Goal: Transaction & Acquisition: Purchase product/service

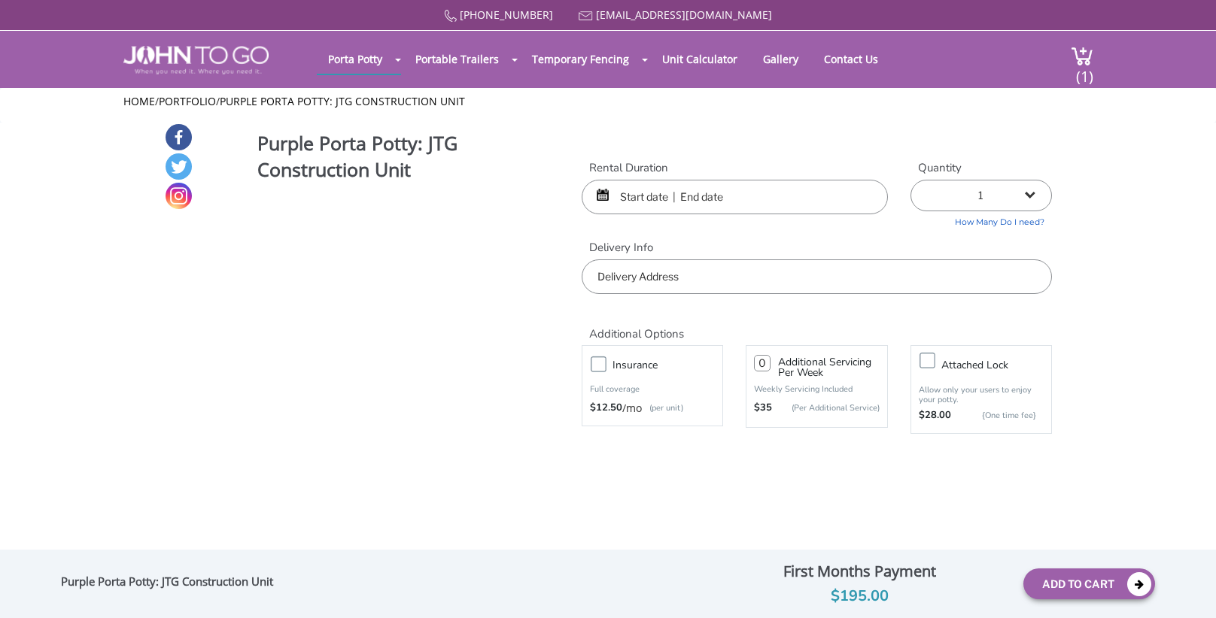
click at [629, 207] on input "text" at bounding box center [735, 197] width 306 height 35
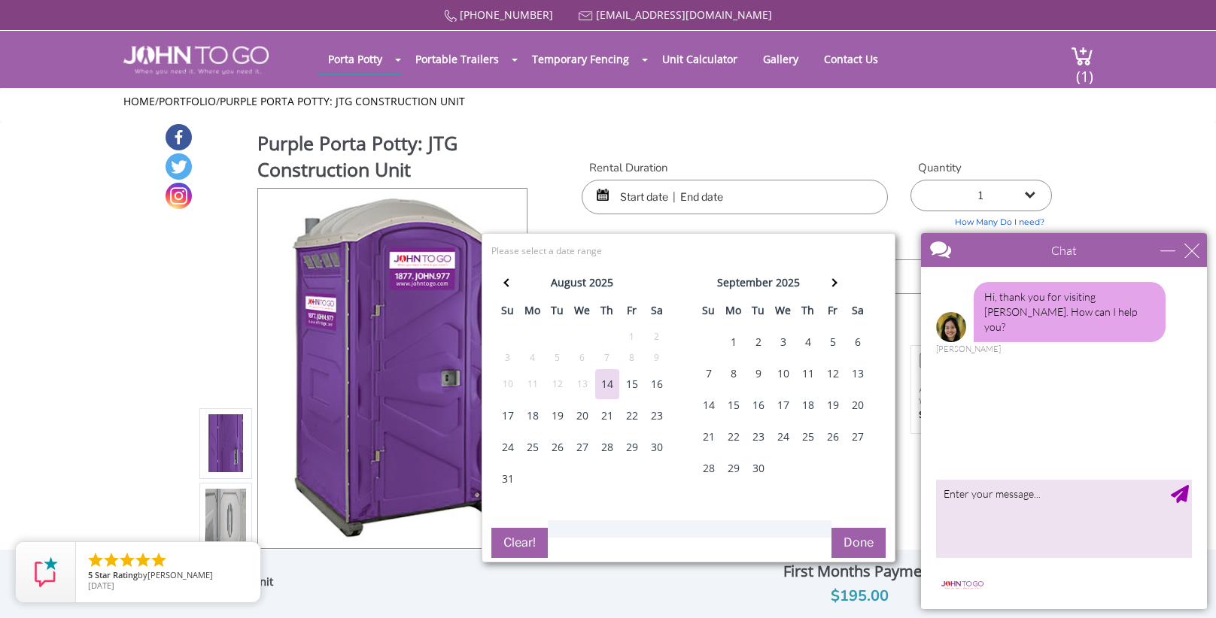
click at [635, 390] on div "15" at bounding box center [632, 384] width 24 height 30
click at [509, 415] on div "17" at bounding box center [508, 416] width 24 height 30
type input "[DATE] to [DATE]"
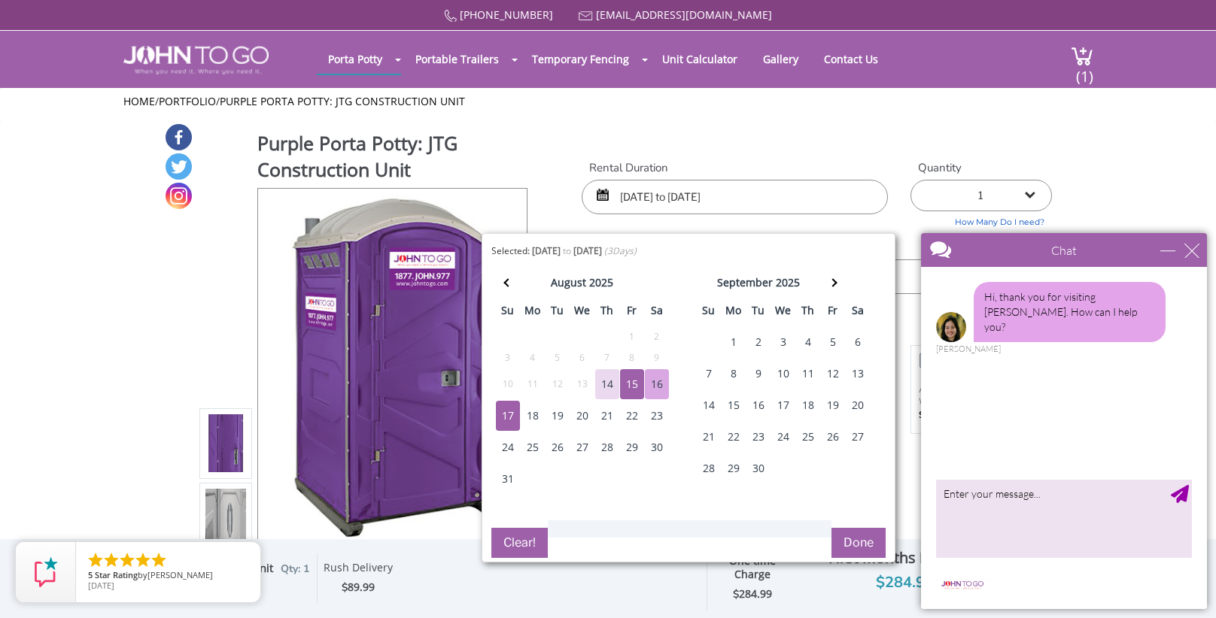
click at [859, 542] on button "Done" at bounding box center [858, 543] width 54 height 30
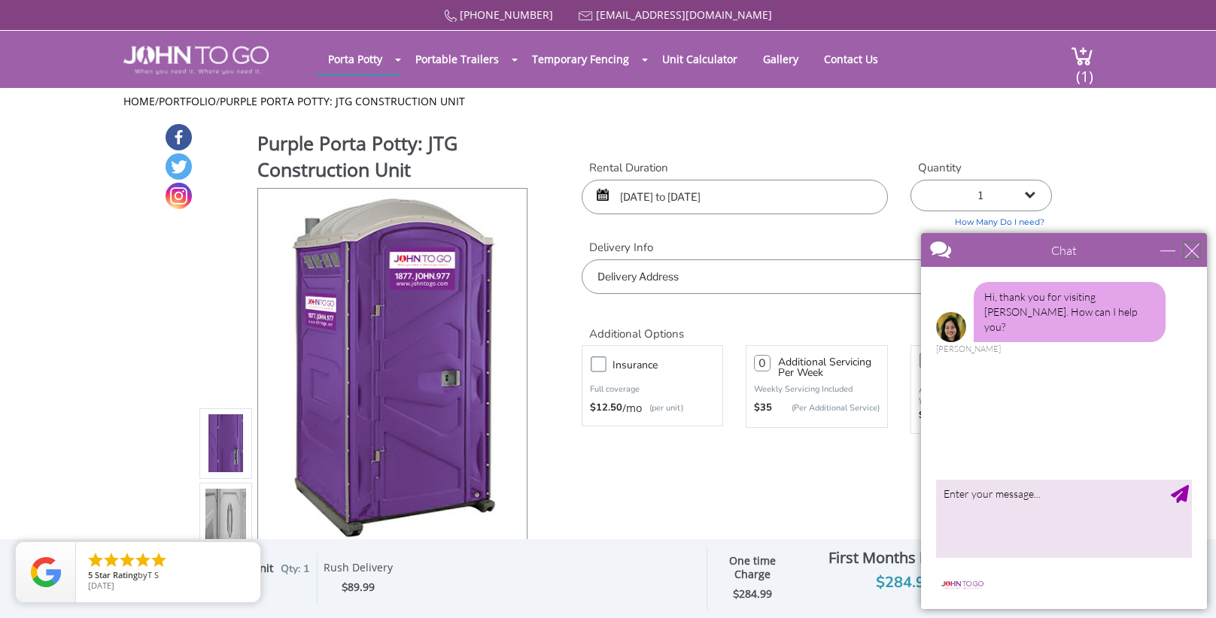
click at [1195, 254] on div "close" at bounding box center [1191, 250] width 15 height 15
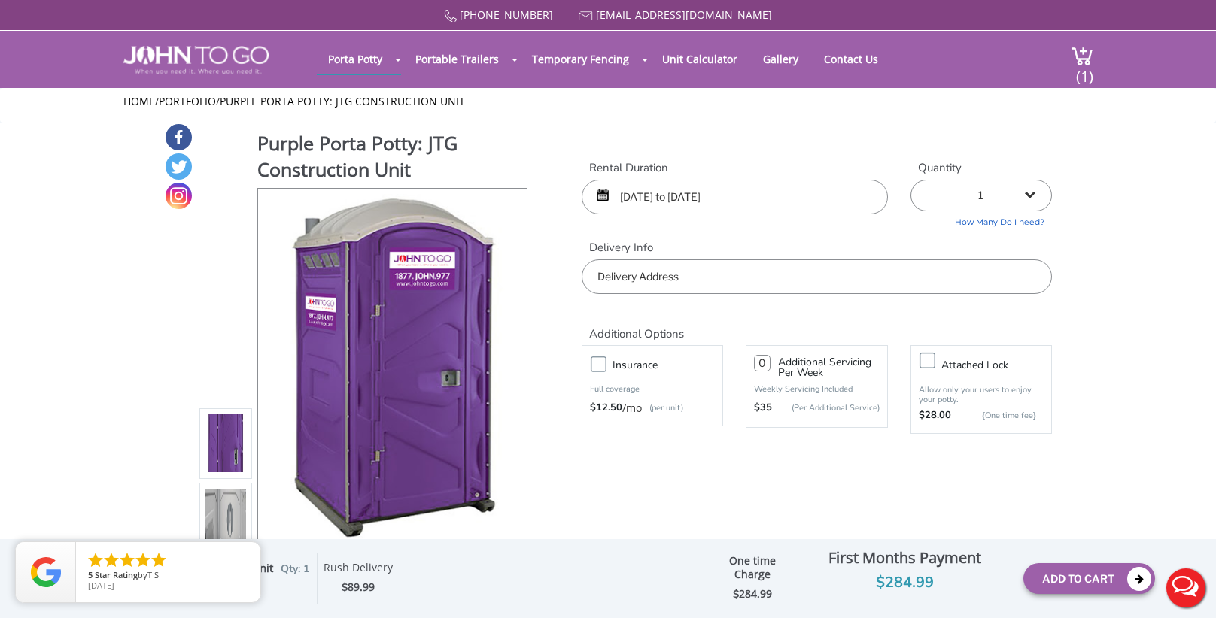
click at [838, 275] on input "text" at bounding box center [817, 277] width 470 height 35
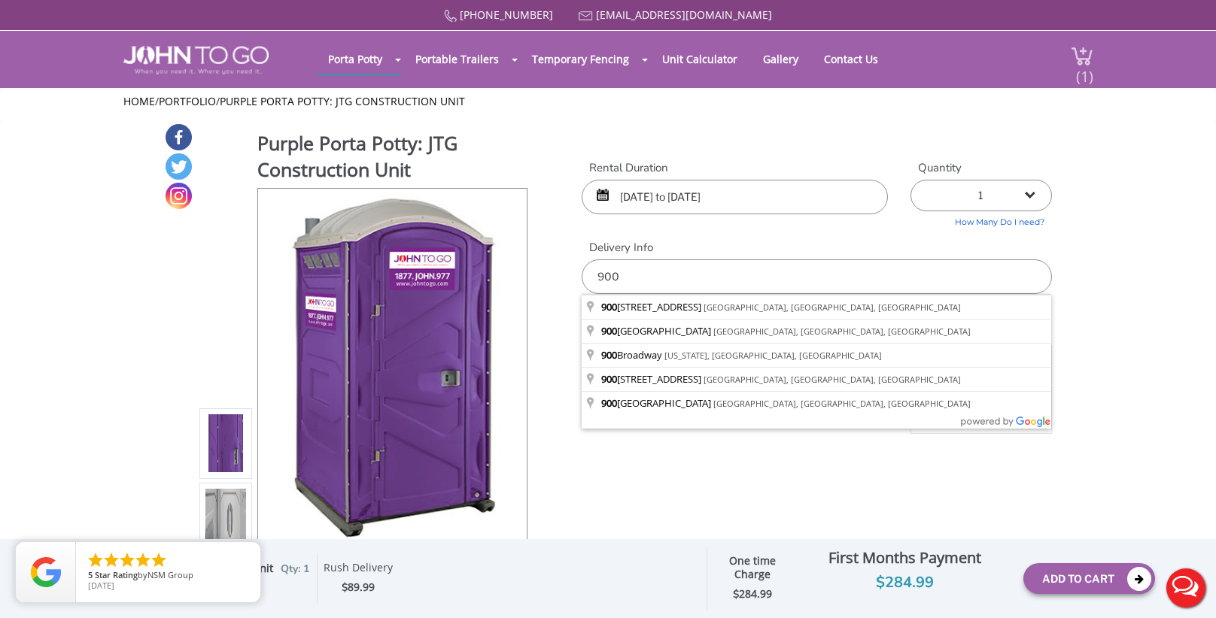
type input "900"
click at [1072, 70] on div "(1)" at bounding box center [1073, 59] width 40 height 57
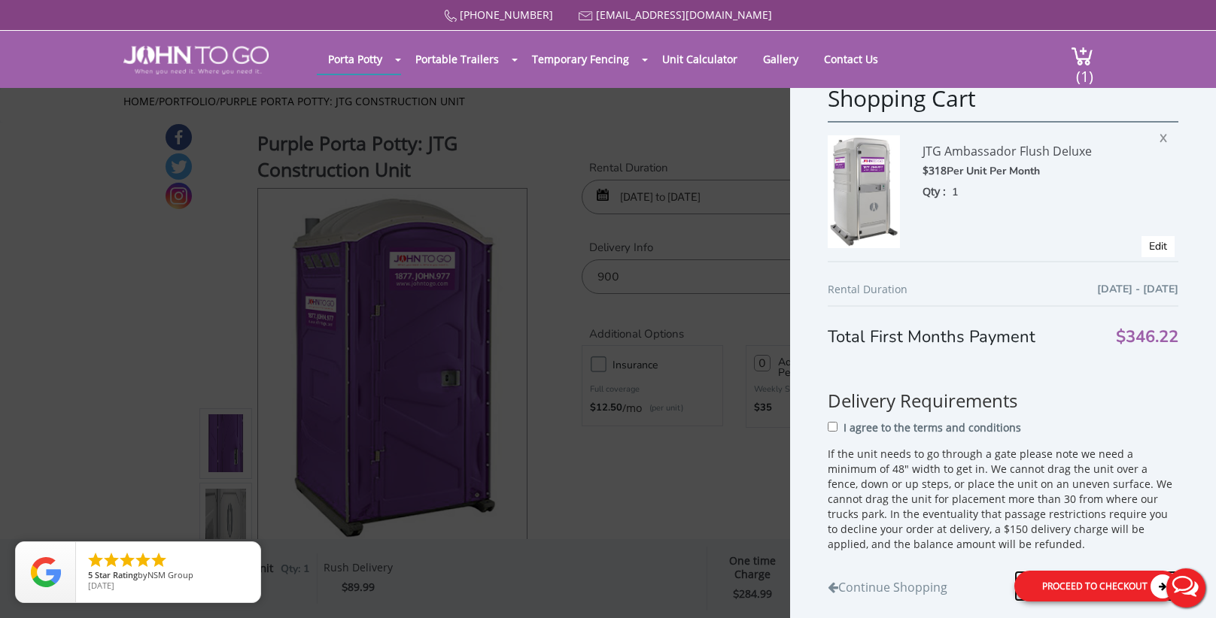
click at [1046, 595] on div "Proceed to Checkout" at bounding box center [1096, 585] width 164 height 31
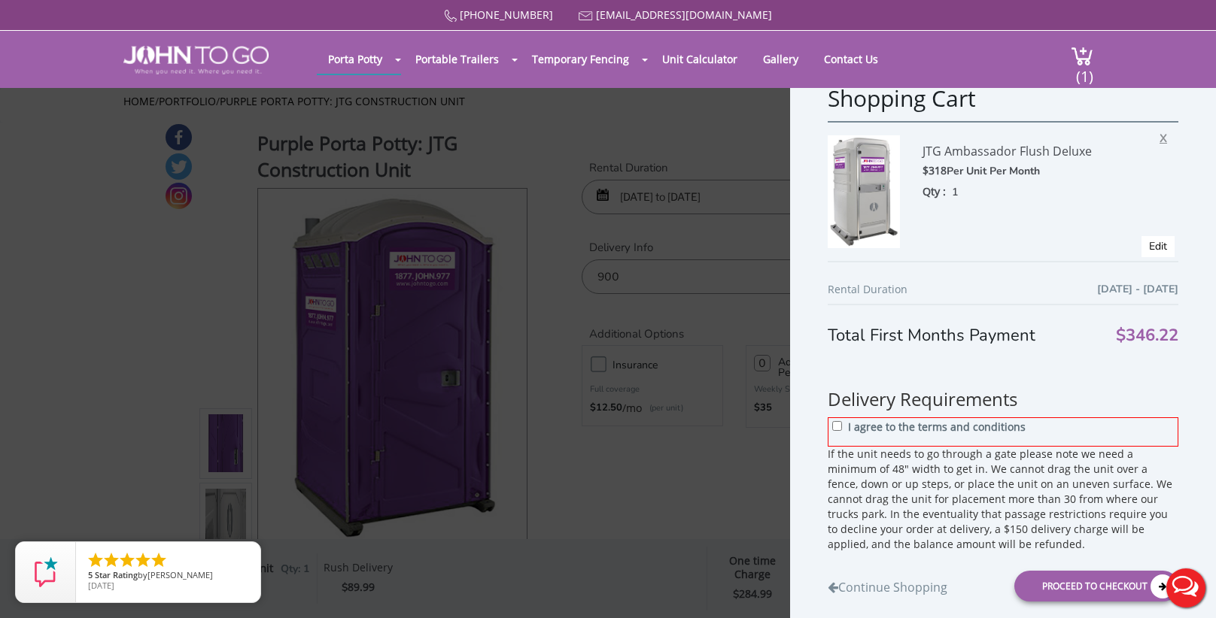
click at [1160, 137] on span "X" at bounding box center [1166, 136] width 15 height 20
click at [1162, 137] on span "X" at bounding box center [1166, 136] width 15 height 20
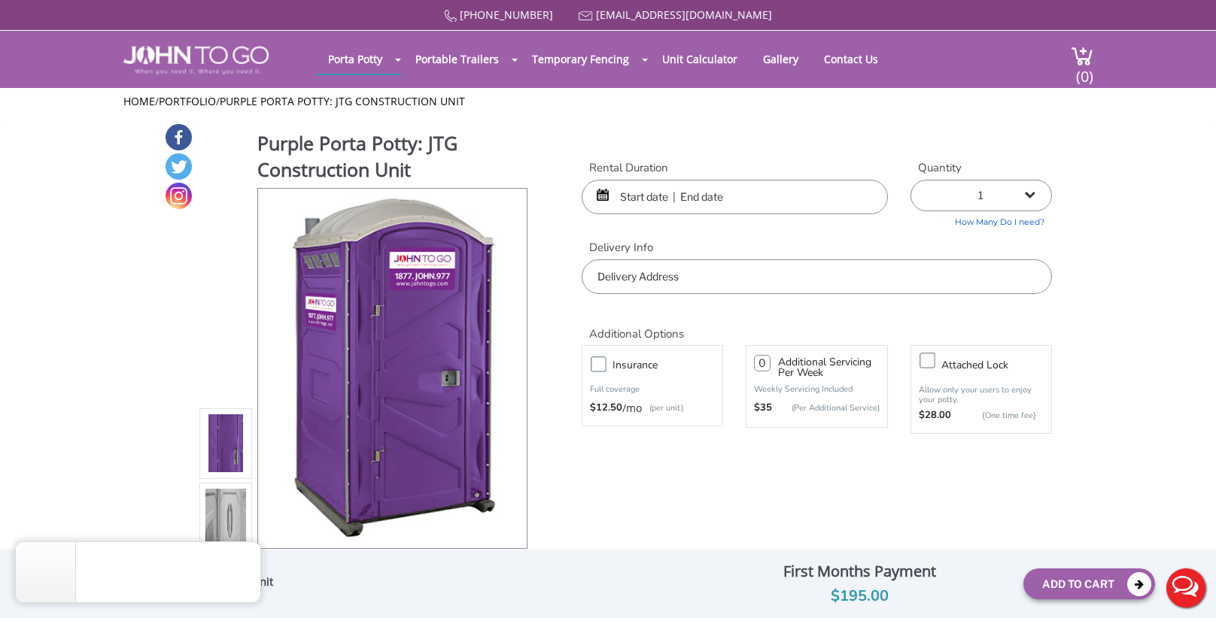
click at [681, 202] on input "text" at bounding box center [735, 197] width 306 height 35
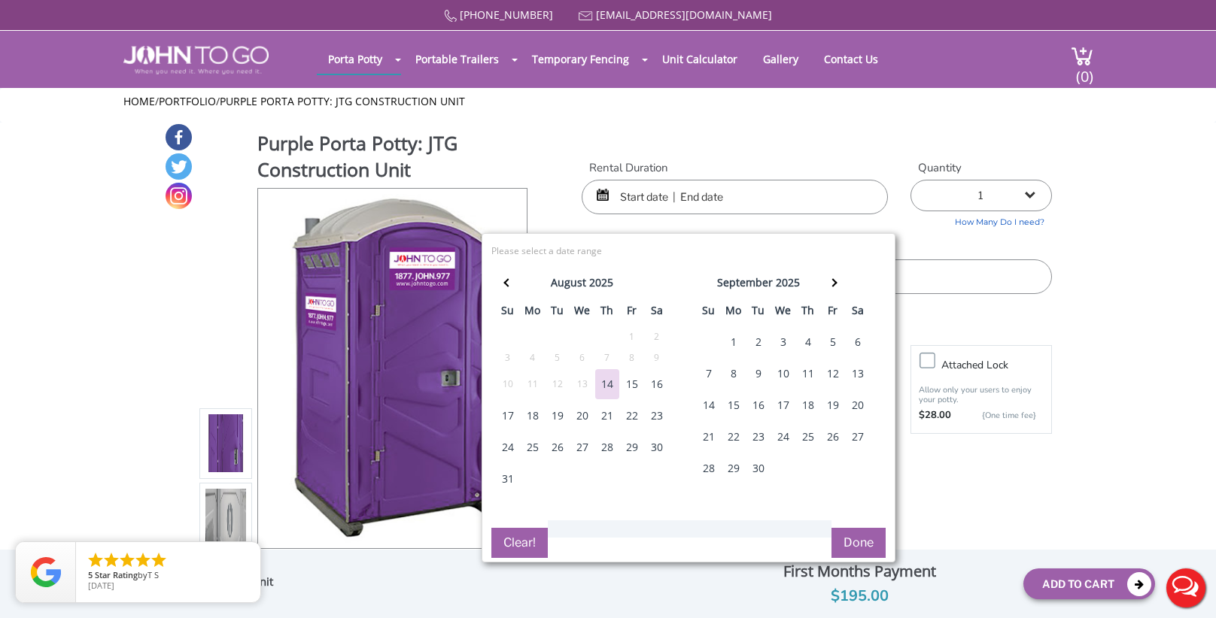
click at [633, 387] on div "15" at bounding box center [632, 384] width 24 height 30
click at [506, 417] on div "17" at bounding box center [508, 416] width 24 height 30
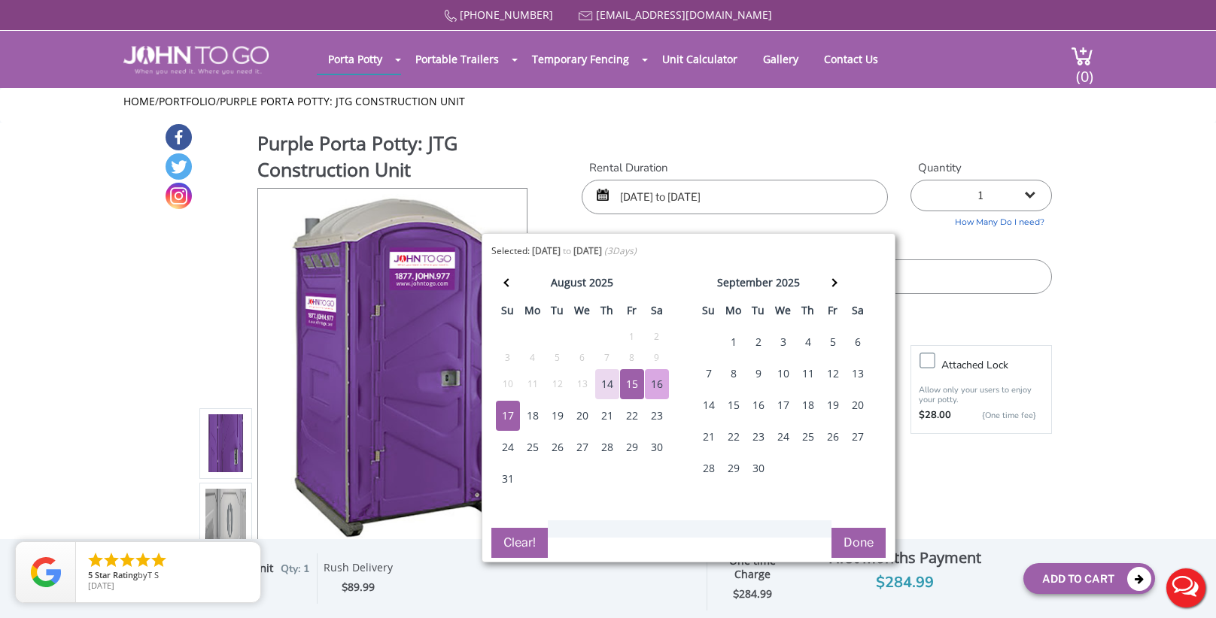
click at [848, 539] on button "Done" at bounding box center [858, 543] width 54 height 30
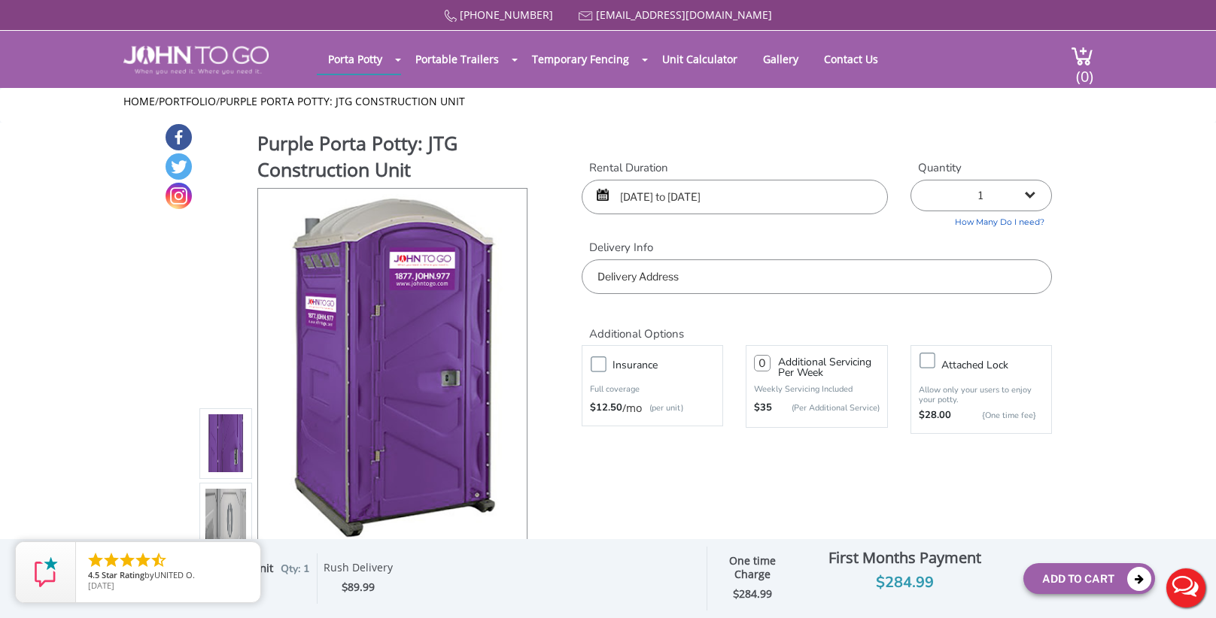
click at [654, 196] on input "08/15/2025 to 08/17/2025" at bounding box center [735, 197] width 306 height 35
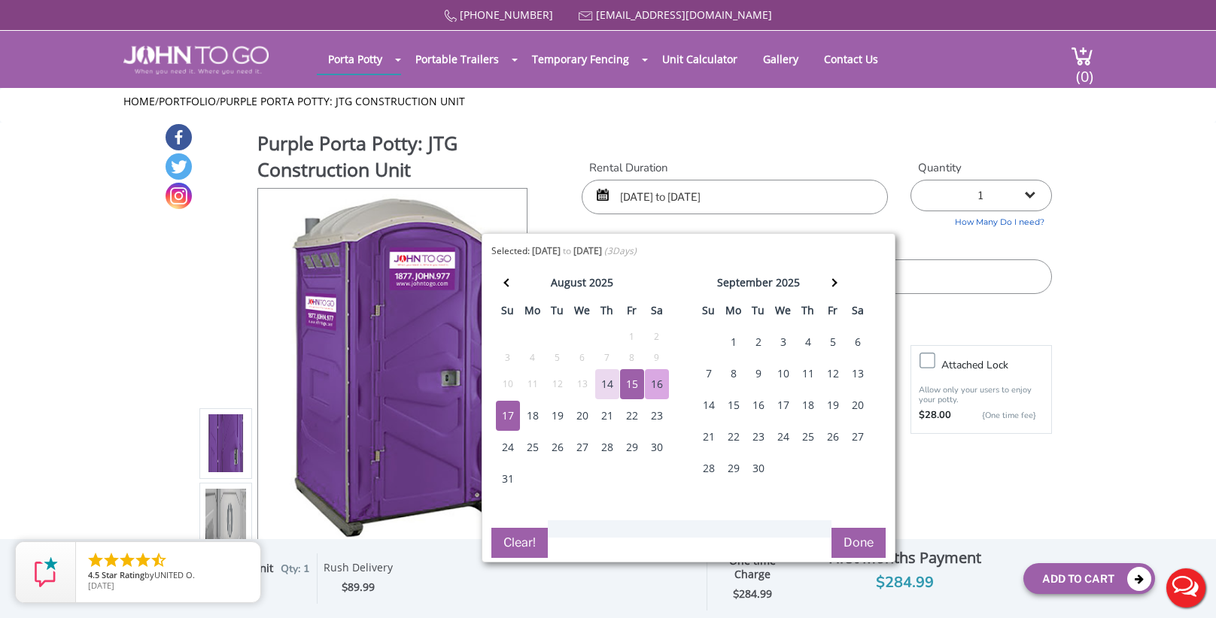
click at [651, 384] on div "16" at bounding box center [657, 384] width 24 height 30
click at [506, 419] on div "17" at bounding box center [508, 416] width 24 height 30
click at [849, 538] on button "Done" at bounding box center [858, 543] width 54 height 30
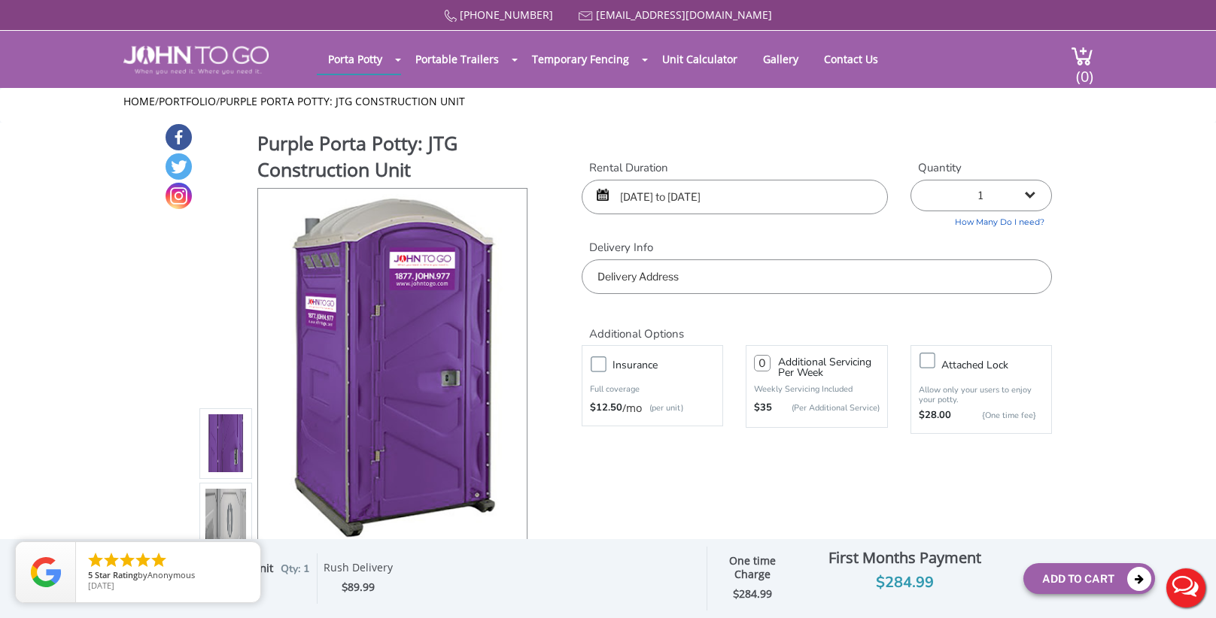
click at [780, 196] on input "[DATE] to [DATE]" at bounding box center [735, 197] width 306 height 35
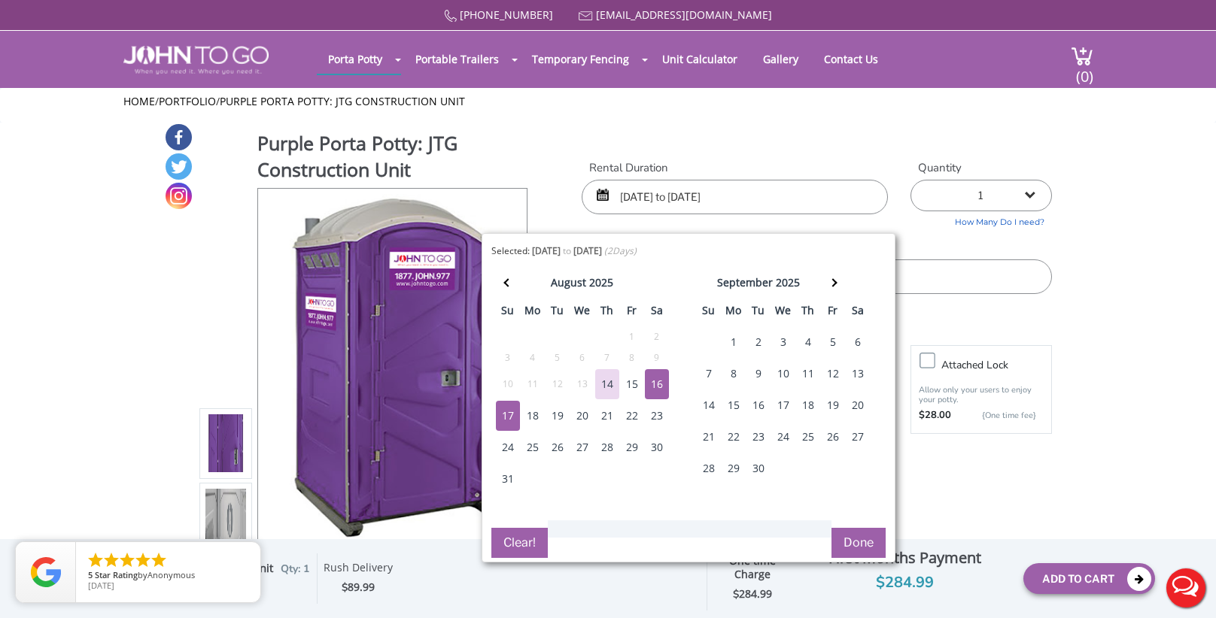
click at [645, 386] on div "16" at bounding box center [657, 384] width 24 height 30
click at [624, 384] on div "15" at bounding box center [632, 384] width 24 height 30
click at [651, 385] on div "16" at bounding box center [657, 384] width 24 height 30
click at [861, 541] on button "Done" at bounding box center [858, 543] width 54 height 30
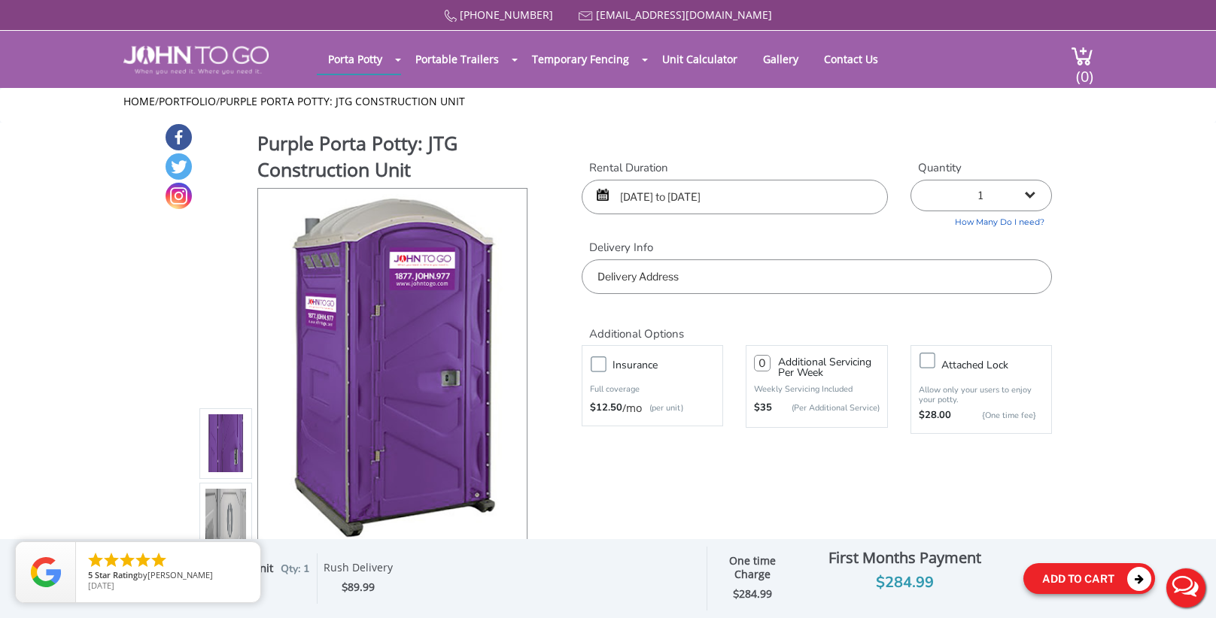
click at [1055, 572] on button "Add To Cart" at bounding box center [1089, 578] width 132 height 31
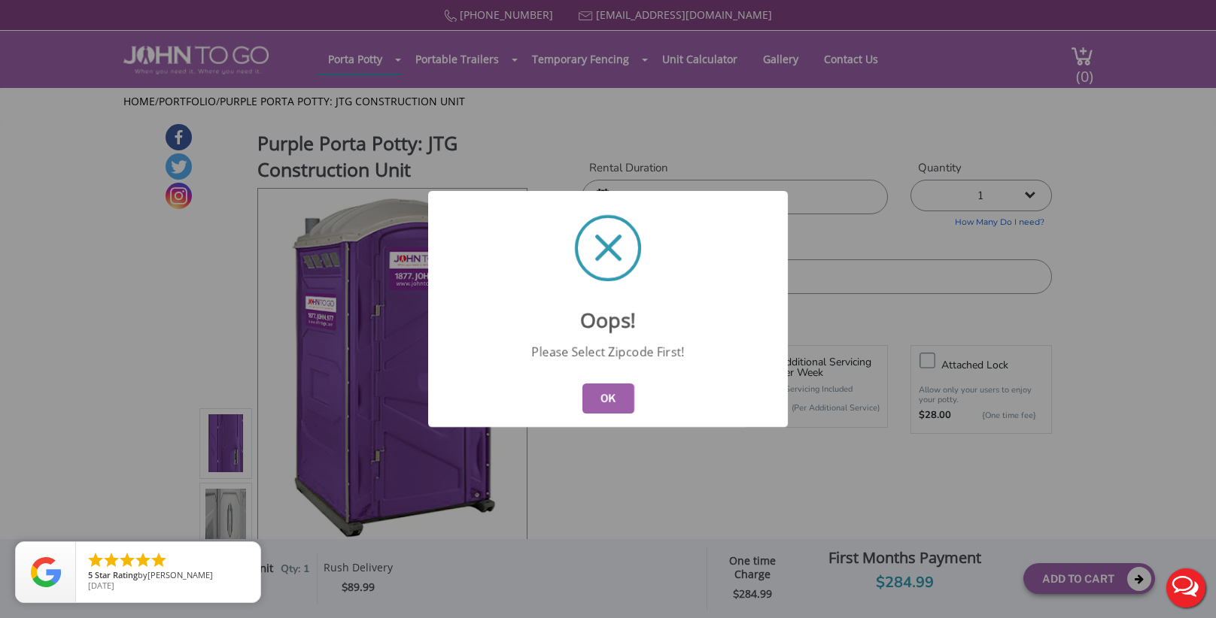
click at [608, 393] on button "OK" at bounding box center [608, 399] width 52 height 30
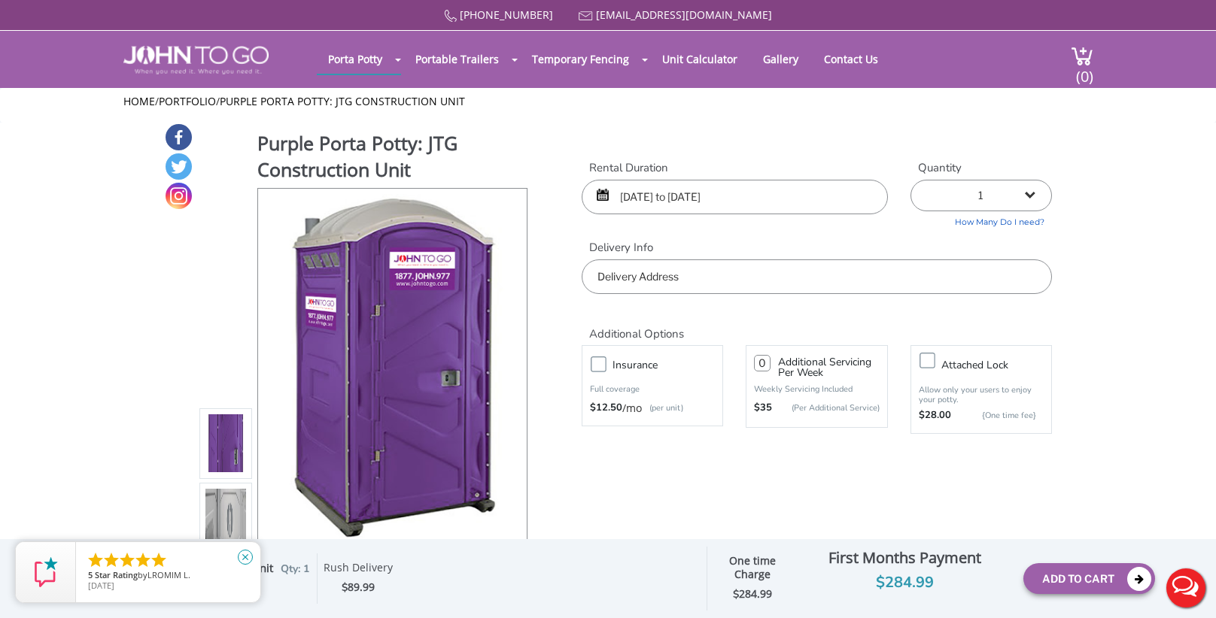
click at [246, 555] on icon "close" at bounding box center [245, 557] width 15 height 15
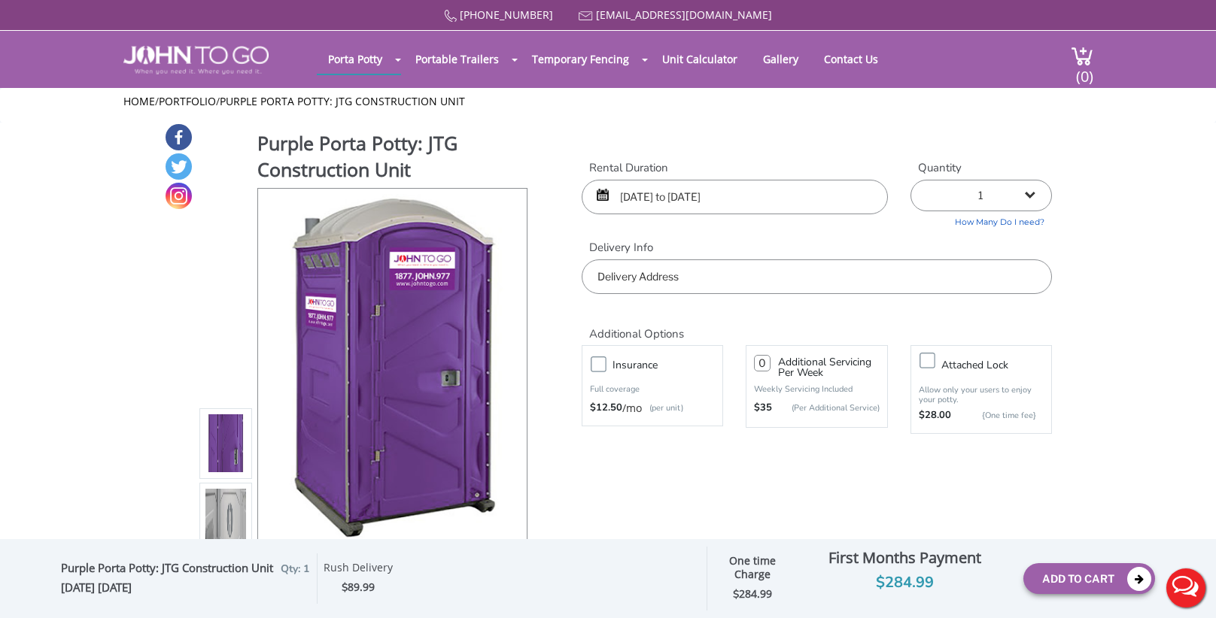
click at [709, 192] on input "08/16/2025 to 08/16/2025" at bounding box center [735, 197] width 306 height 35
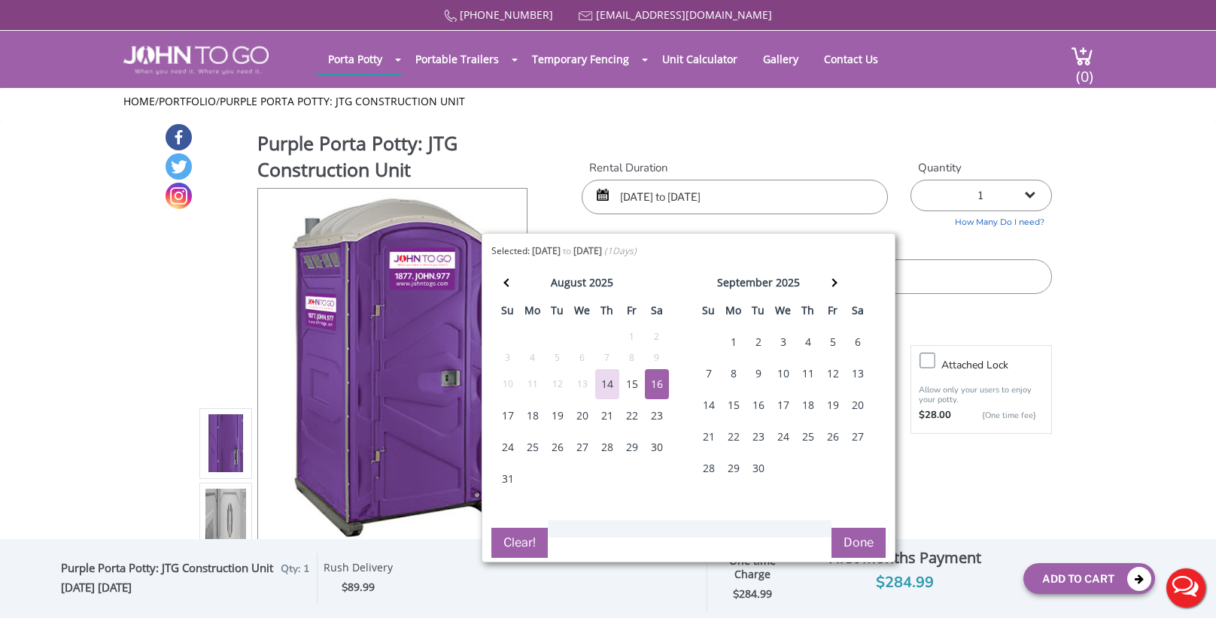
click at [622, 384] on div "15" at bounding box center [632, 384] width 24 height 30
click at [509, 421] on div "17" at bounding box center [508, 416] width 24 height 30
type input "08/15/2025 to 08/17/2025"
click at [864, 529] on button "Done" at bounding box center [858, 543] width 54 height 30
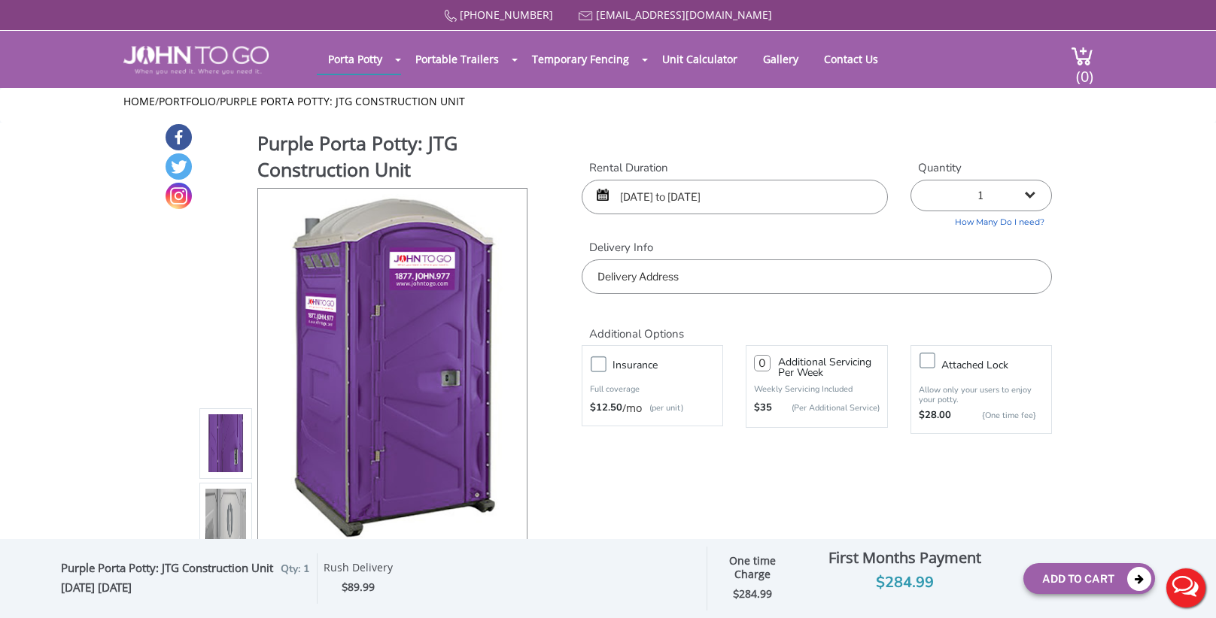
click at [715, 285] on input "text" at bounding box center [817, 277] width 470 height 35
type input "8"
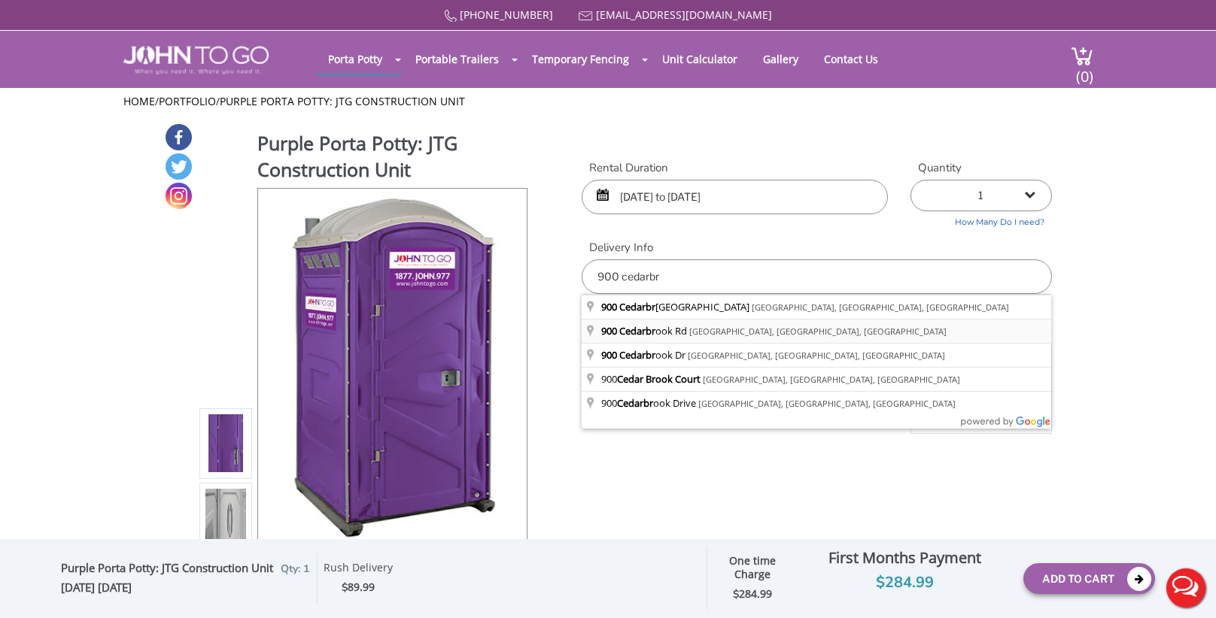
type input "900 Cedarbrook Rd, Plainfield, NJ, USA"
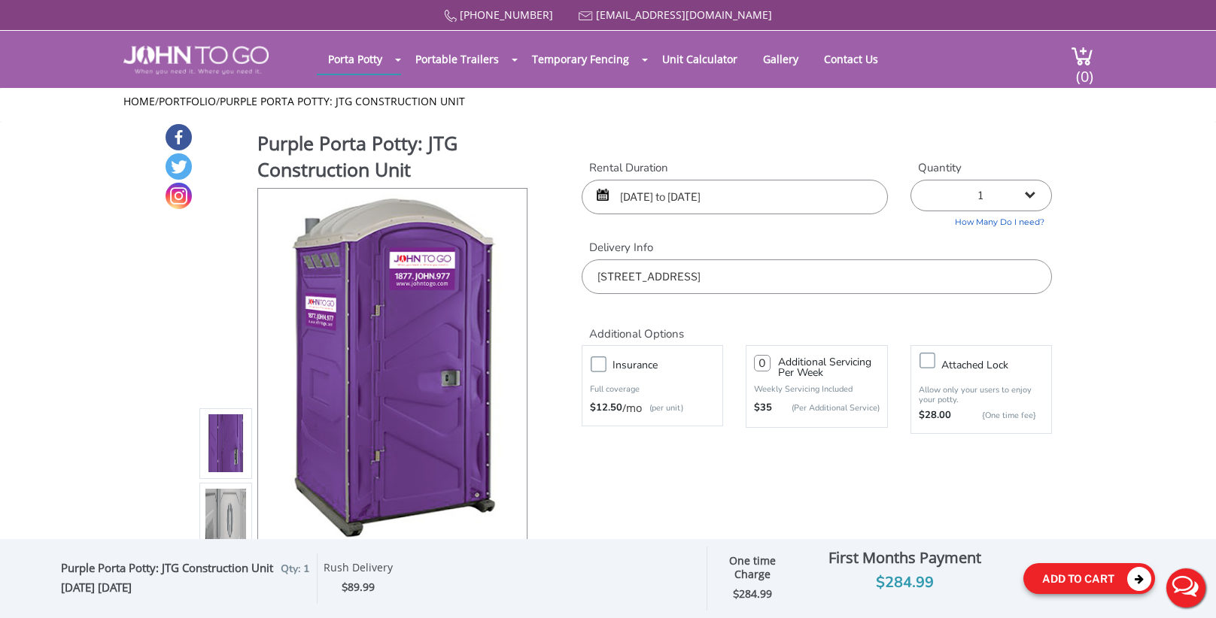
click at [1080, 585] on button "Add To Cart" at bounding box center [1089, 578] width 132 height 31
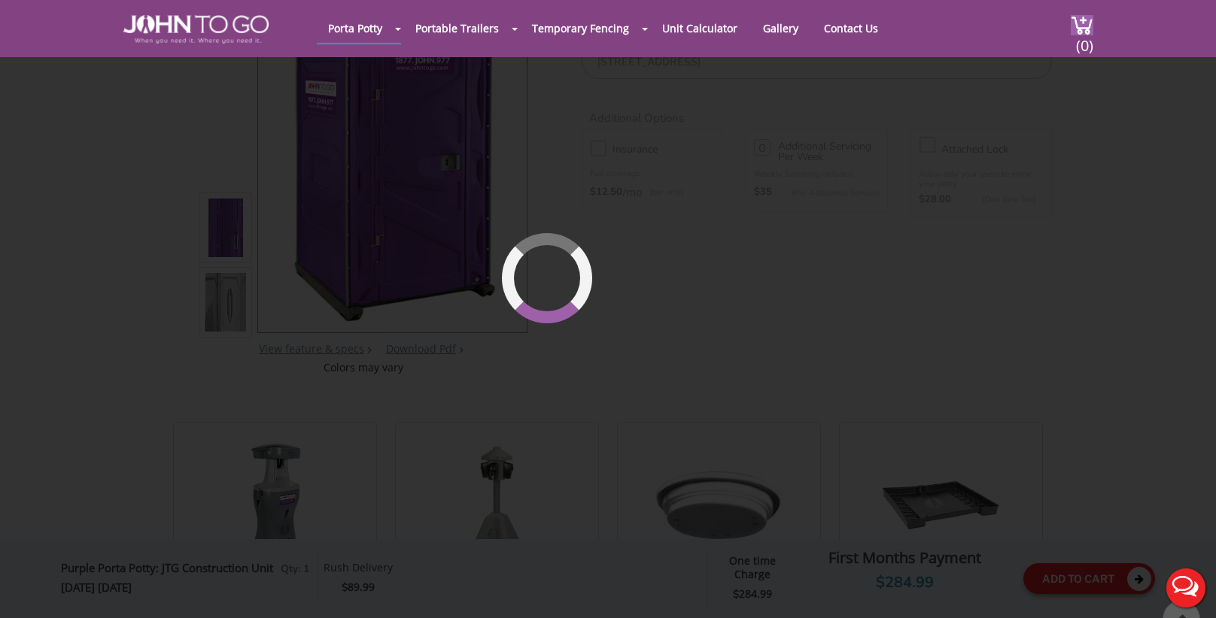
scroll to position [159, 0]
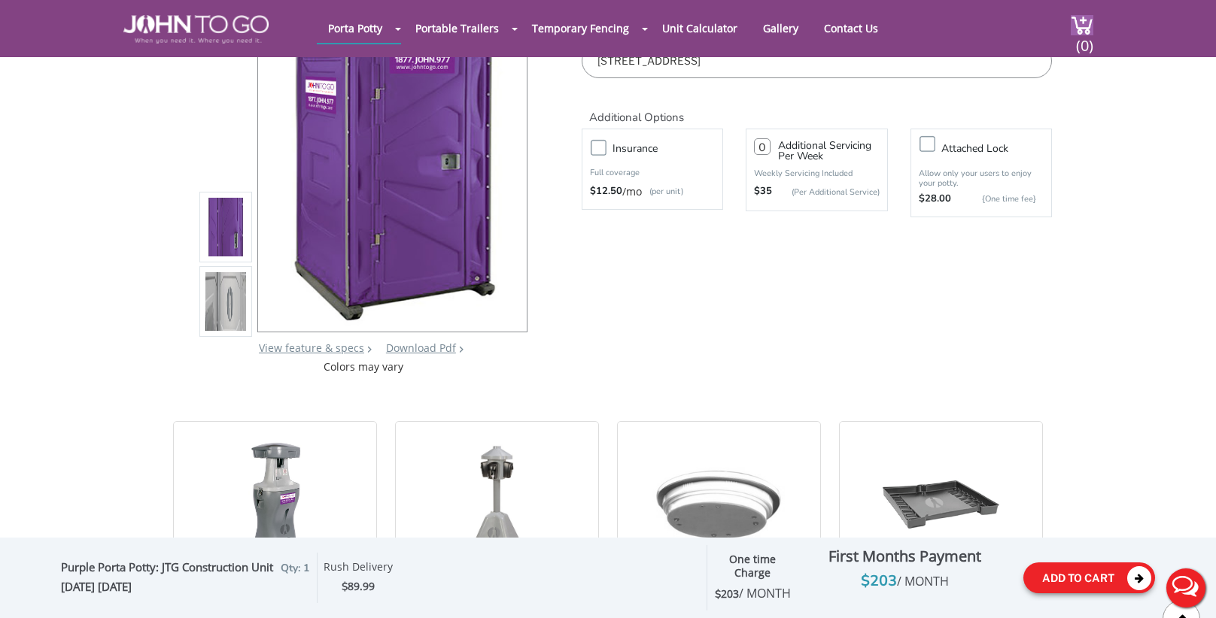
click at [1088, 574] on button "Add To Cart" at bounding box center [1089, 578] width 132 height 31
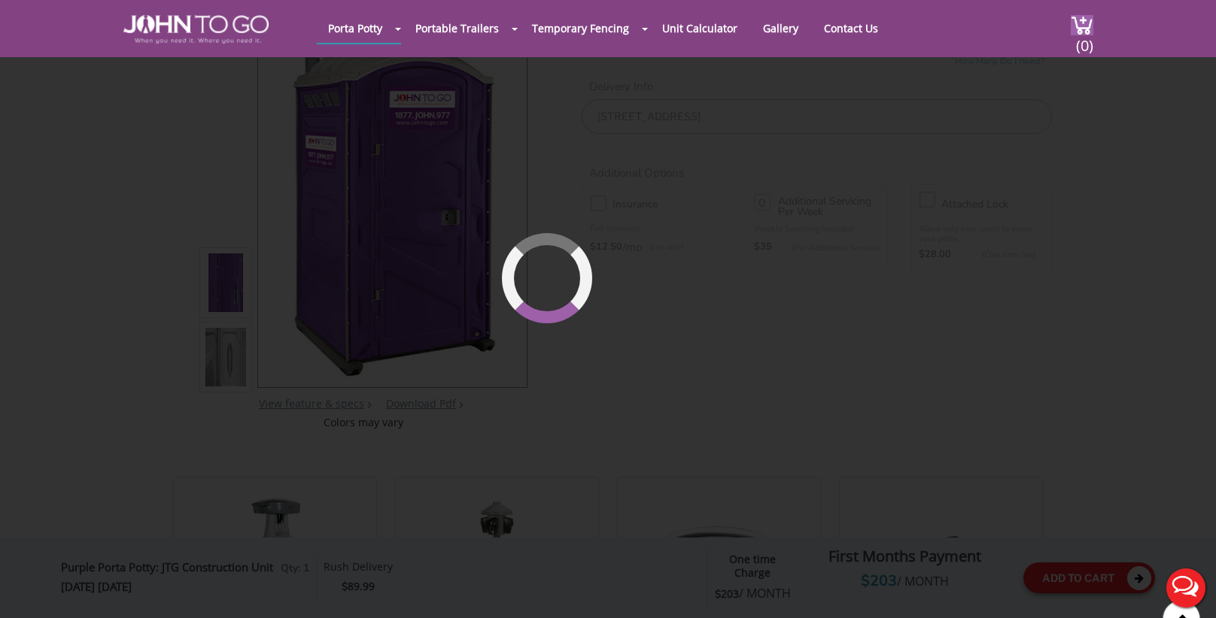
scroll to position [103, 0]
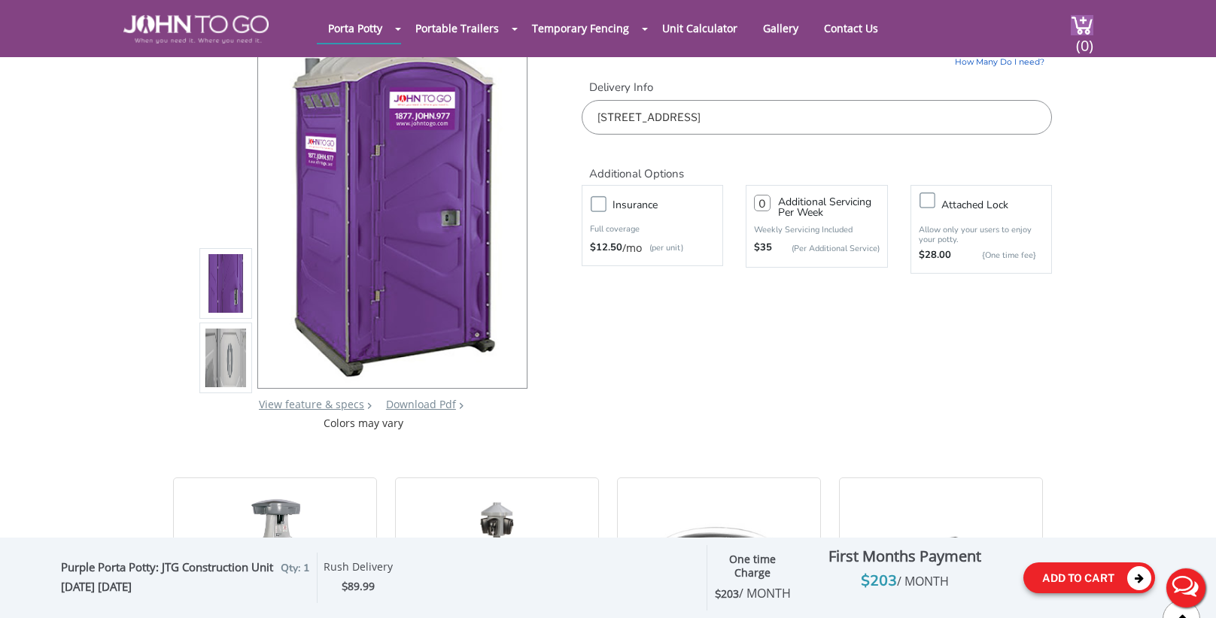
click at [1128, 569] on icon at bounding box center [1139, 578] width 24 height 24
click at [1121, 552] on div "Add To Cart" at bounding box center [1089, 577] width 132 height 53
click at [1119, 569] on button "Add To Cart" at bounding box center [1089, 578] width 132 height 31
click at [1087, 565] on button "Add To Cart" at bounding box center [1089, 578] width 132 height 31
click at [1128, 569] on icon at bounding box center [1139, 578] width 24 height 24
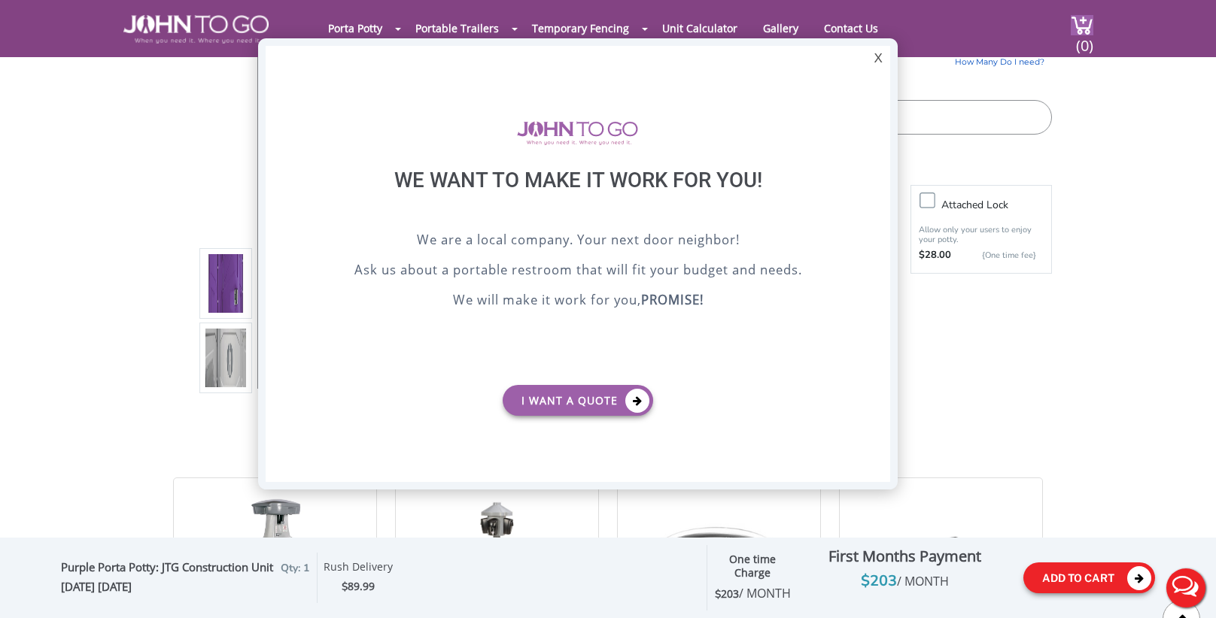
scroll to position [0, 0]
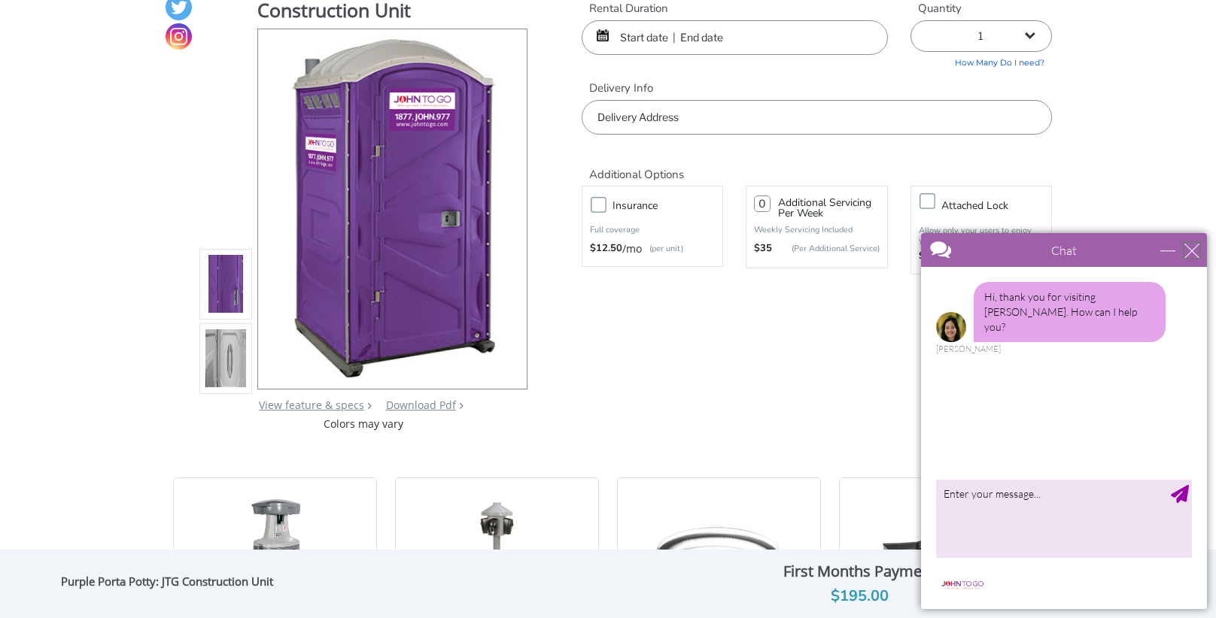
click at [1184, 248] on div "close" at bounding box center [1191, 250] width 15 height 15
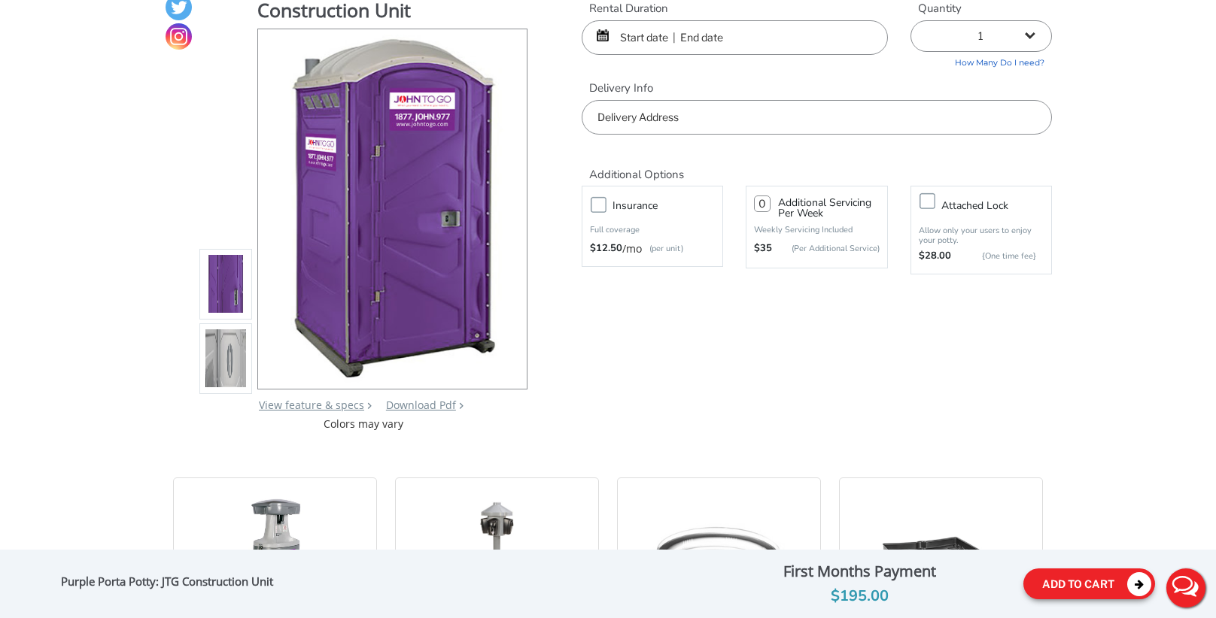
click at [1097, 582] on button "Add To Cart" at bounding box center [1089, 584] width 132 height 31
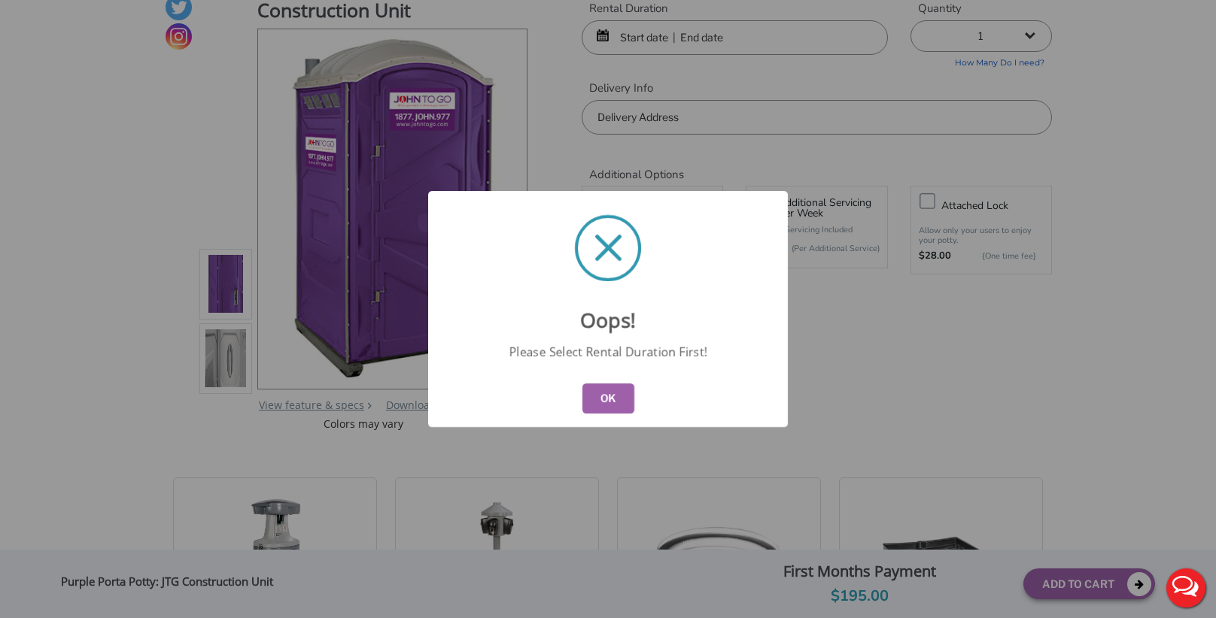
click at [610, 403] on button "OK" at bounding box center [608, 399] width 52 height 30
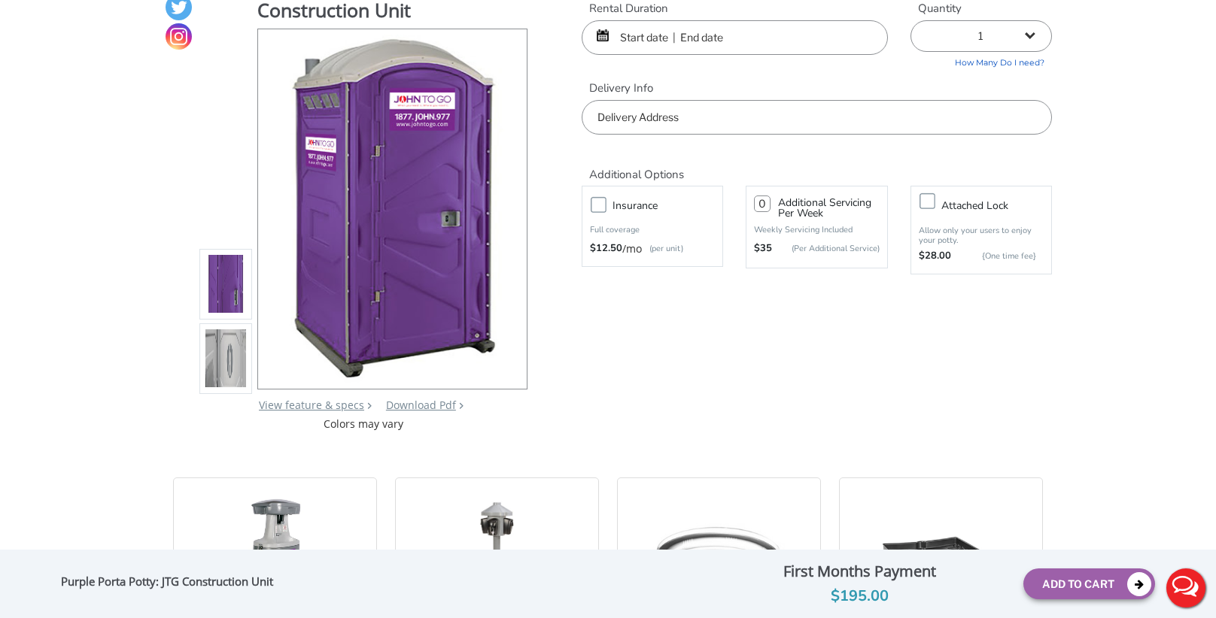
click at [668, 32] on input "text" at bounding box center [735, 37] width 306 height 35
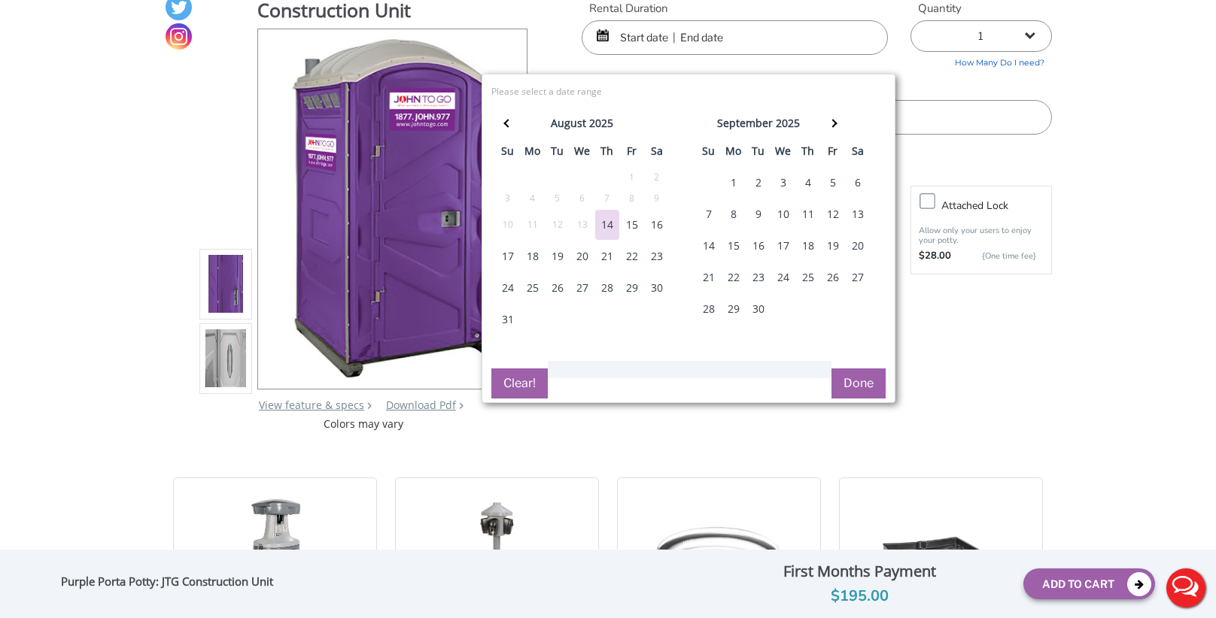
click at [638, 224] on div "15" at bounding box center [632, 225] width 24 height 30
click at [502, 248] on div "17" at bounding box center [508, 256] width 24 height 30
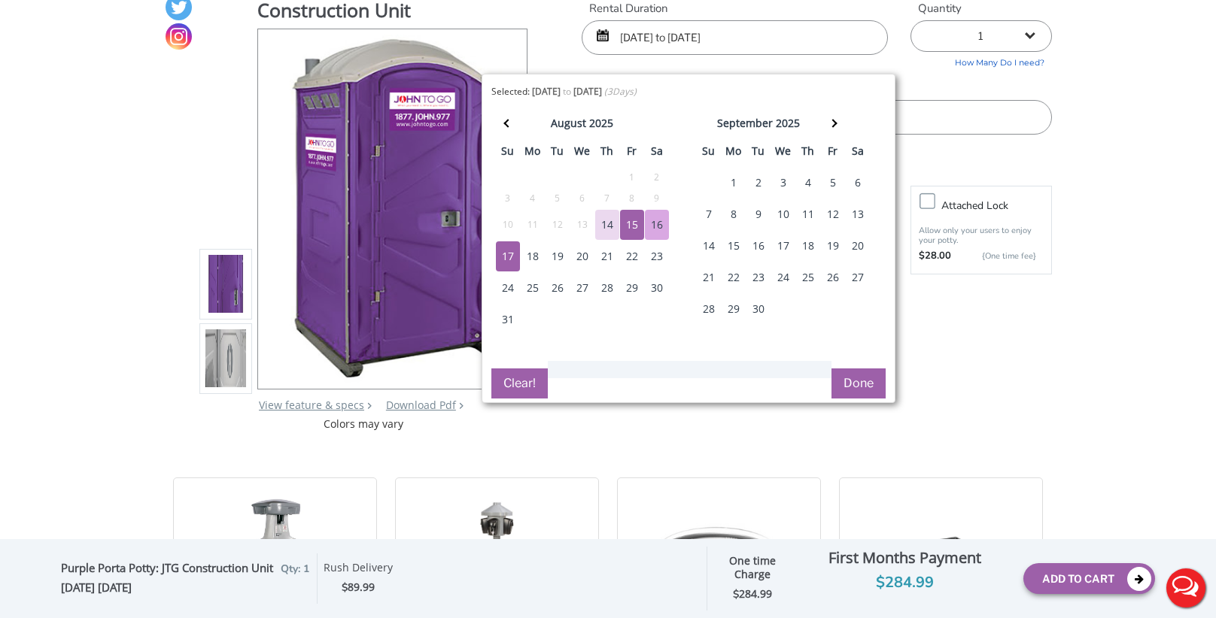
click at [661, 226] on div "16" at bounding box center [657, 225] width 24 height 30
type input "08/16/2025 to 08/16/2025"
click at [661, 226] on div "16" at bounding box center [657, 225] width 24 height 30
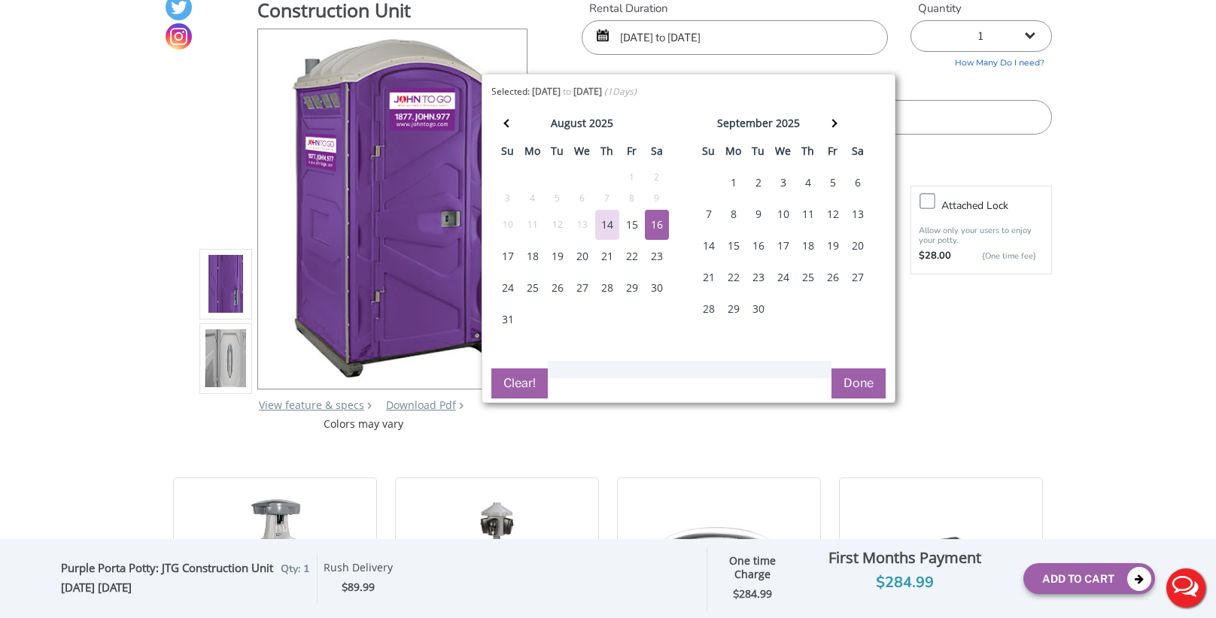
click at [864, 380] on button "Done" at bounding box center [858, 384] width 54 height 30
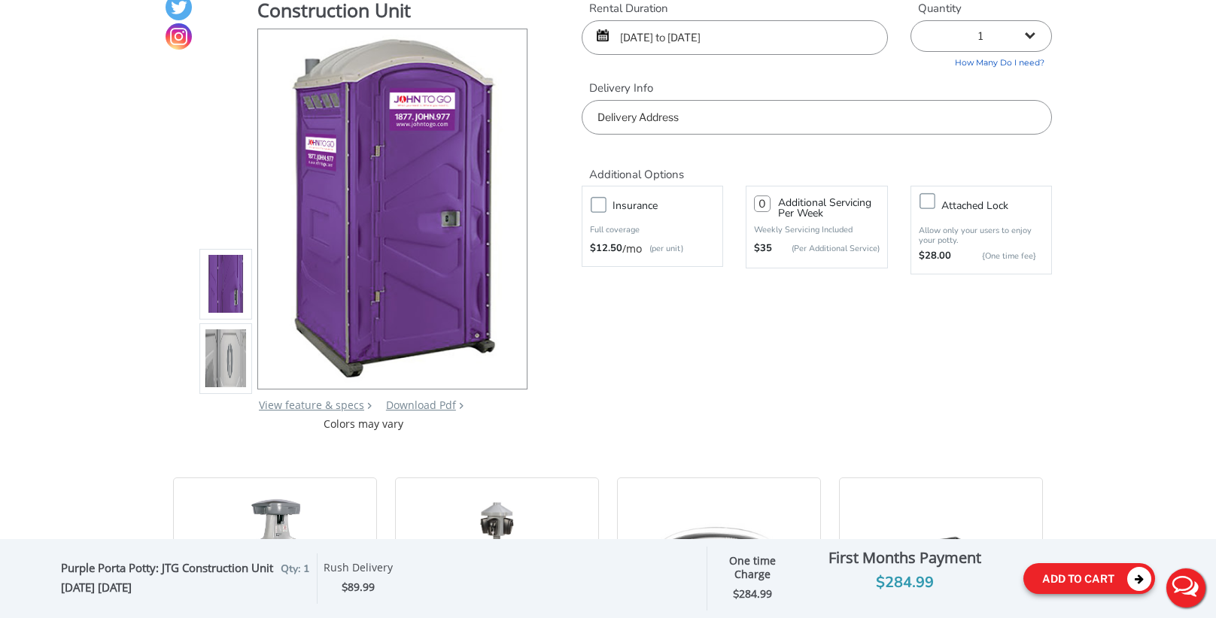
click at [1089, 577] on button "Add To Cart" at bounding box center [1089, 578] width 132 height 31
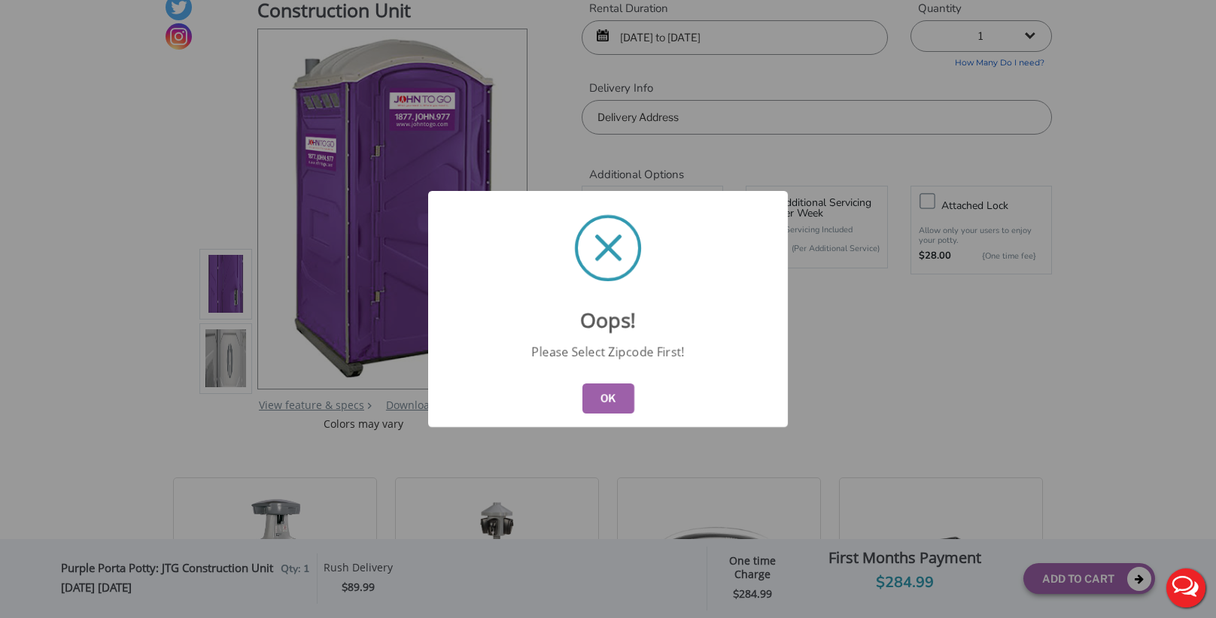
click at [594, 390] on button "OK" at bounding box center [608, 399] width 52 height 30
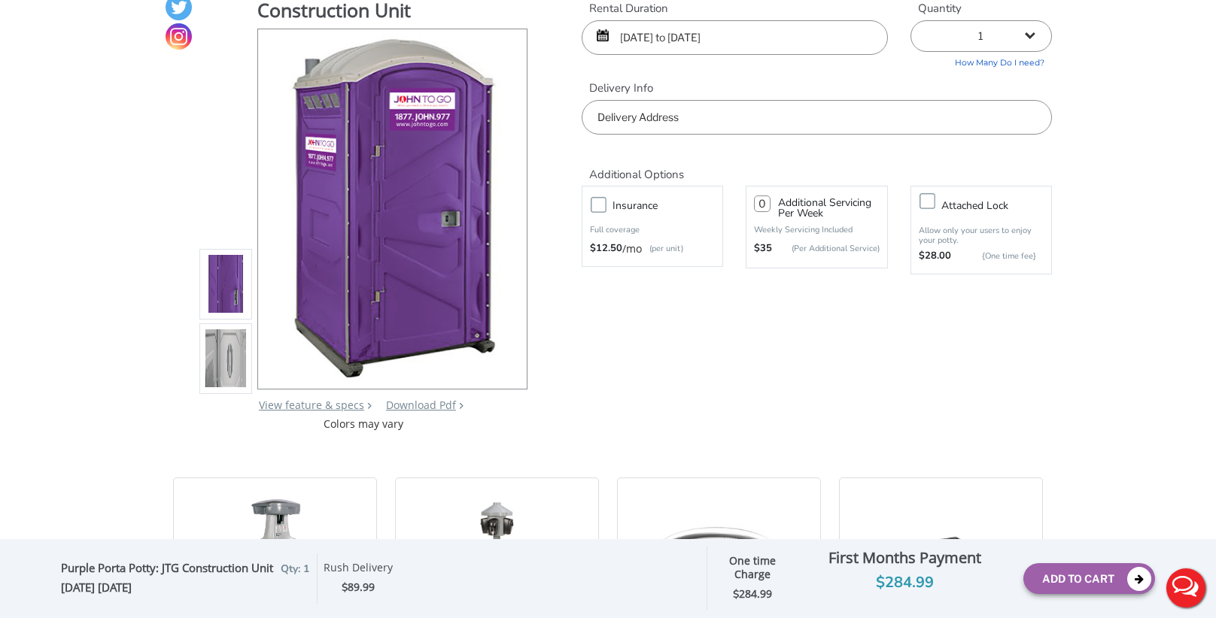
click at [673, 109] on input "text" at bounding box center [817, 117] width 470 height 35
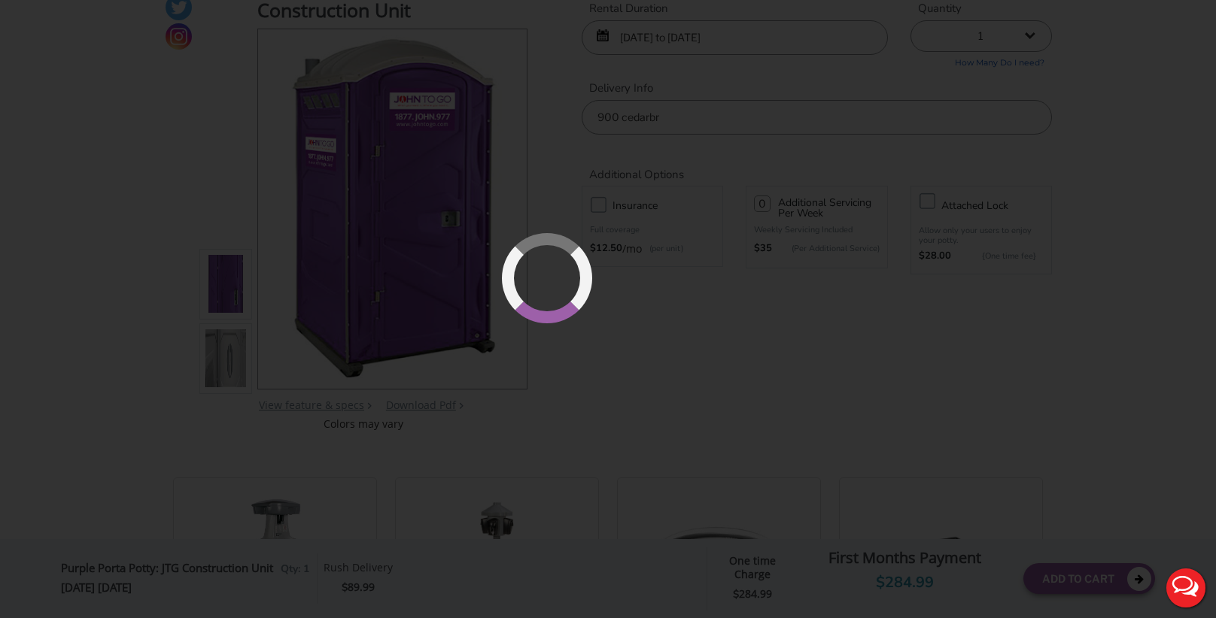
type input "[STREET_ADDRESS]"
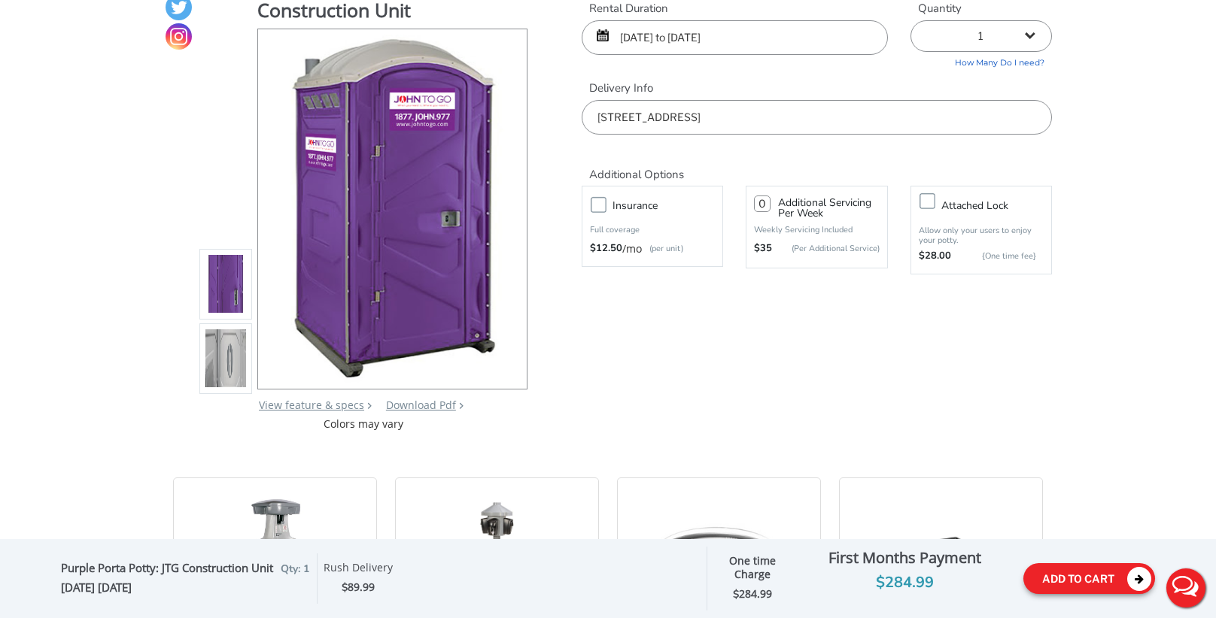
click at [1096, 584] on button "Add To Cart" at bounding box center [1089, 578] width 132 height 31
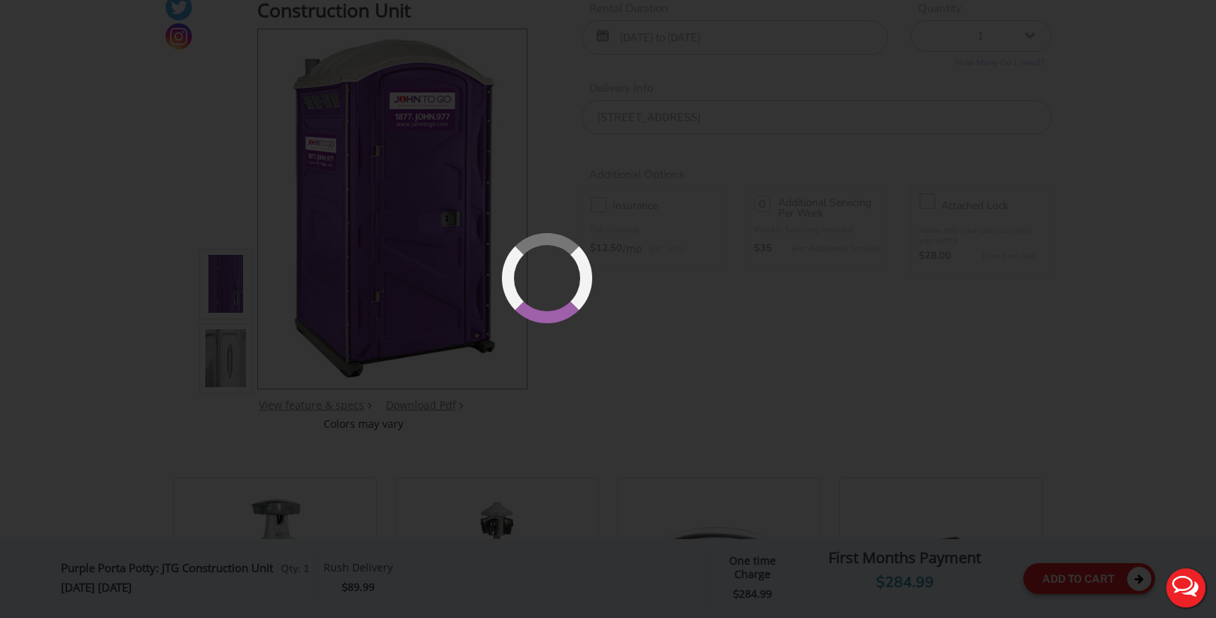
scroll to position [159, 0]
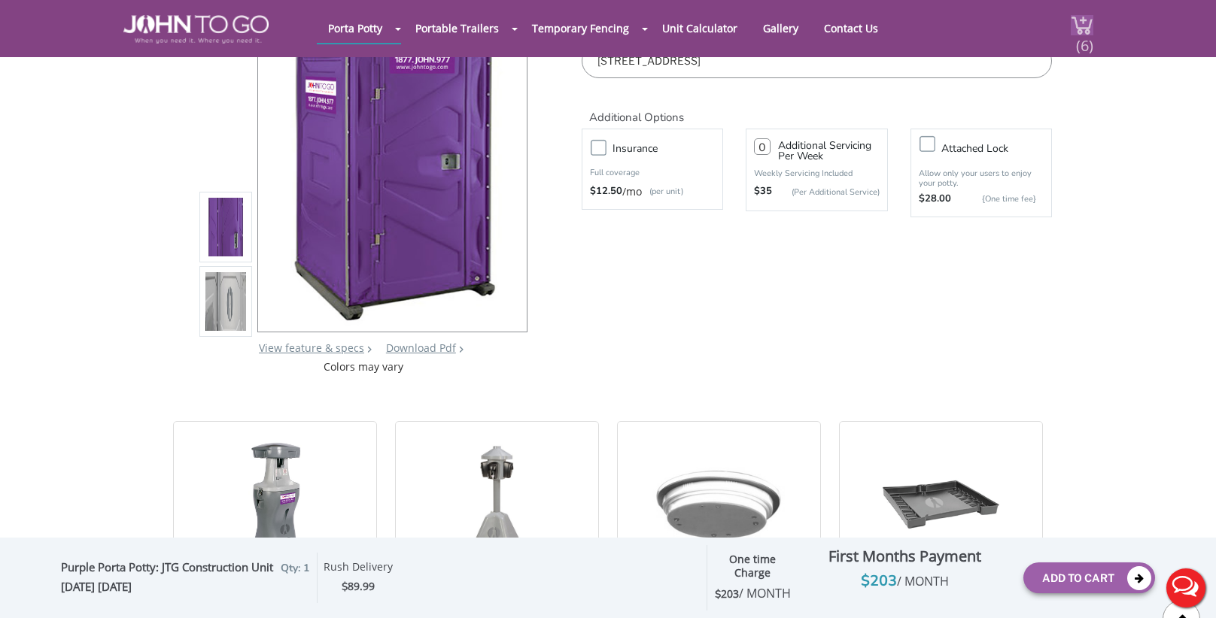
click at [1080, 42] on span "(6)" at bounding box center [1084, 39] width 18 height 32
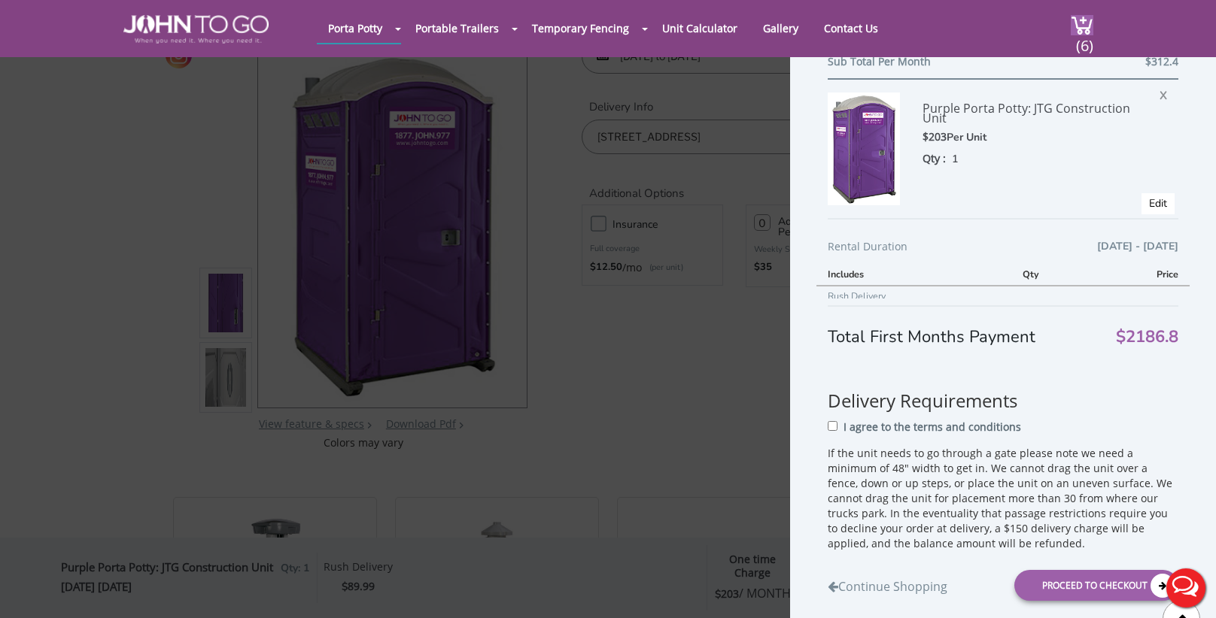
scroll to position [1961, 0]
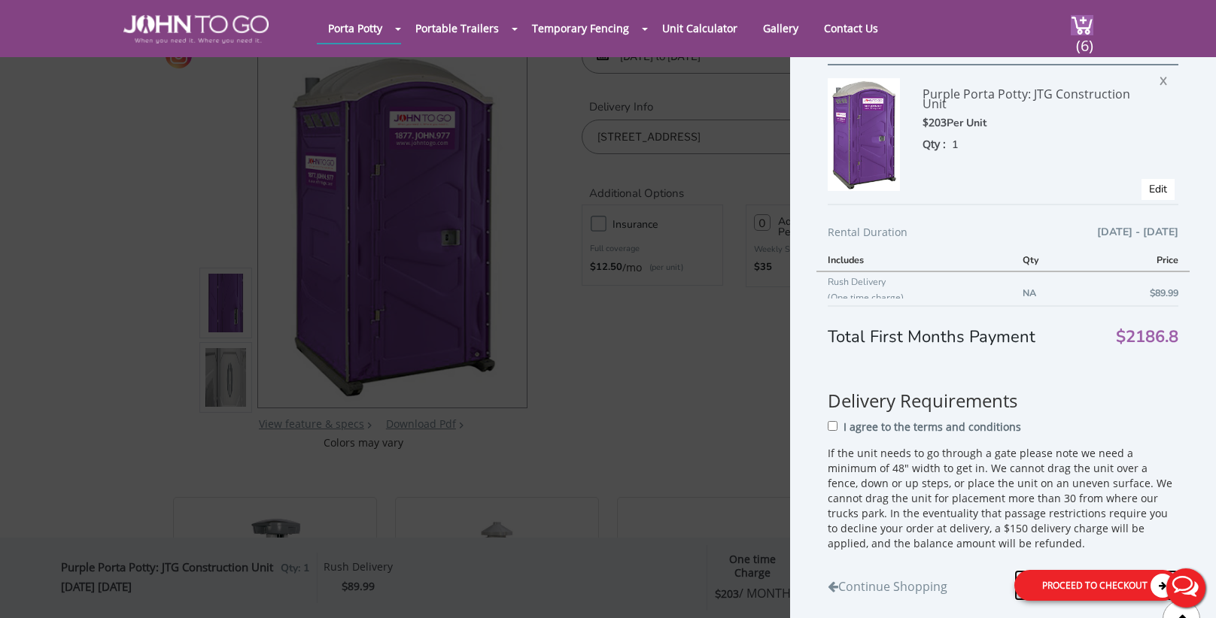
click at [1054, 584] on div "Proceed to Checkout" at bounding box center [1096, 585] width 164 height 31
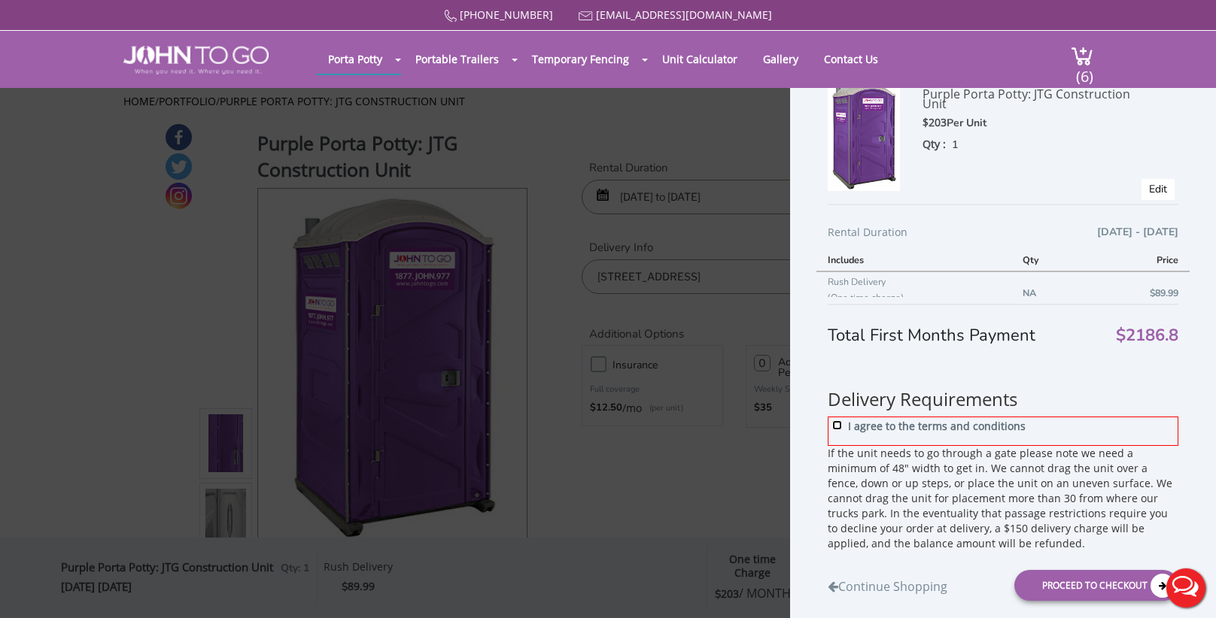
click at [837, 424] on input "I agree to the terms and conditions" at bounding box center [837, 426] width 10 height 10
checkbox input "true"
click at [1054, 585] on div "Proceed to Checkout" at bounding box center [1096, 585] width 164 height 31
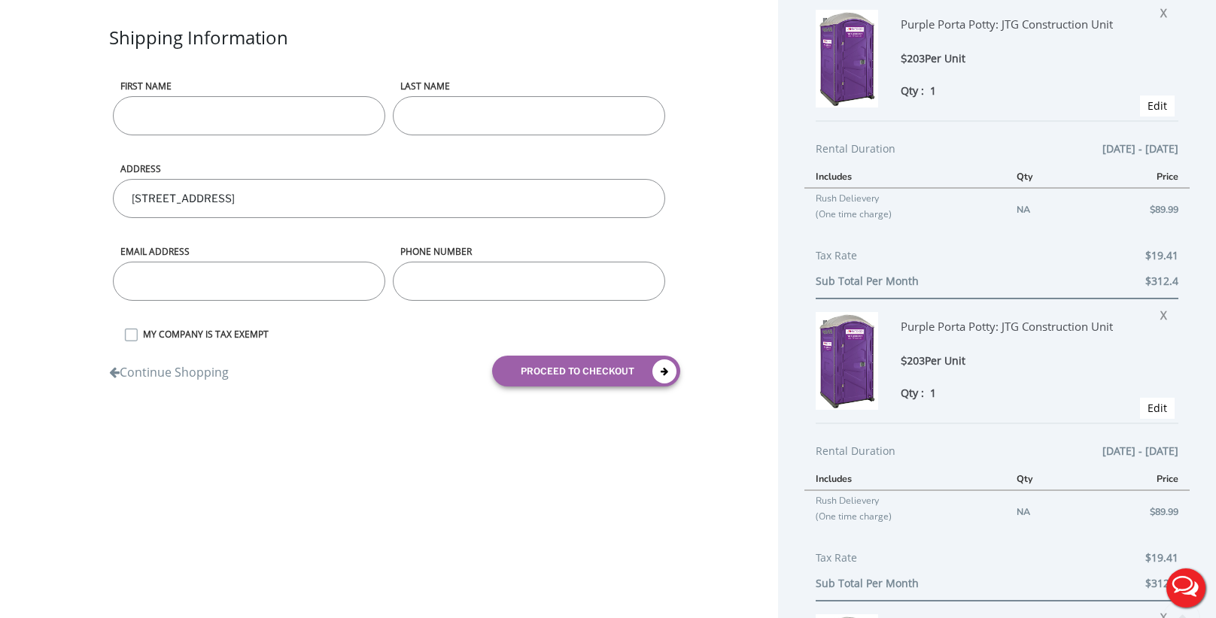
scroll to position [99, 0]
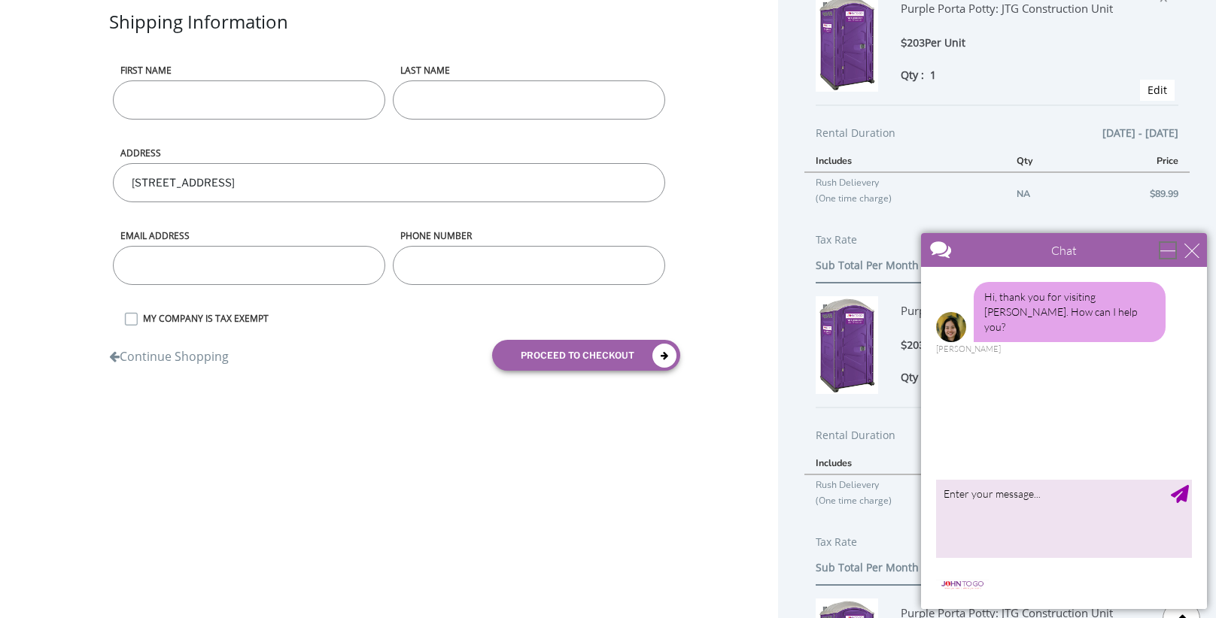
click at [1168, 254] on div "minimize" at bounding box center [1167, 250] width 15 height 15
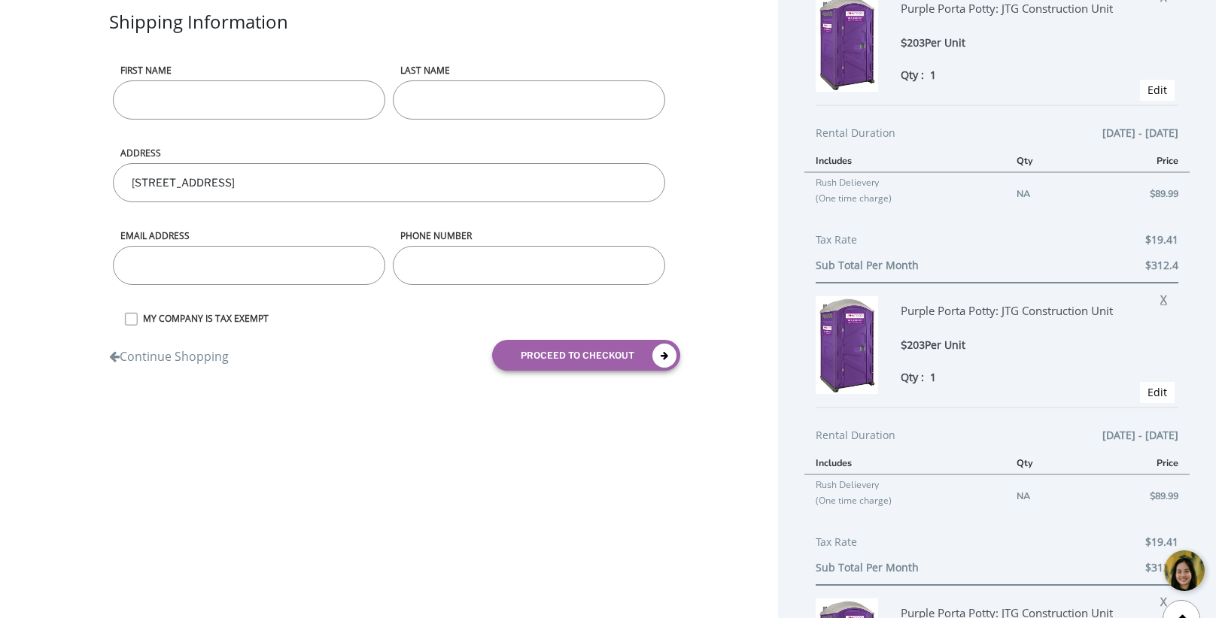
click at [1166, 297] on span "X" at bounding box center [1167, 297] width 14 height 20
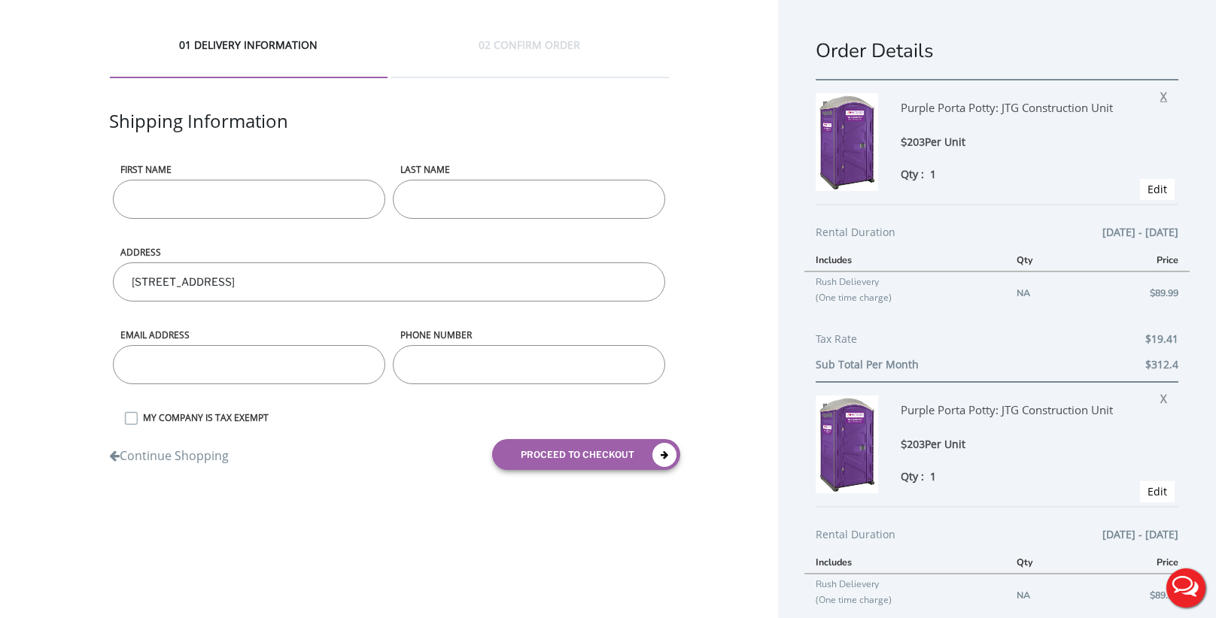
click at [1162, 96] on span "X" at bounding box center [1167, 94] width 14 height 20
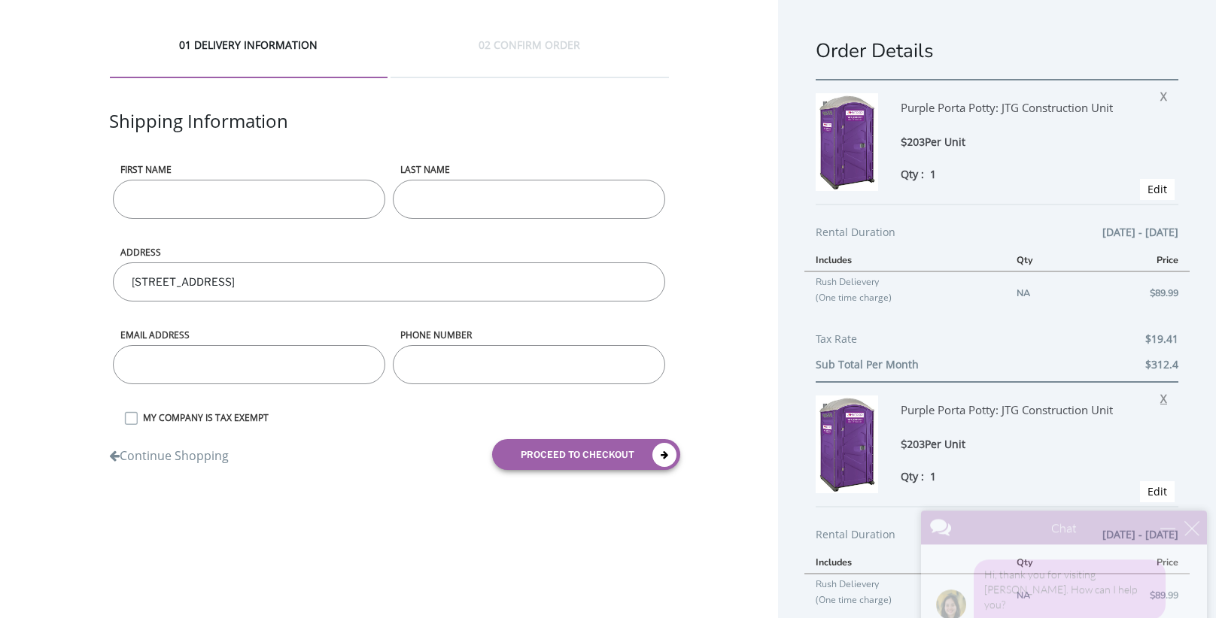
click at [1171, 345] on div "[PERSON_NAME]" at bounding box center [1064, 349] width 256 height 9
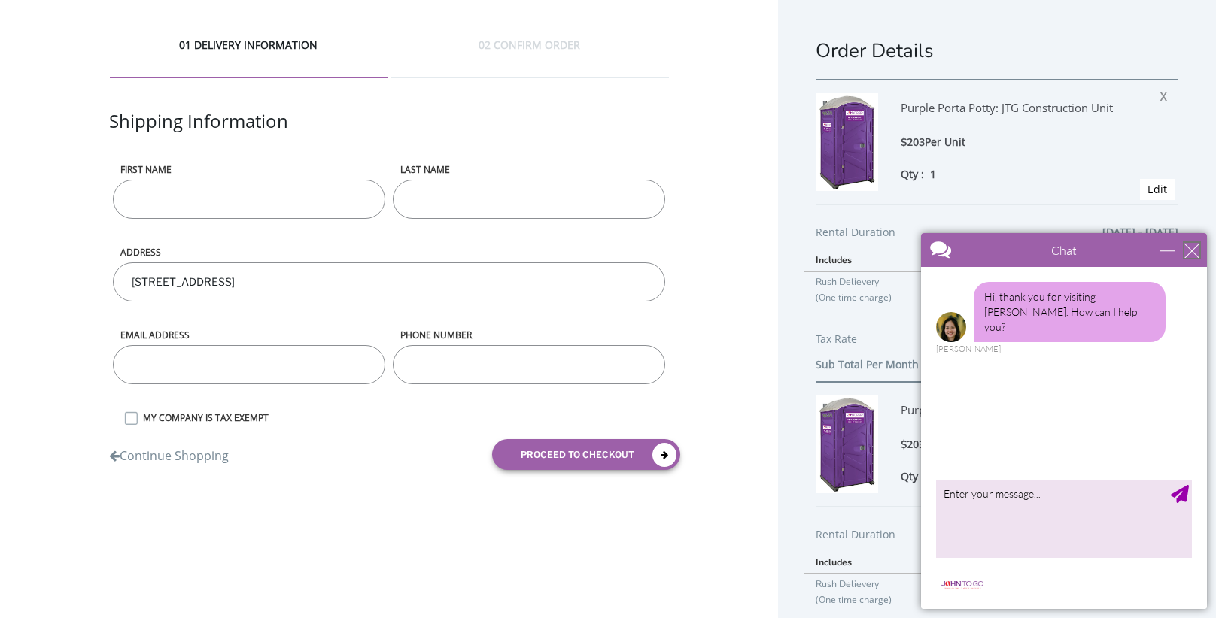
click at [1191, 253] on div "close" at bounding box center [1191, 250] width 15 height 15
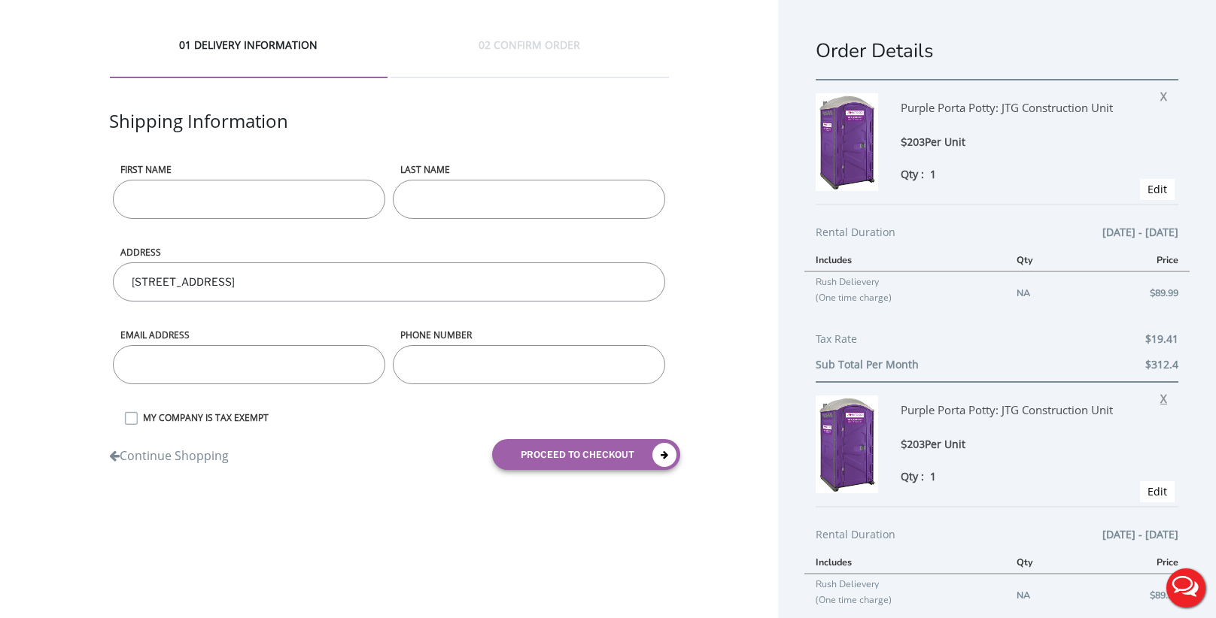
click at [1163, 399] on span "X" at bounding box center [1167, 397] width 14 height 20
click at [1168, 395] on span "X" at bounding box center [1167, 397] width 14 height 20
click at [1162, 401] on span "X" at bounding box center [1167, 397] width 14 height 20
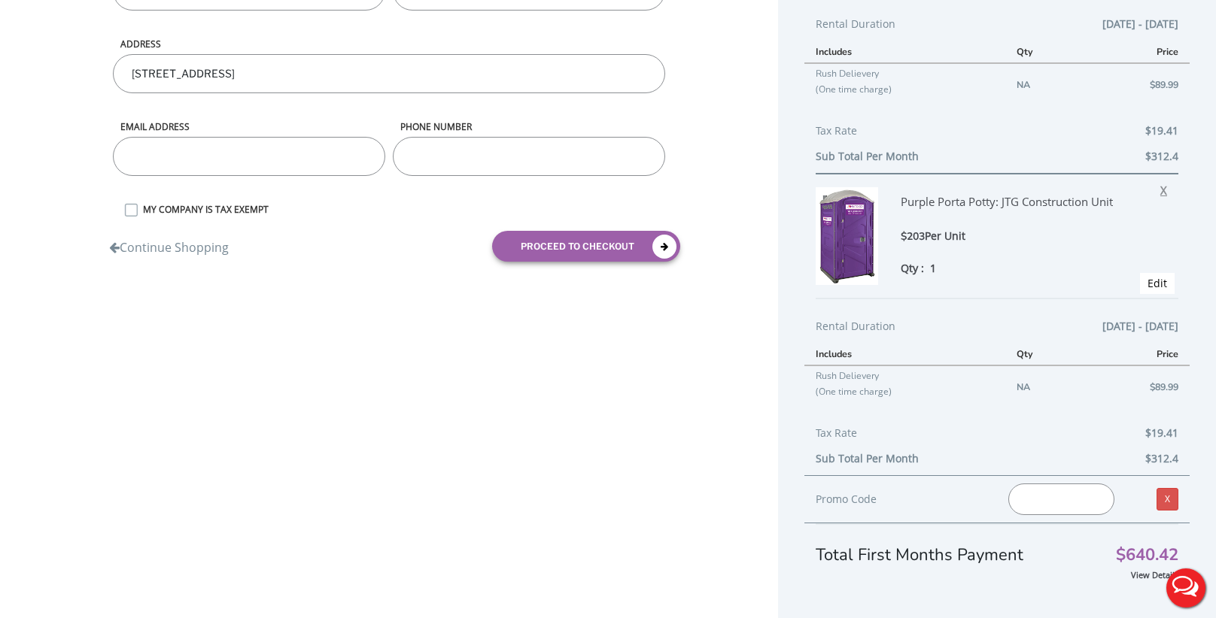
click at [1163, 192] on span "X" at bounding box center [1167, 188] width 14 height 20
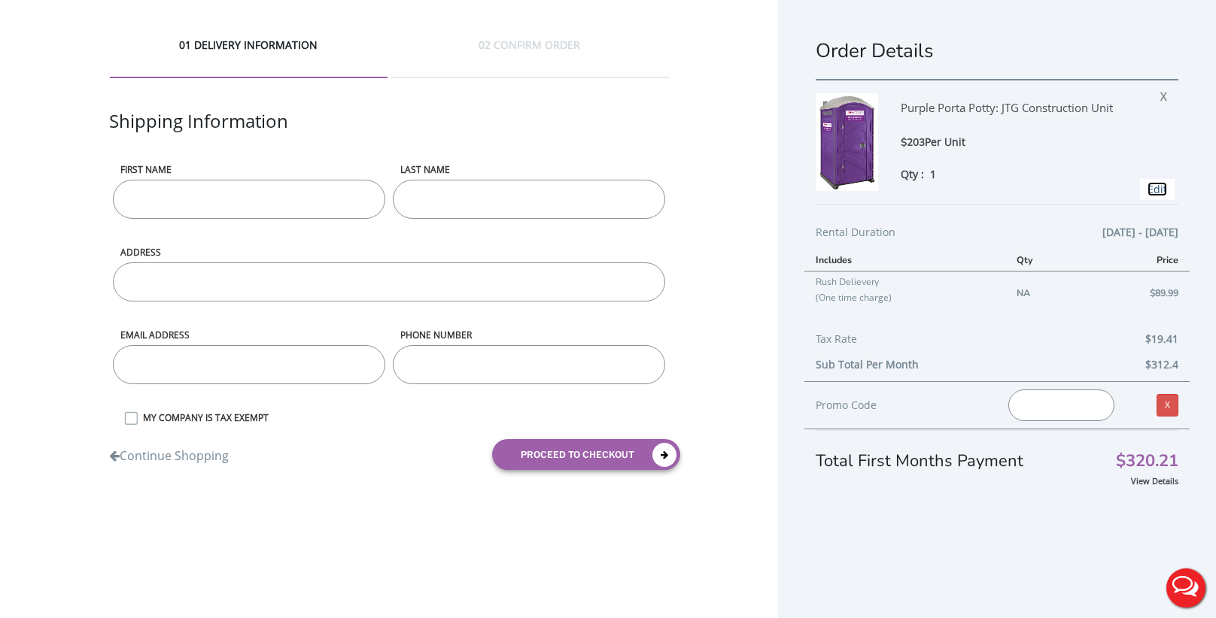
click at [1156, 193] on link "Edit" at bounding box center [1157, 189] width 20 height 14
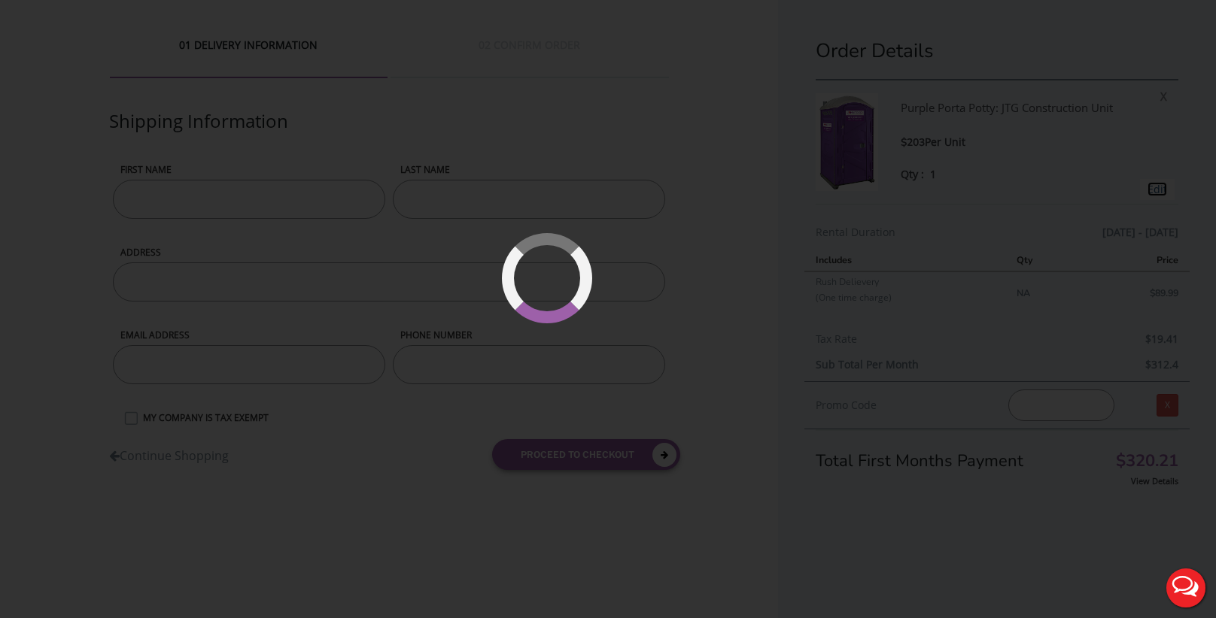
type input "[DATE] to [DATE]"
type input "0"
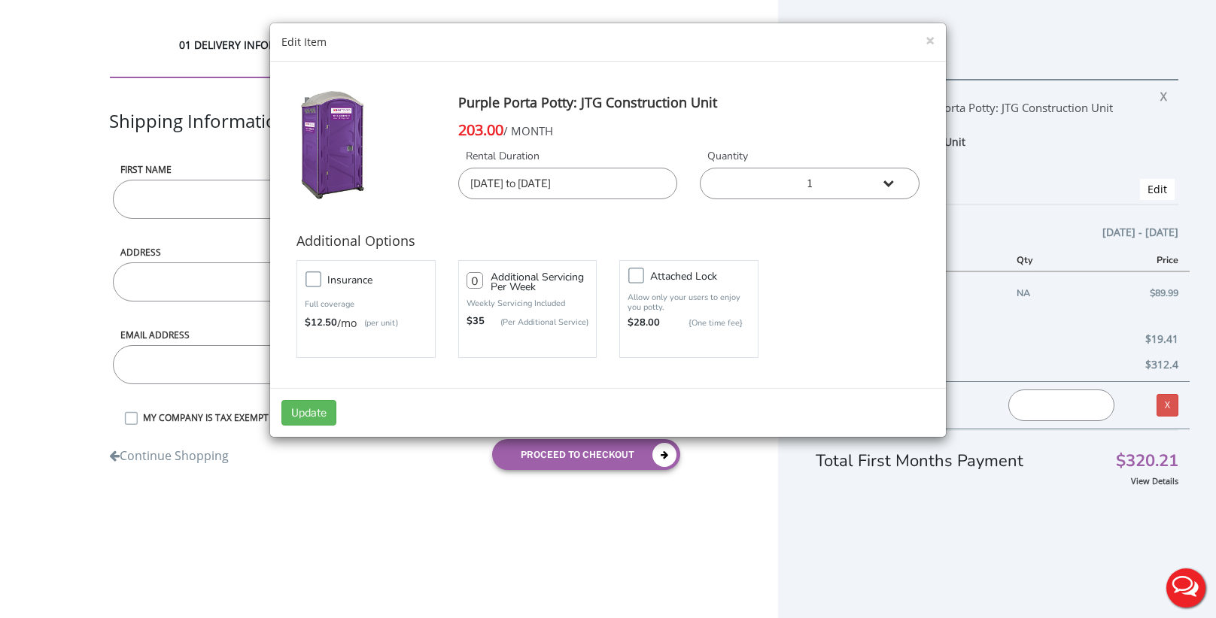
click at [575, 187] on input "[DATE] to [DATE]" at bounding box center [568, 184] width 220 height 32
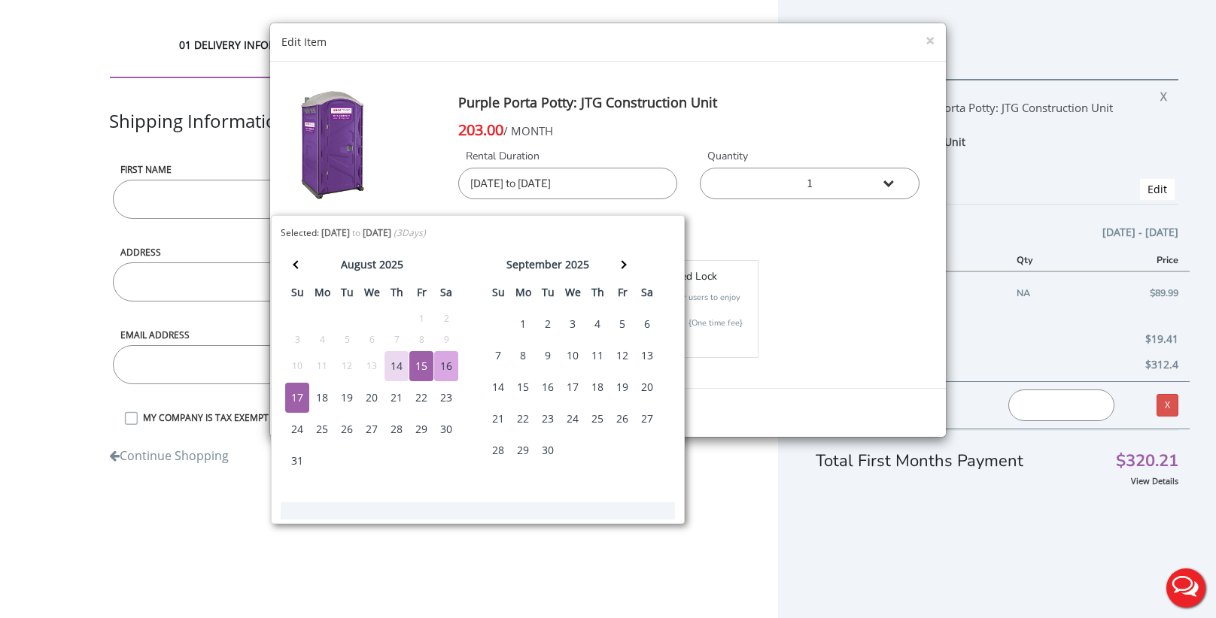
click at [457, 371] on td "16" at bounding box center [446, 367] width 25 height 32
click at [448, 366] on div "16" at bounding box center [446, 366] width 24 height 30
click at [297, 396] on div "17" at bounding box center [297, 398] width 24 height 30
type input "[DATE] to [DATE]"
click at [838, 320] on div "Insurance Full coverage $12.50 /mo (per unit) 0 $35 Attached lock" at bounding box center [607, 309] width 645 height 105
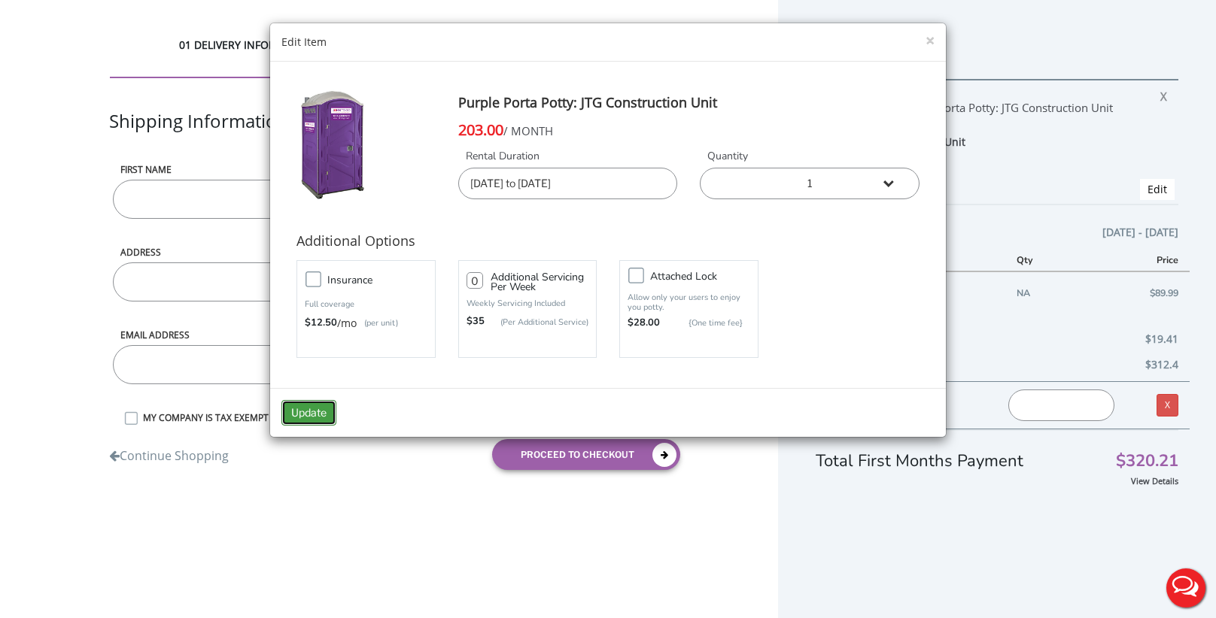
click at [317, 416] on button "Update" at bounding box center [308, 413] width 55 height 26
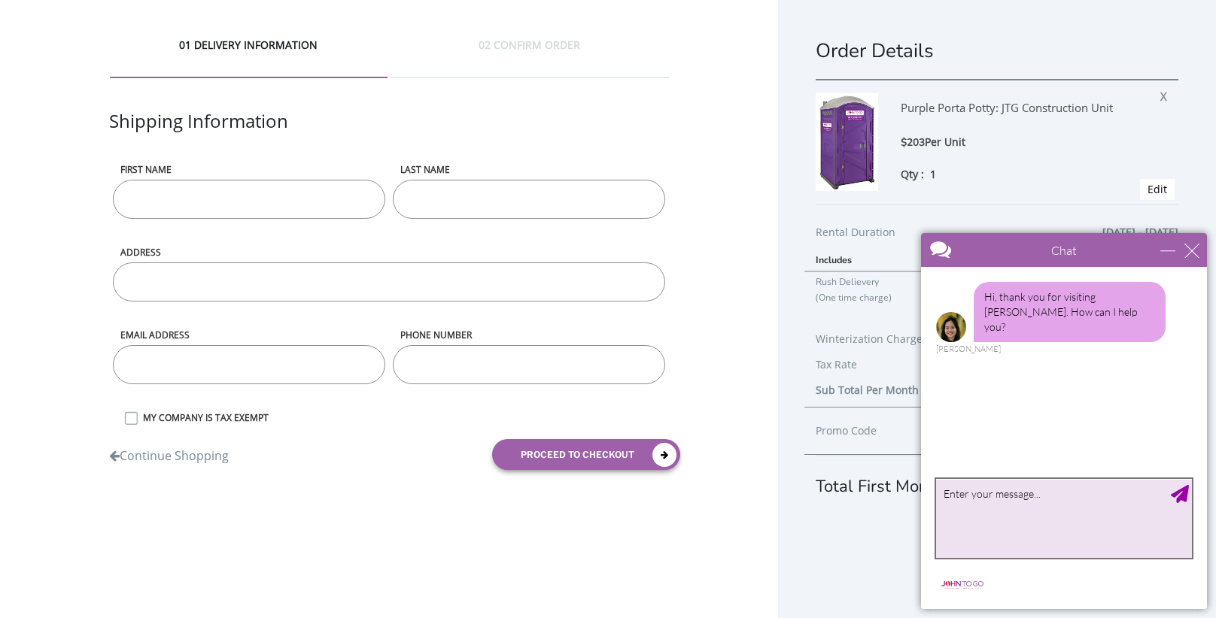
click at [1001, 529] on textarea "type your message" at bounding box center [1064, 518] width 256 height 79
type textarea "need a porta potty"
type textarea "hello"
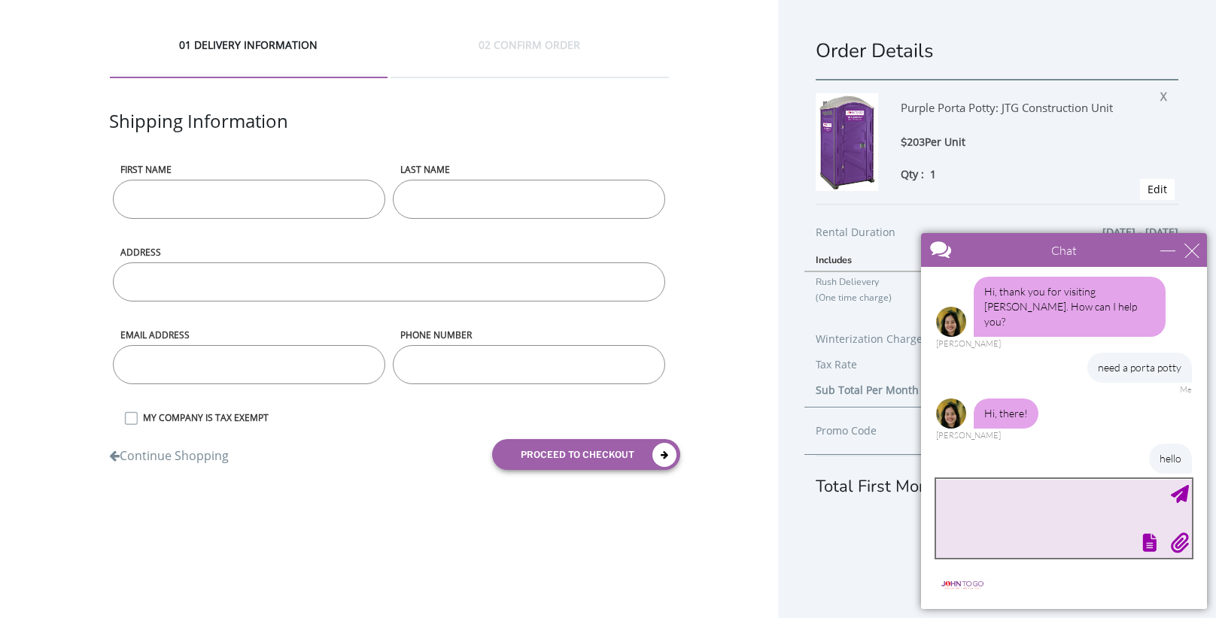
scroll to position [81, 0]
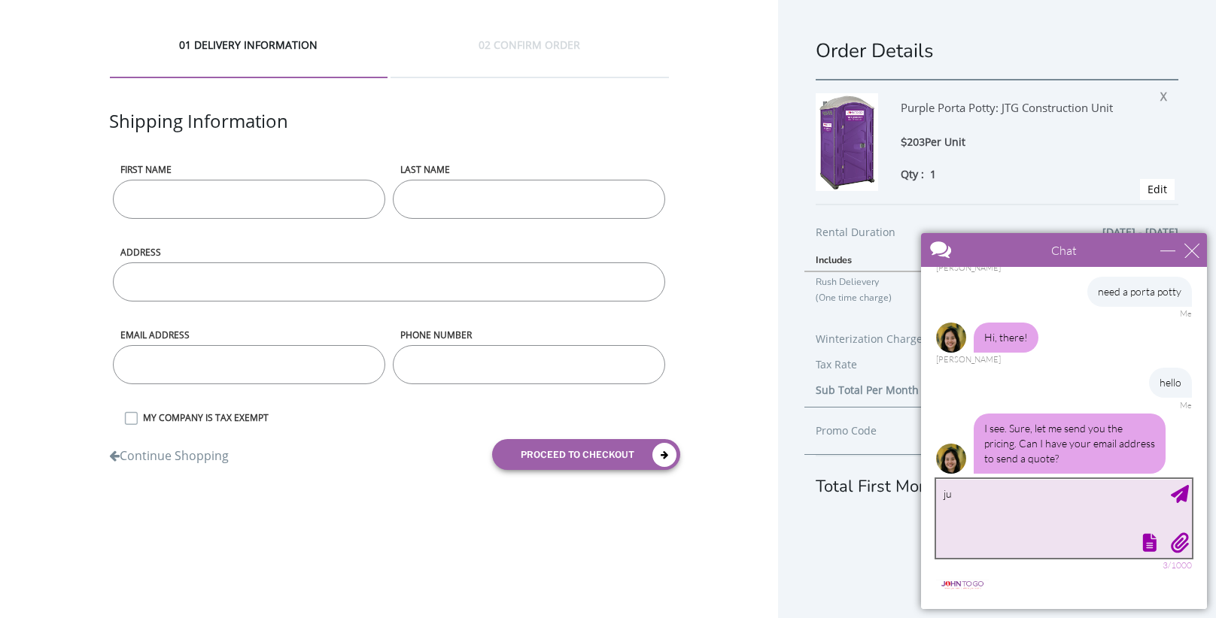
type textarea "j"
type textarea "[EMAIL_ADDRESS][DOMAIN_NAME]"
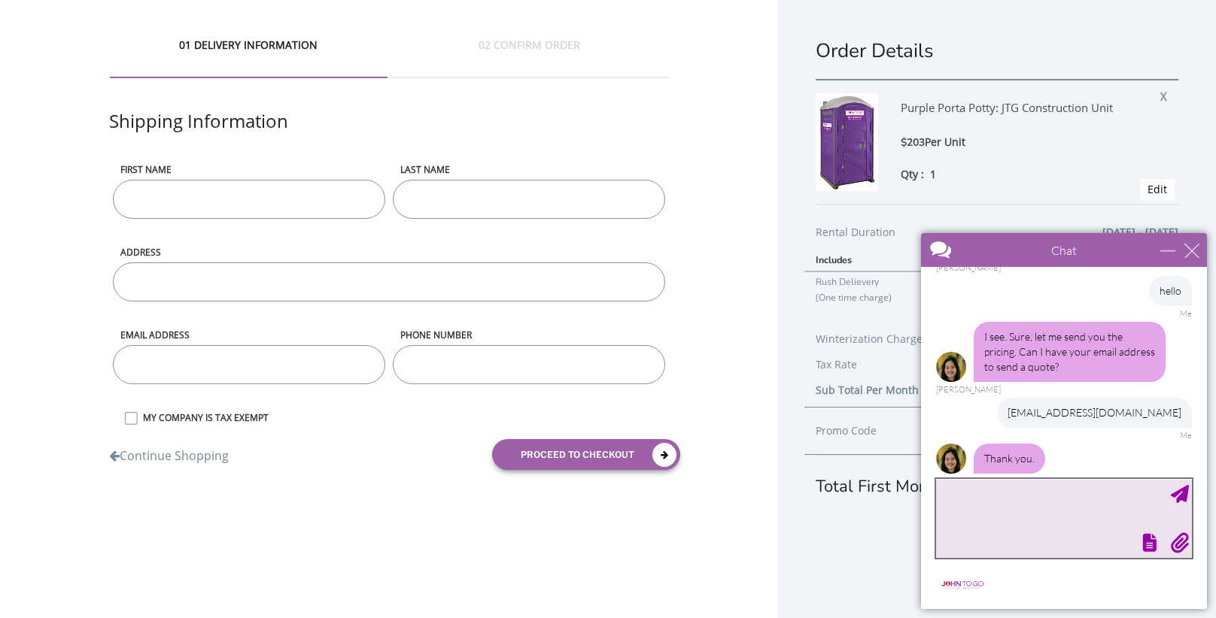
scroll to position [222, 0]
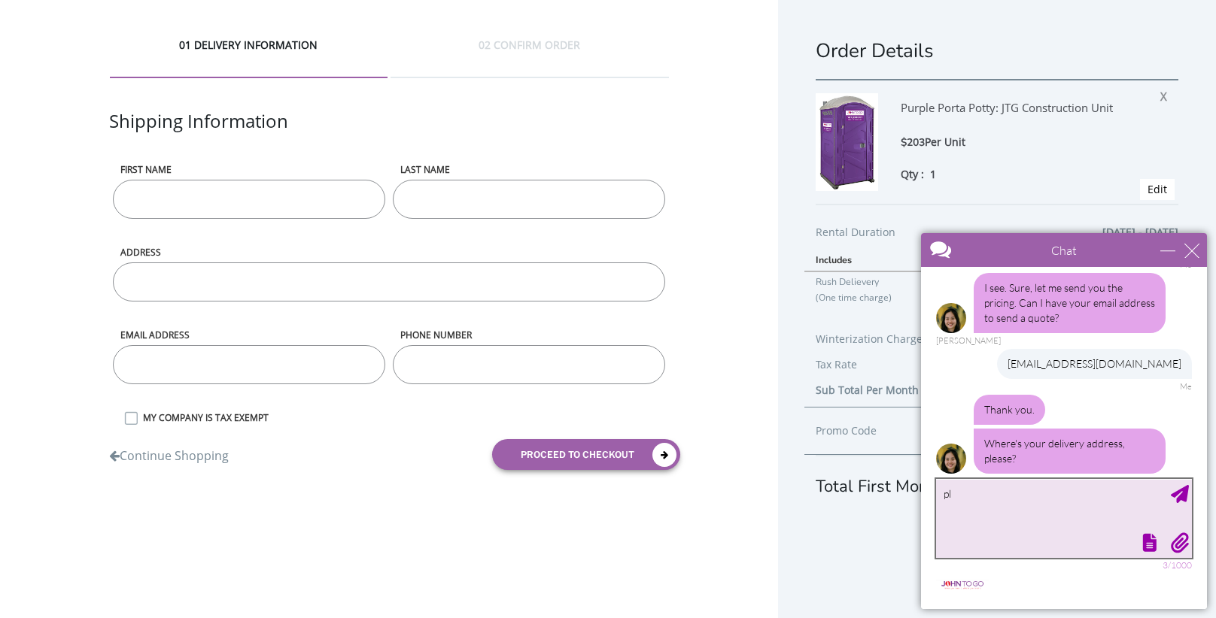
type textarea "p"
type textarea "plainfield"
type textarea "Plainfield NJ"
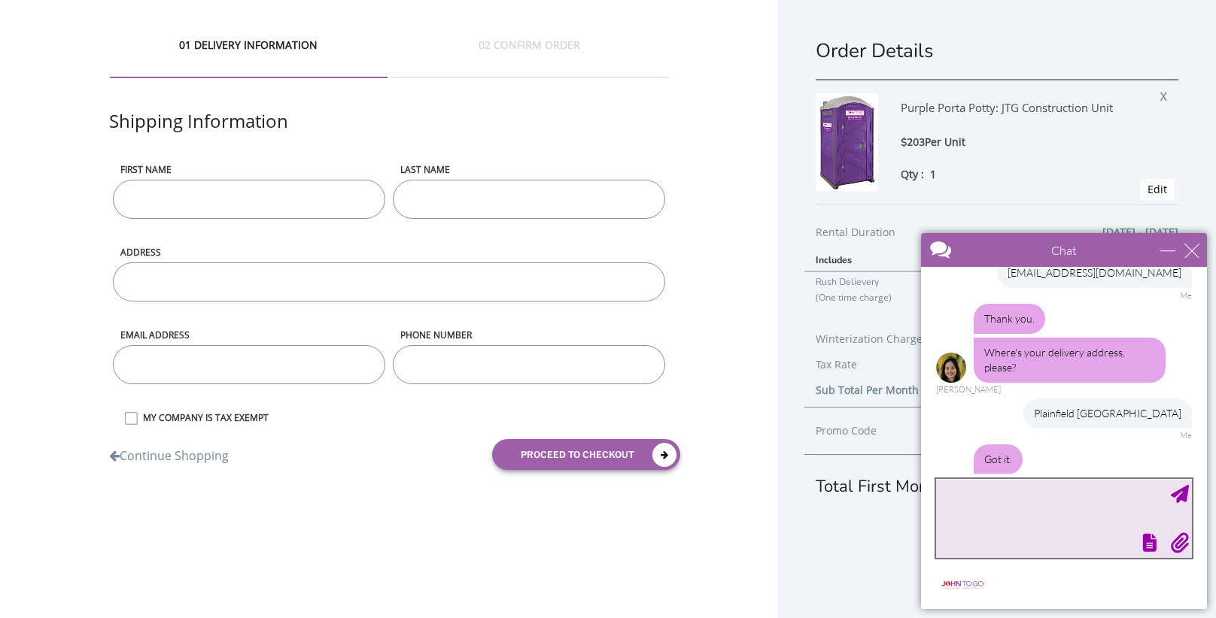
scroll to position [362, 0]
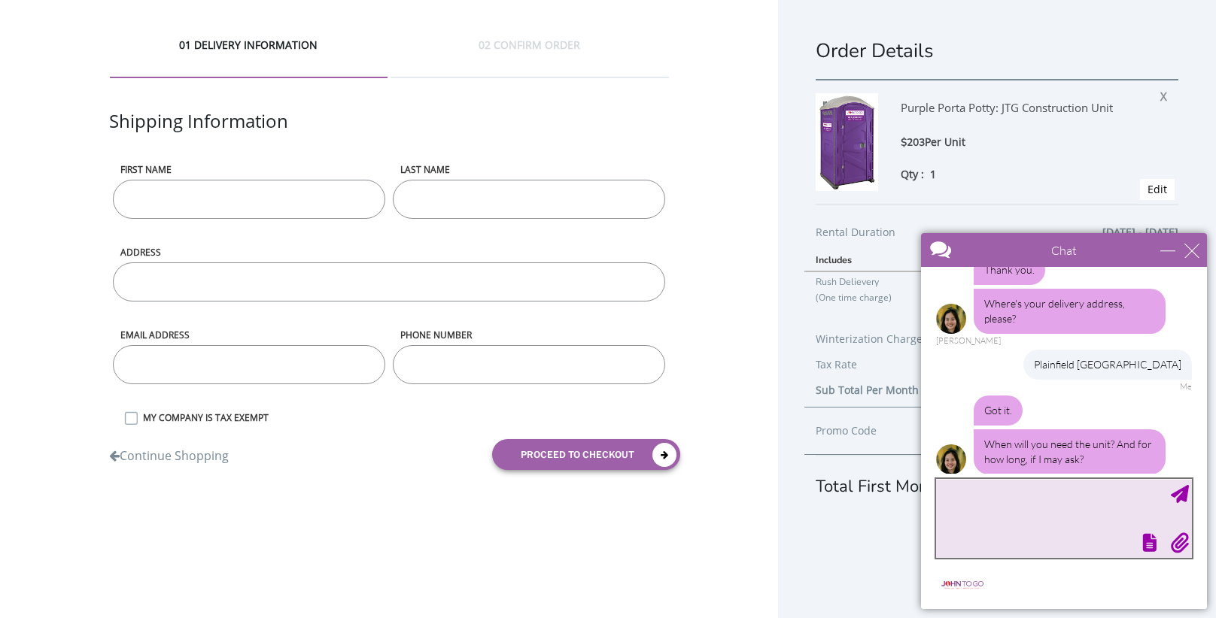
type textarea "i"
click at [998, 498] on textarea "I only need if for saturday" at bounding box center [1064, 518] width 256 height 79
click at [1036, 493] on textarea "I only need it for saturday" at bounding box center [1064, 518] width 256 height 79
click at [1036, 497] on textarea "I only need it for saturday" at bounding box center [1064, 518] width 256 height 79
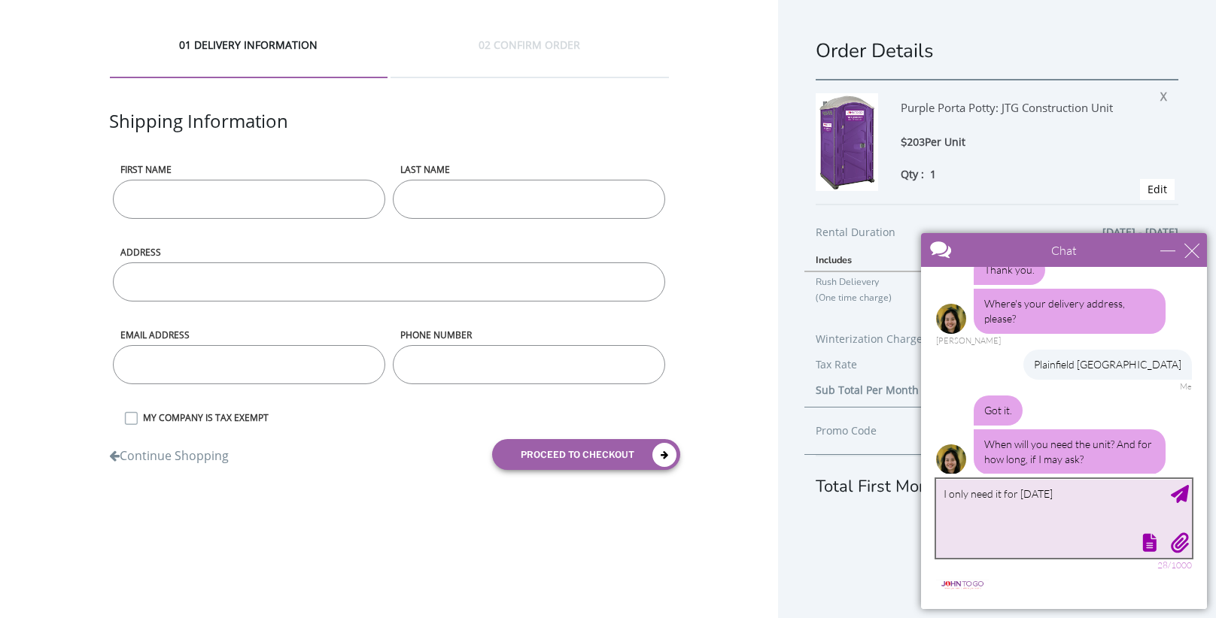
click at [1036, 497] on textarea "I only need it for saturday" at bounding box center [1064, 518] width 256 height 79
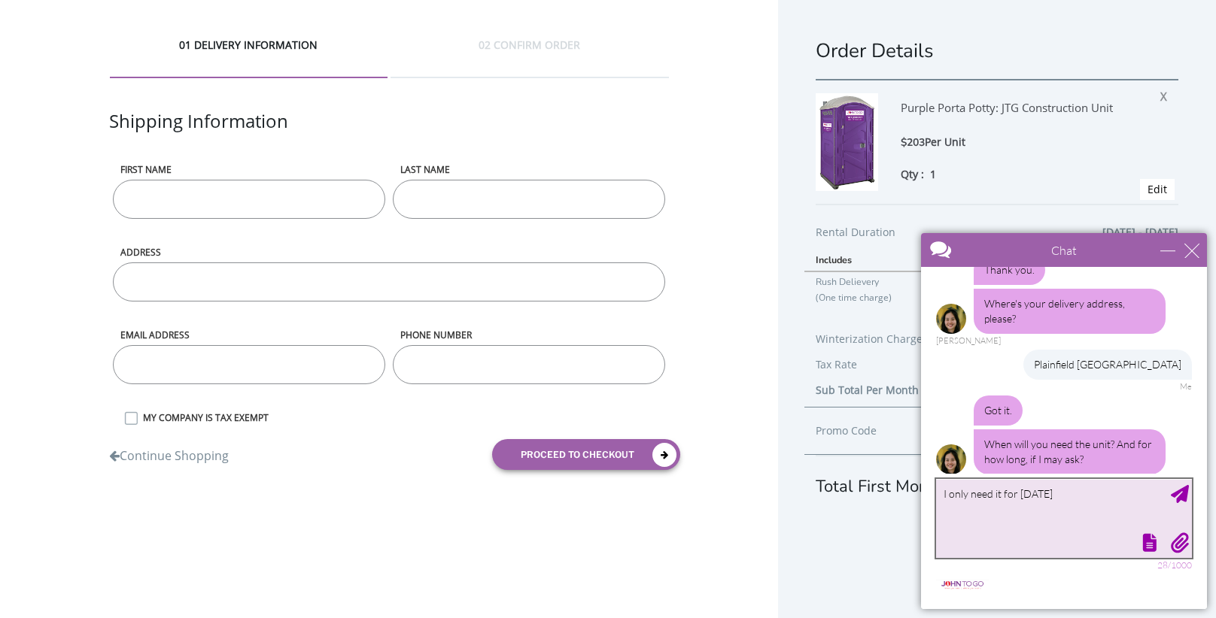
click at [1036, 497] on textarea "I only need it for saturday" at bounding box center [1064, 518] width 256 height 79
type textarea "I only need it for saturday"
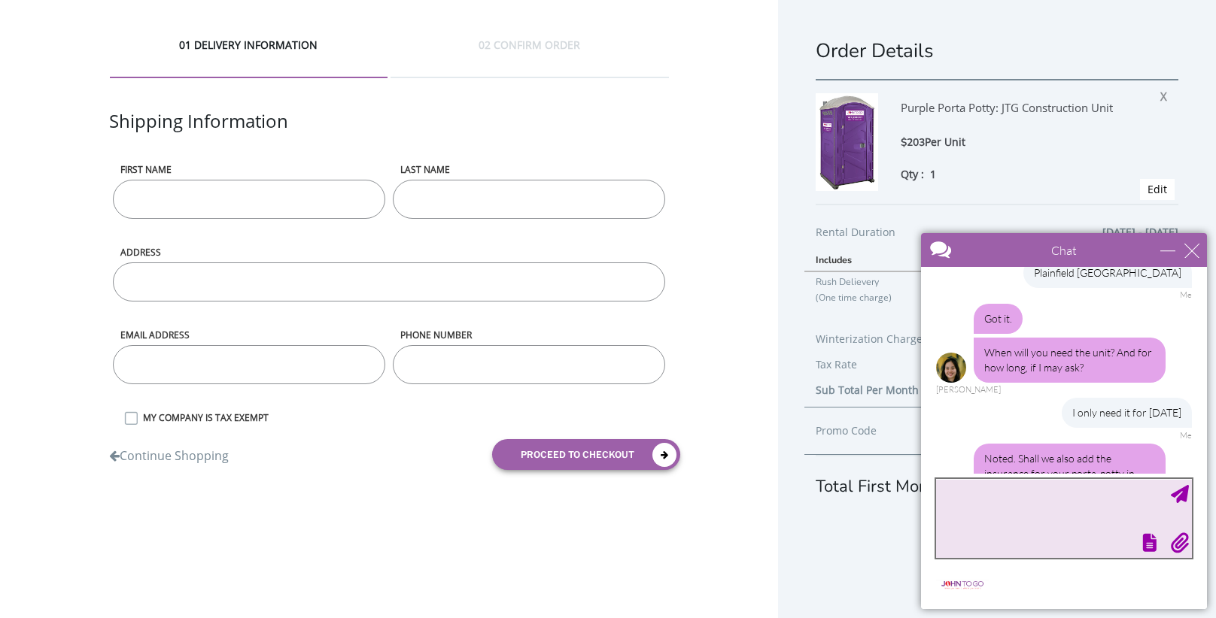
scroll to position [484, 0]
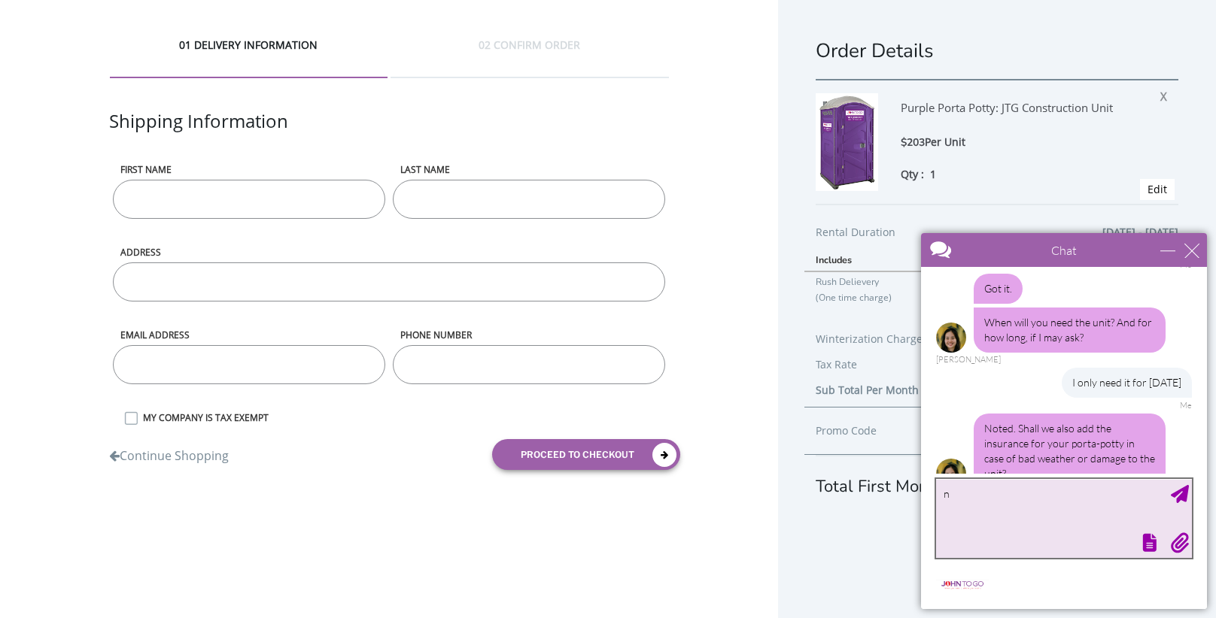
type textarea "no"
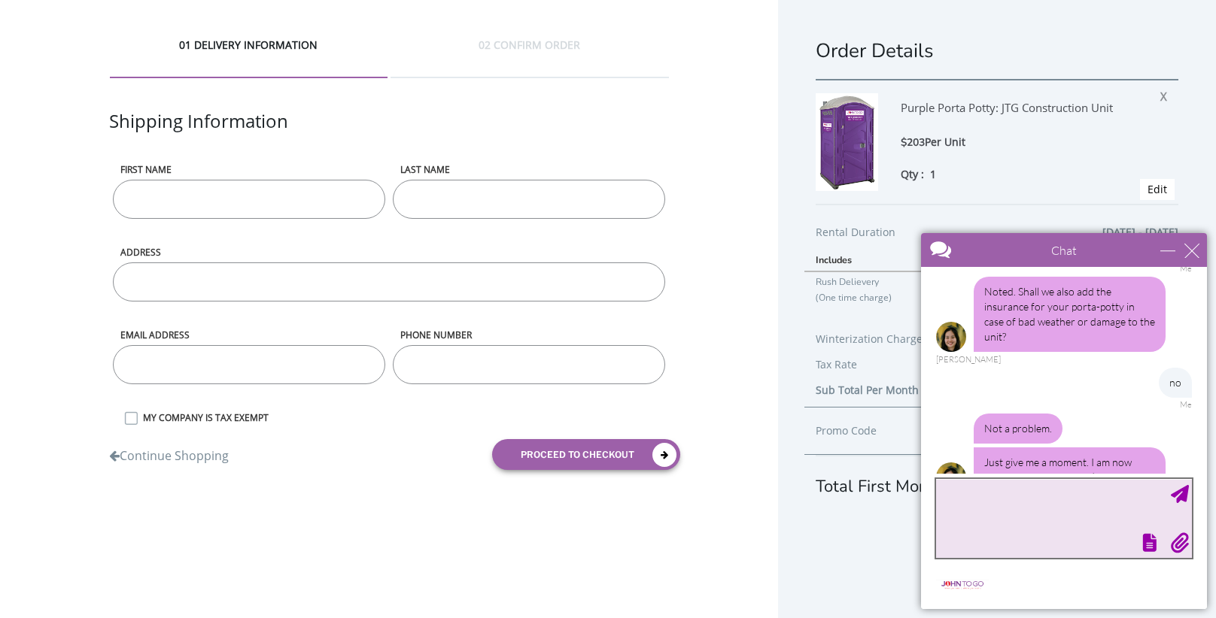
scroll to position [624, 0]
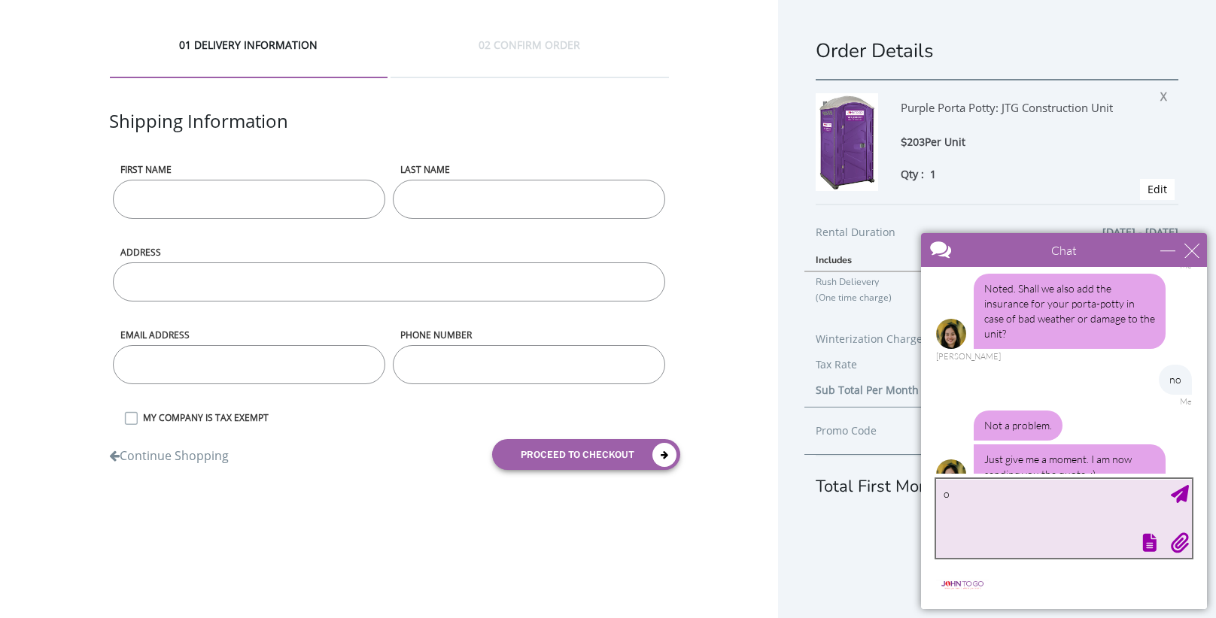
type textarea "ok"
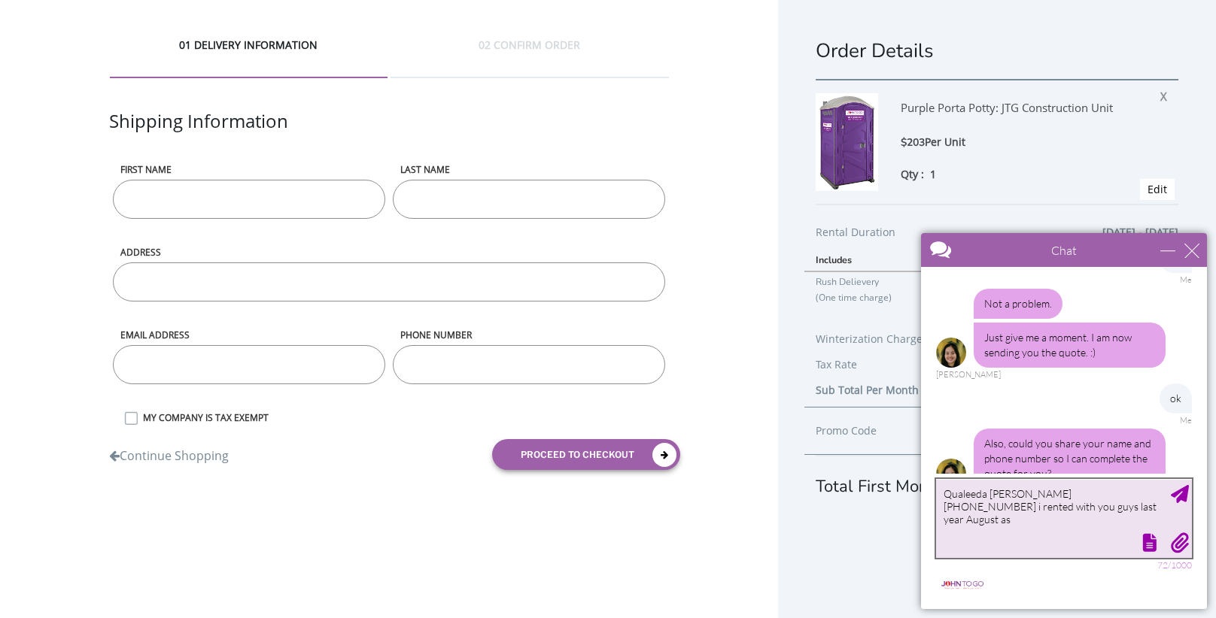
scroll to position [791, 0]
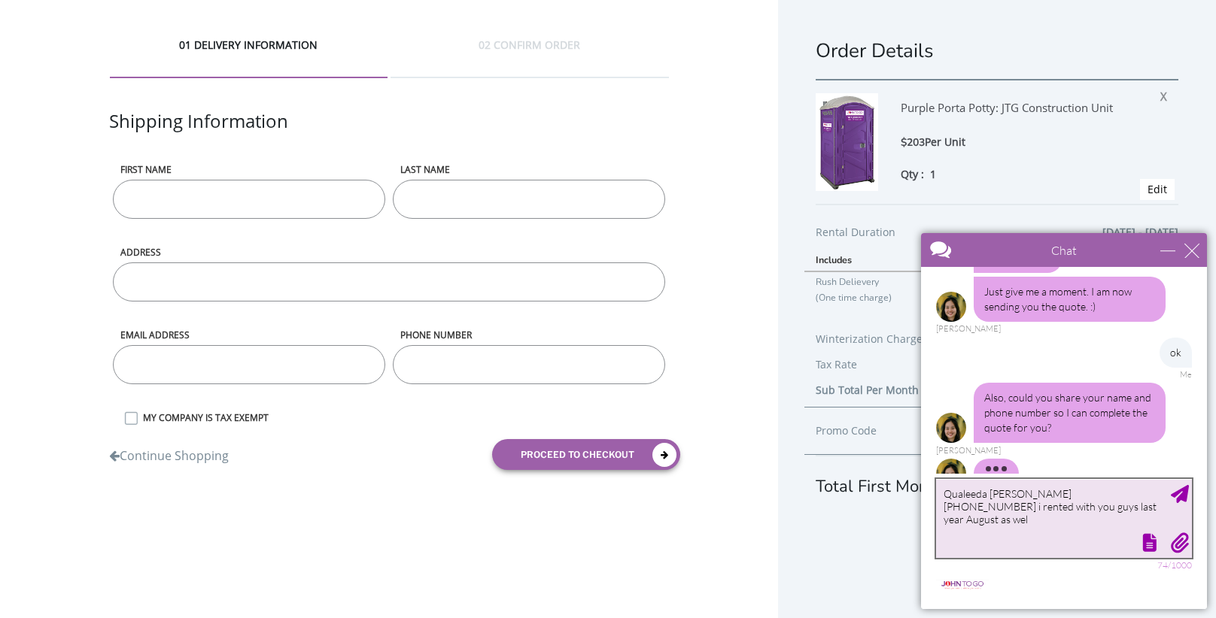
type textarea "Qualeeda Bouyer 718-344-1943 i rented with you guys last year August as well"
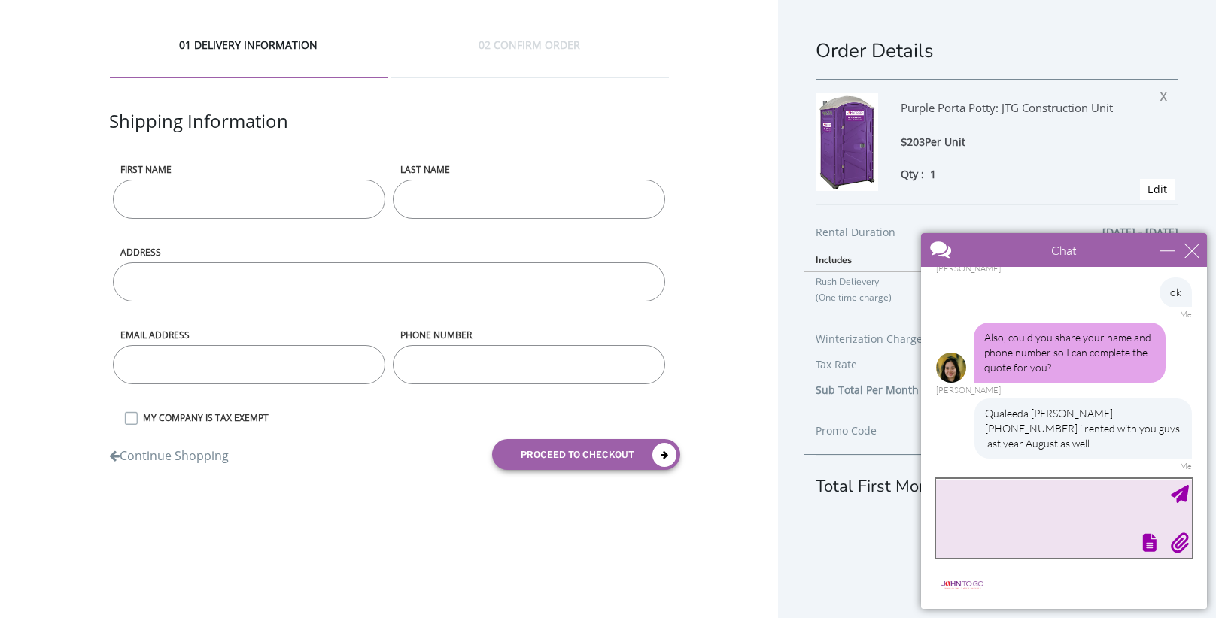
scroll to position [897, 0]
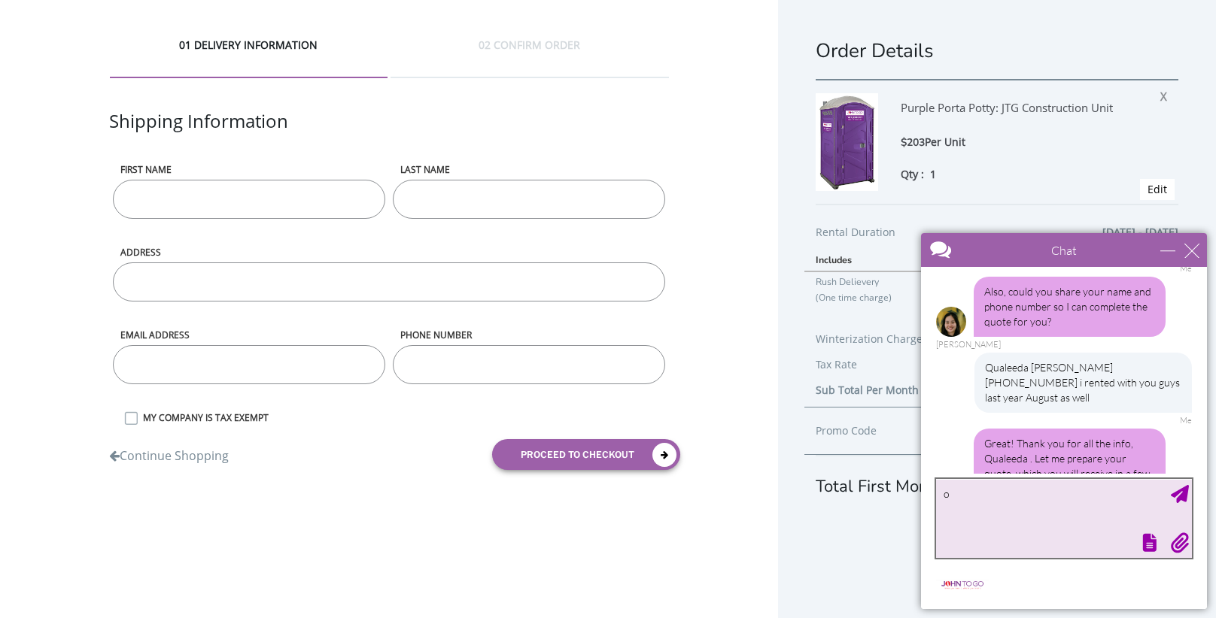
type textarea "ok"
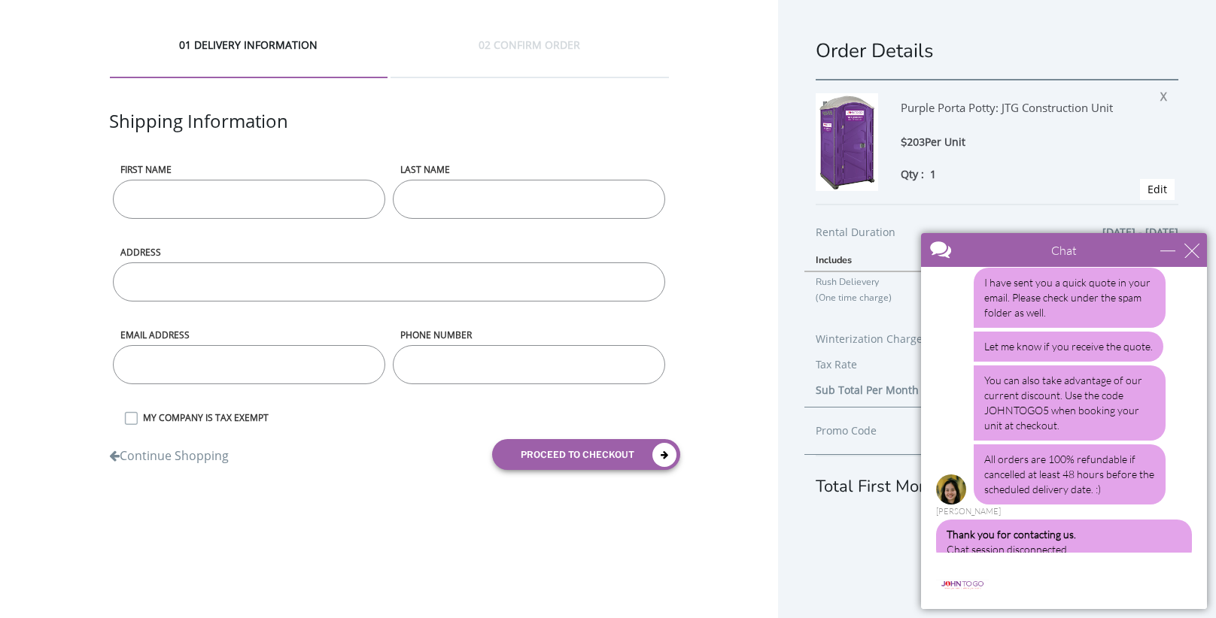
scroll to position [1427, 0]
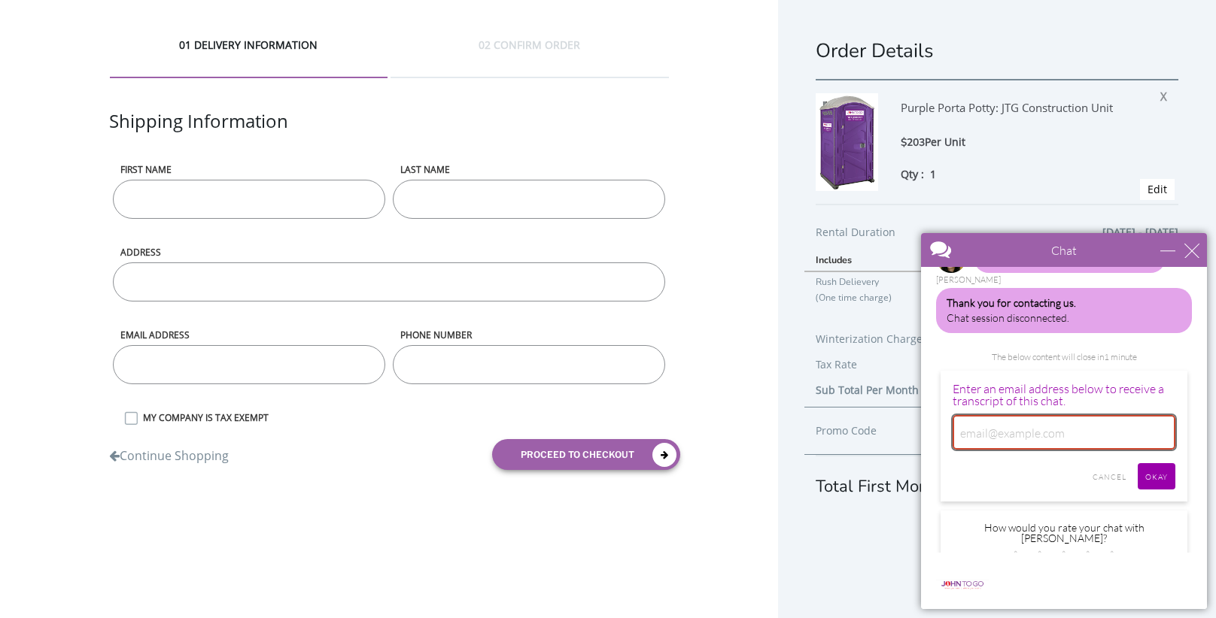
click at [1031, 415] on input "email" at bounding box center [1063, 432] width 223 height 35
type input "[EMAIL_ADDRESS][DOMAIN_NAME]"
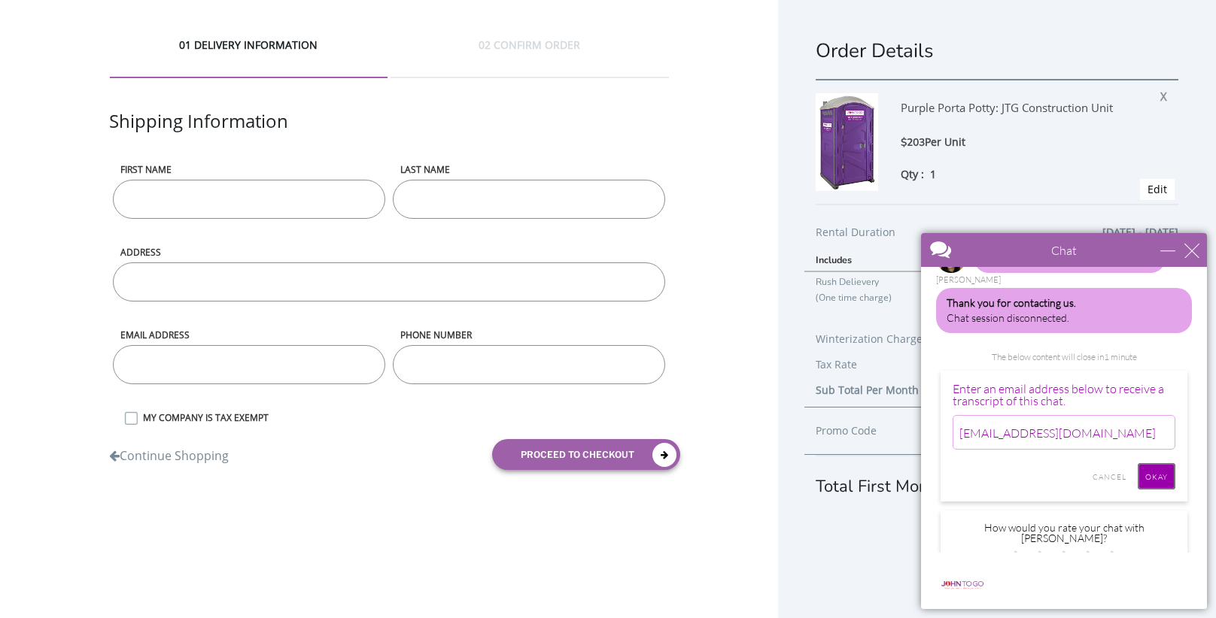
click at [1163, 463] on input "Okay" at bounding box center [1156, 476] width 38 height 26
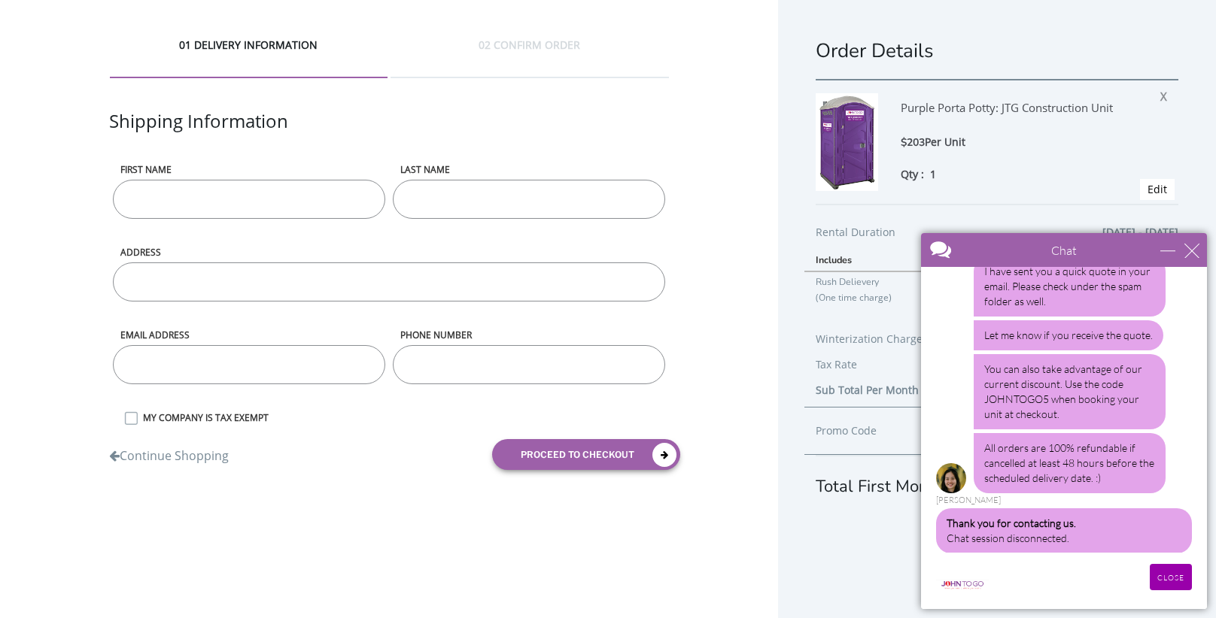
scroll to position [1174, 0]
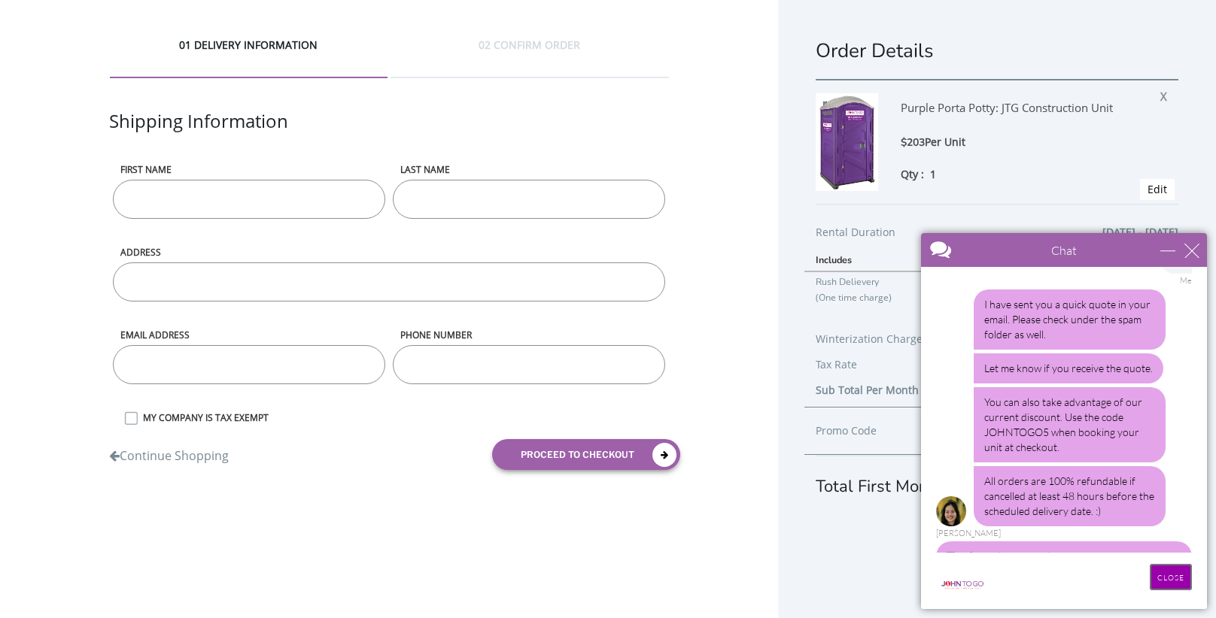
click at [1158, 580] on input "CLOSE" at bounding box center [1171, 577] width 42 height 26
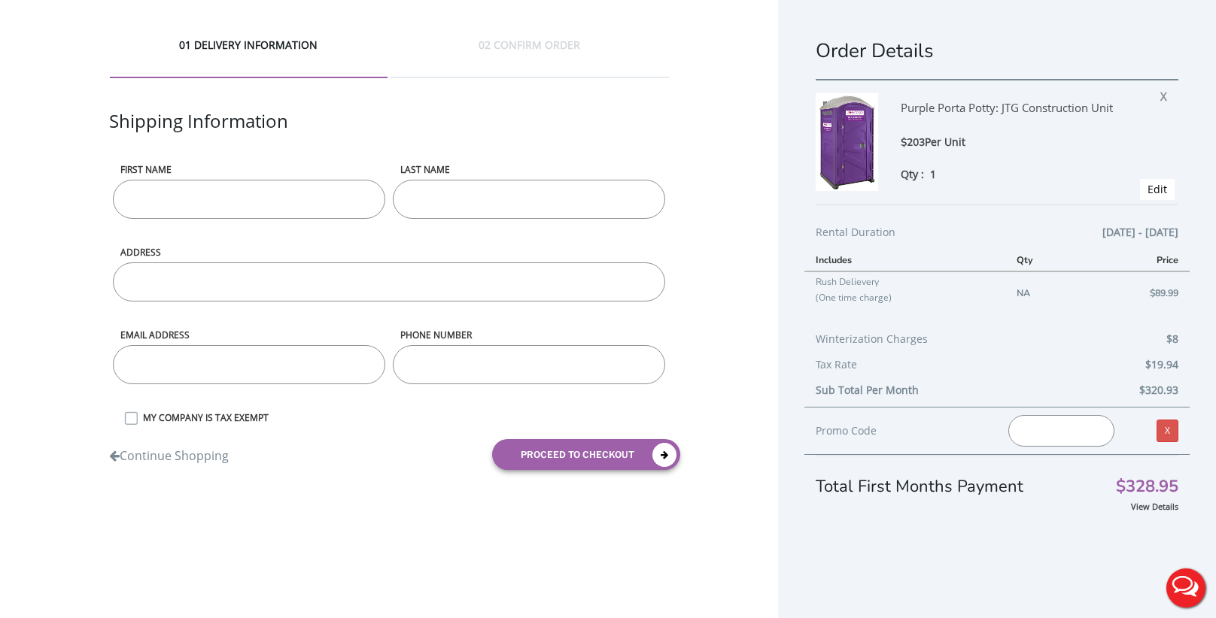
scroll to position [0, 0]
click at [1089, 198] on div "Purple Porta Potty: JTG Construction Unit $203 Per Unit Qty : 1 X Edit" at bounding box center [996, 141] width 363 height 125
click at [1172, 591] on button "Live Chat" at bounding box center [1186, 588] width 60 height 60
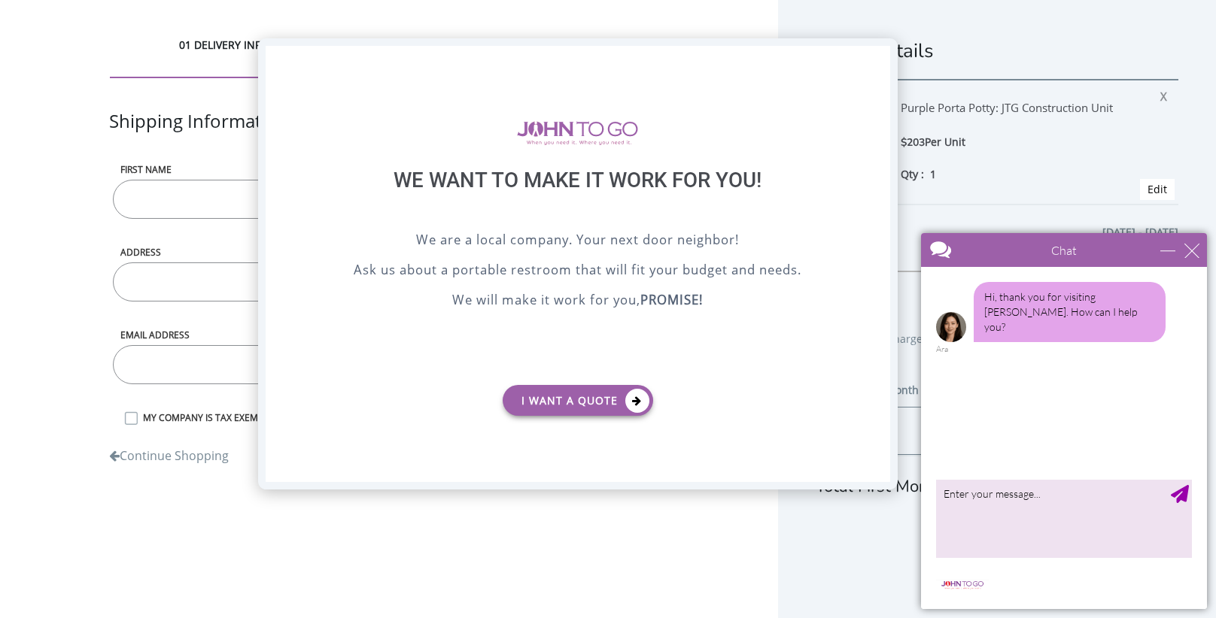
click at [879, 56] on div "X" at bounding box center [878, 59] width 23 height 26
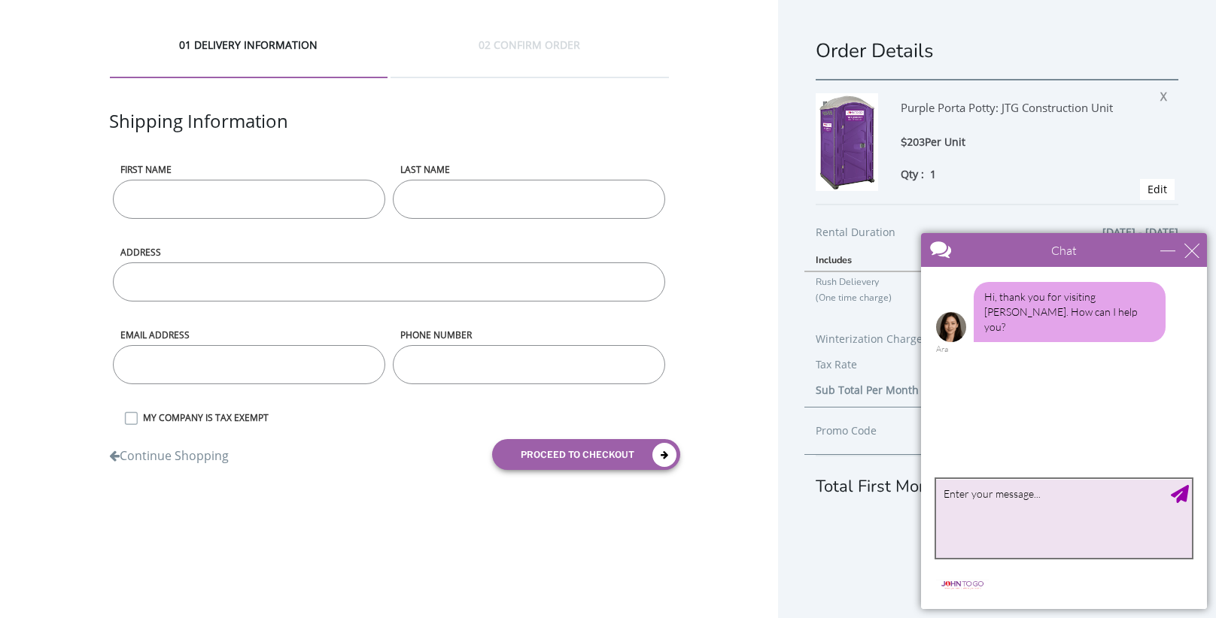
click at [992, 506] on textarea "type your message" at bounding box center [1064, 518] width 256 height 79
type textarea "i just purchased a porta potty but they didnt ask me for the address"
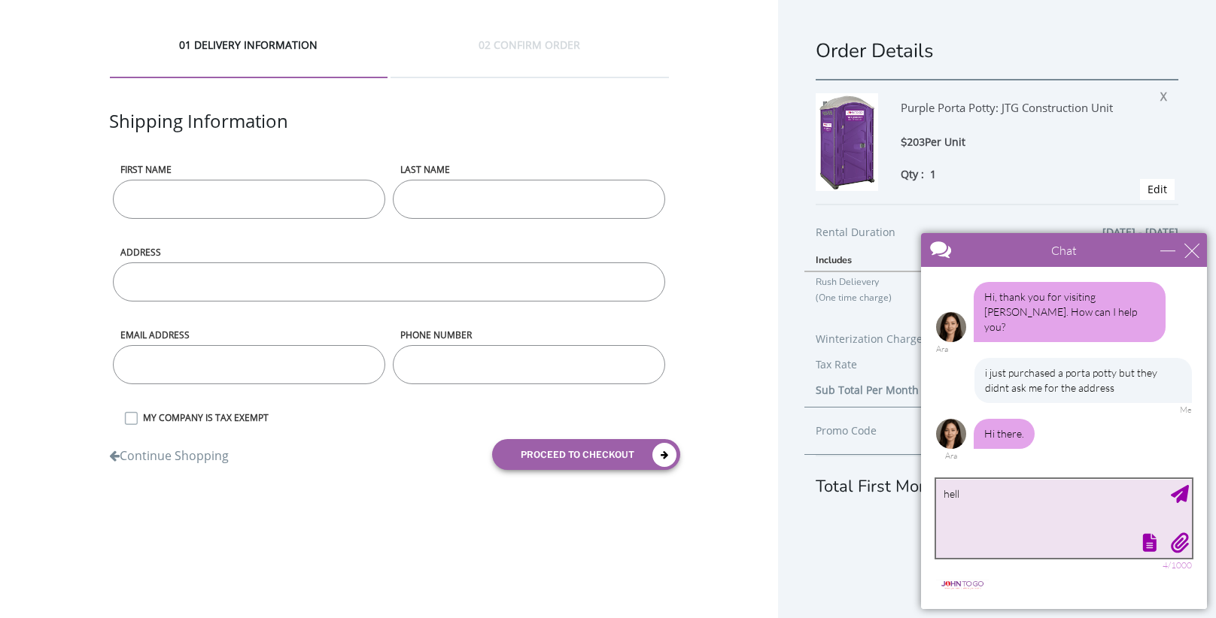
type textarea "hello"
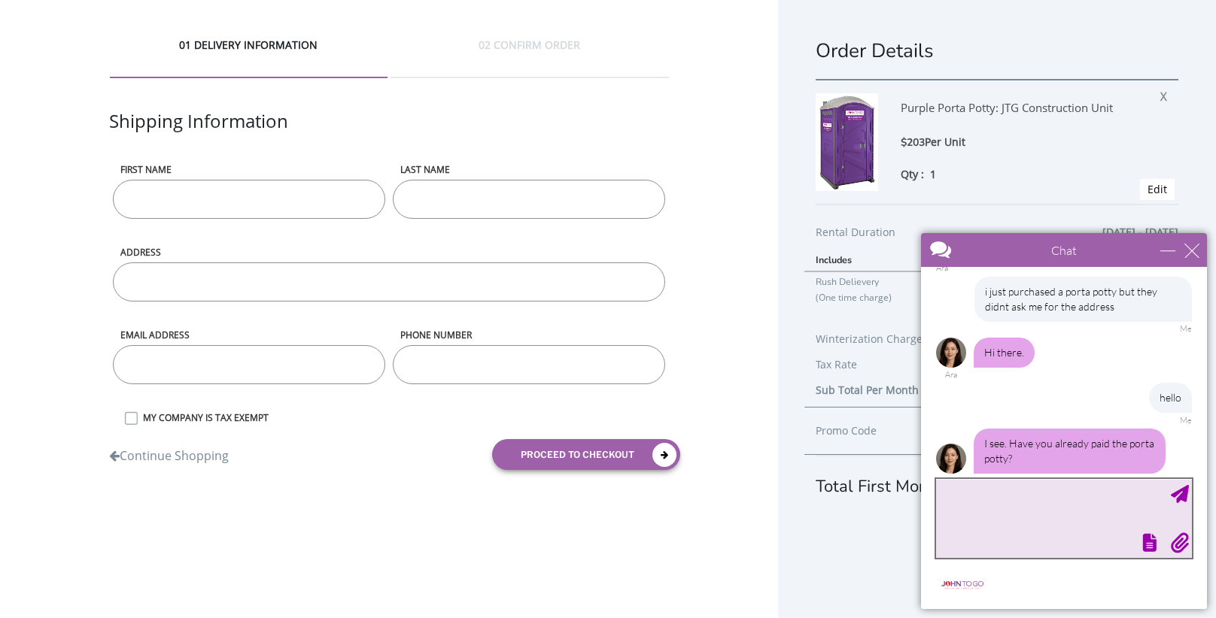
scroll to position [127, 0]
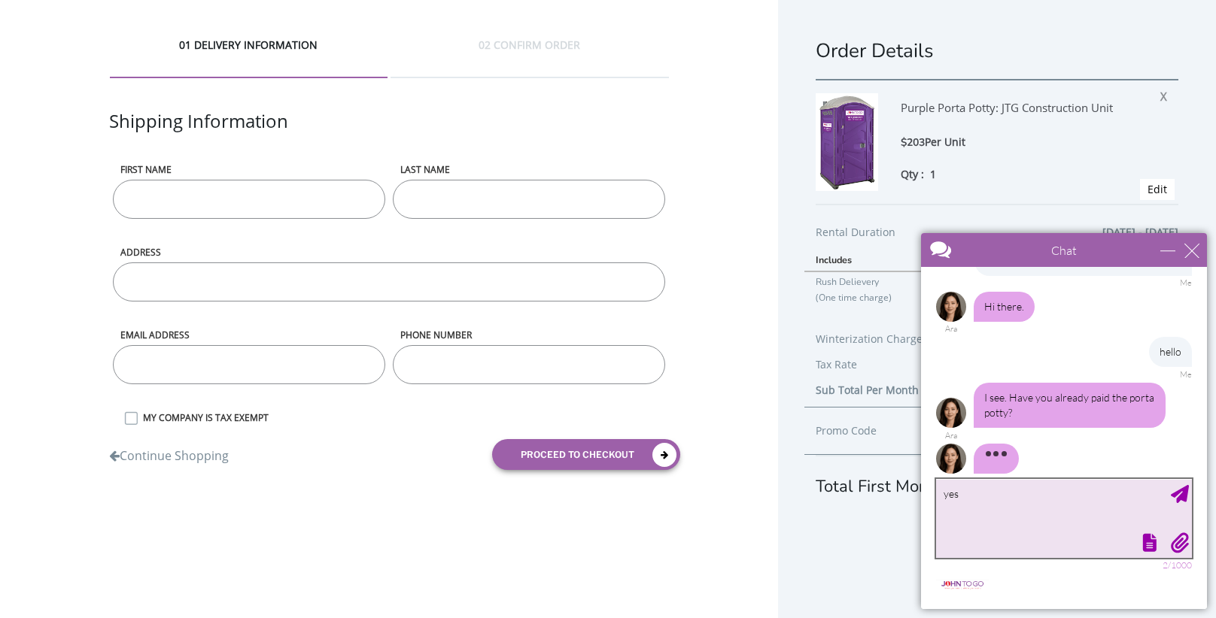
type textarea "yes"
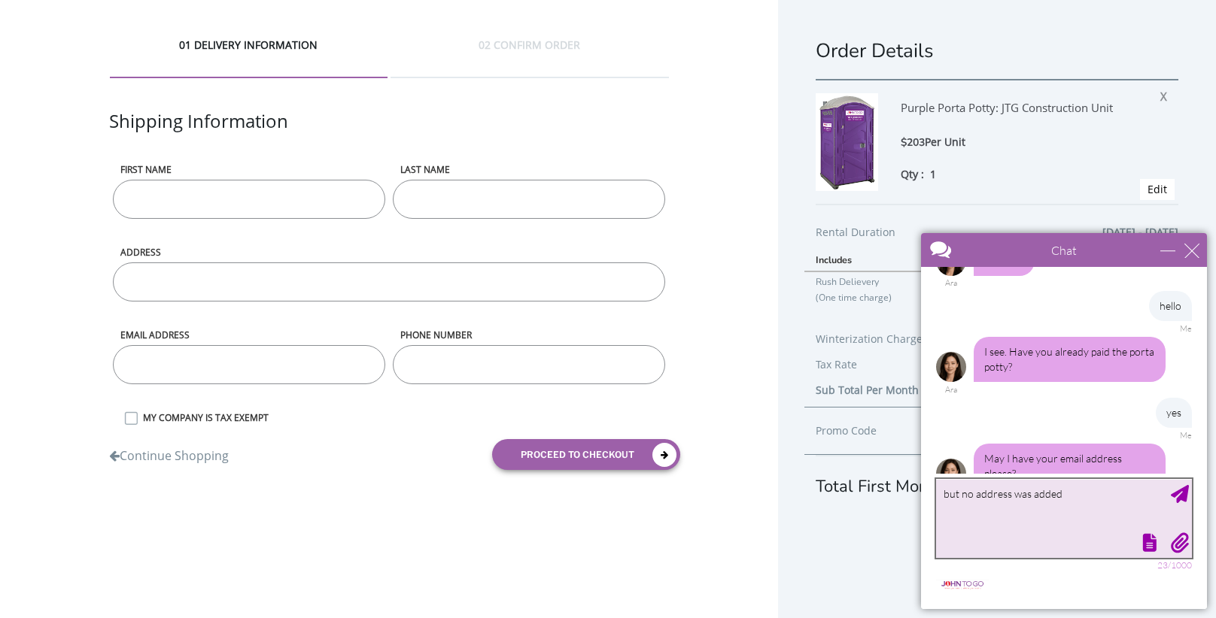
type textarea "but no address was added"
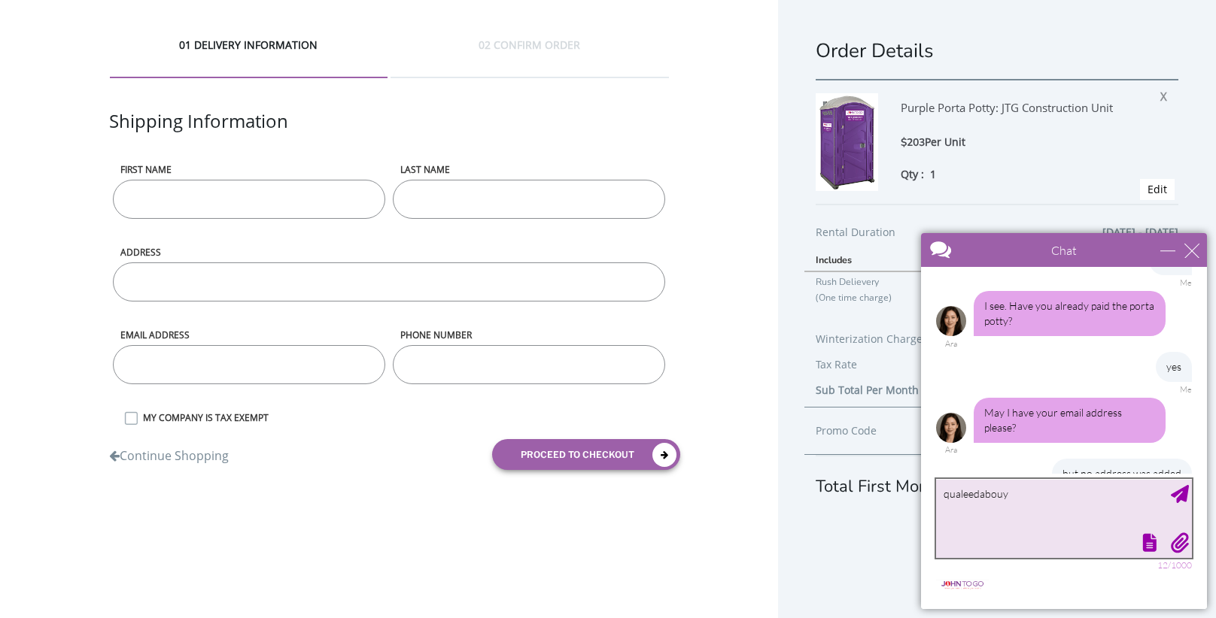
scroll to position [264, 0]
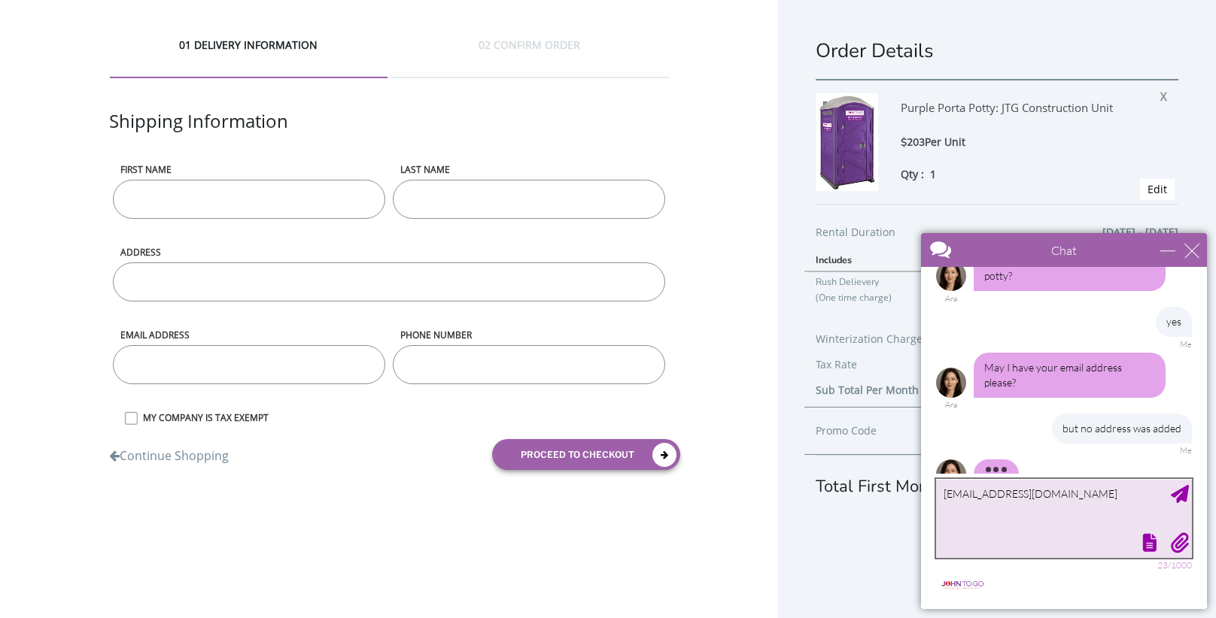
type textarea "[EMAIL_ADDRESS][DOMAIN_NAME]"
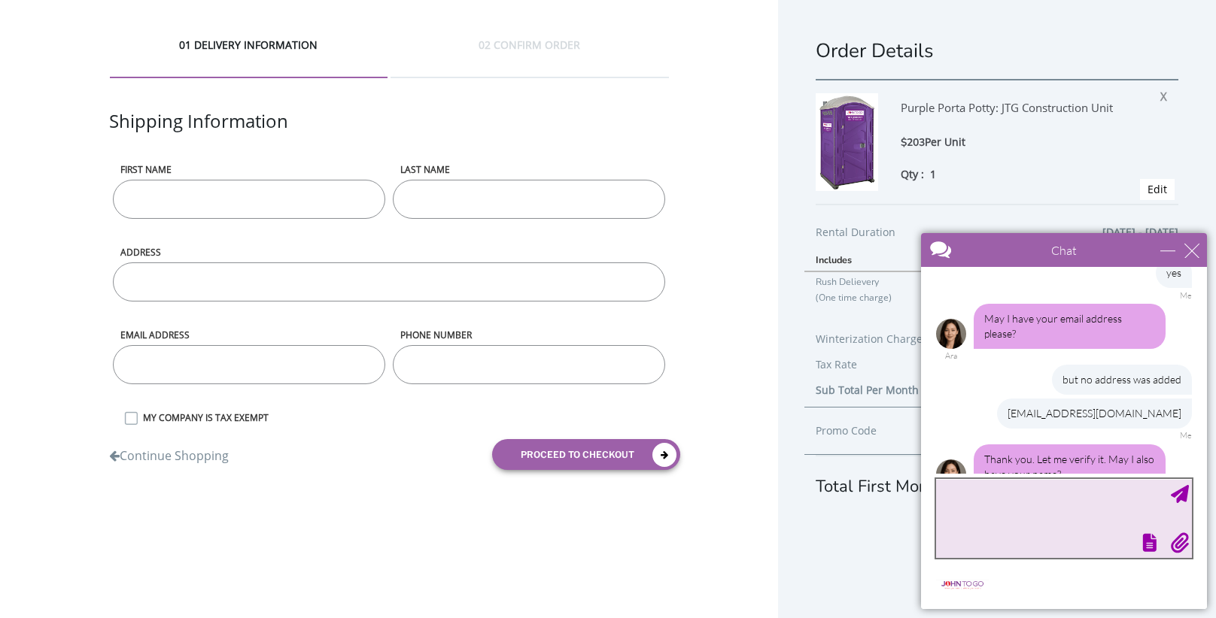
scroll to position [359, 0]
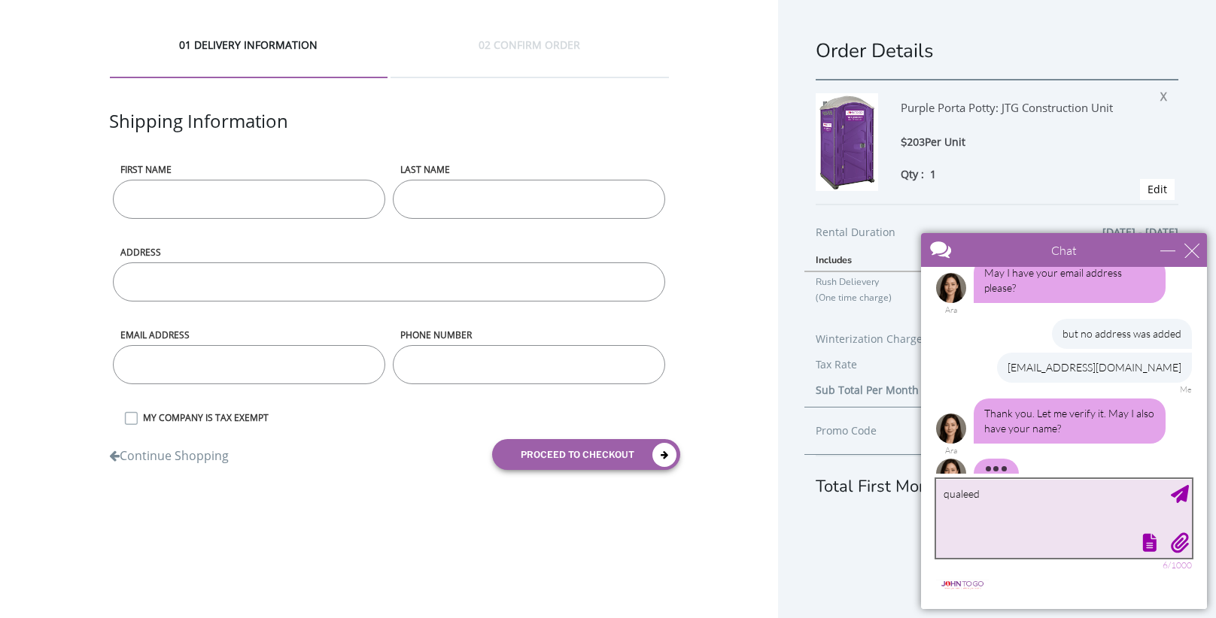
type textarea "qualeeda"
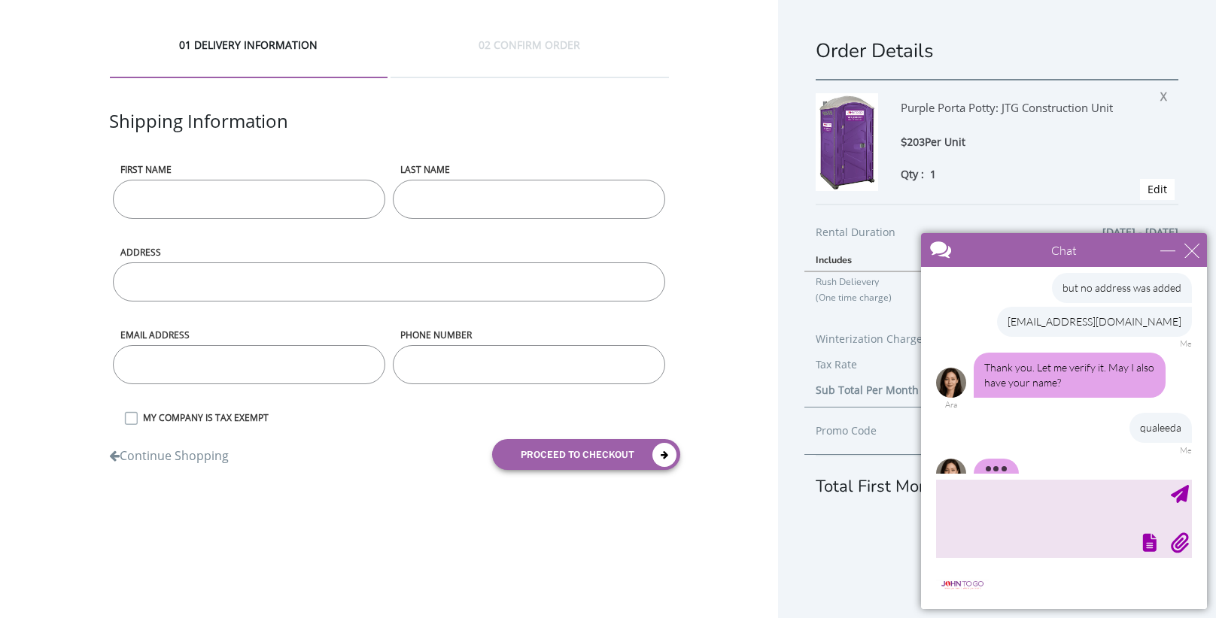
click at [303, 223] on div "First name" at bounding box center [249, 204] width 280 height 83
click at [287, 192] on input "First name" at bounding box center [249, 199] width 272 height 39
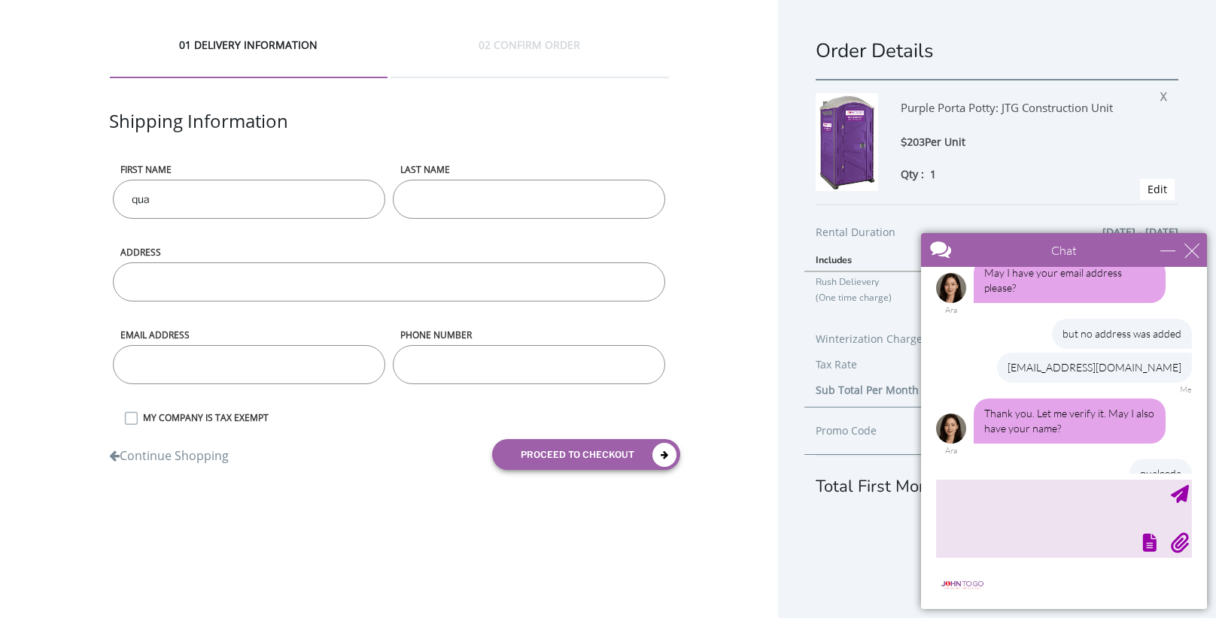
scroll to position [450, 0]
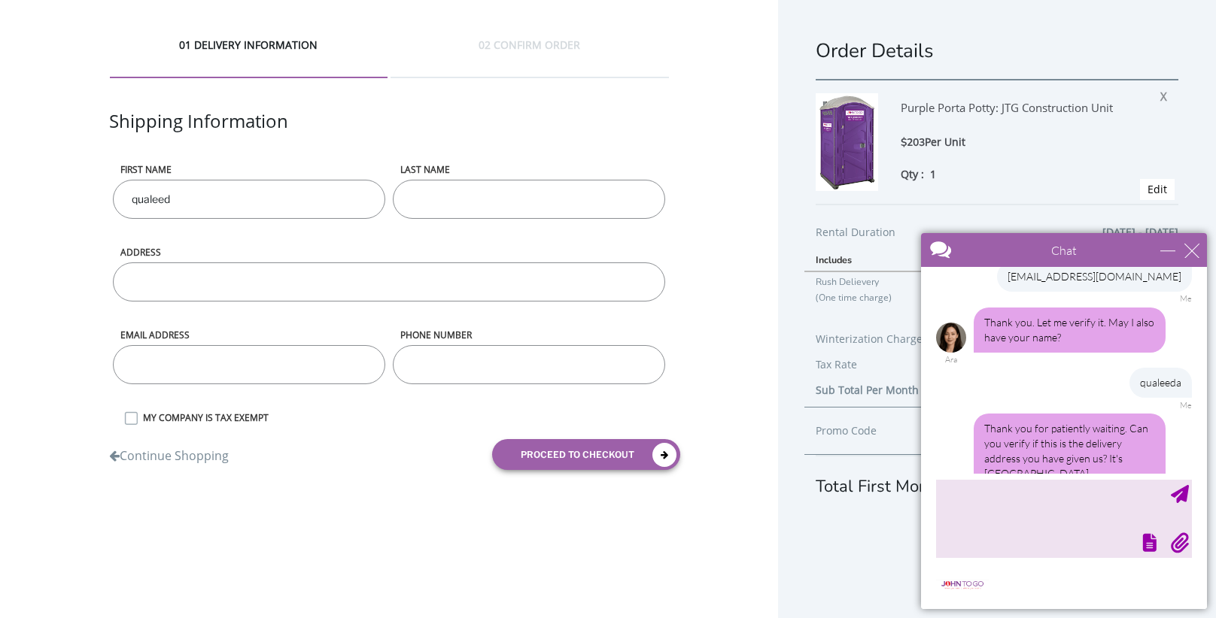
type input "qualeed"
click at [977, 530] on textarea "type your message" at bounding box center [1064, 518] width 256 height 79
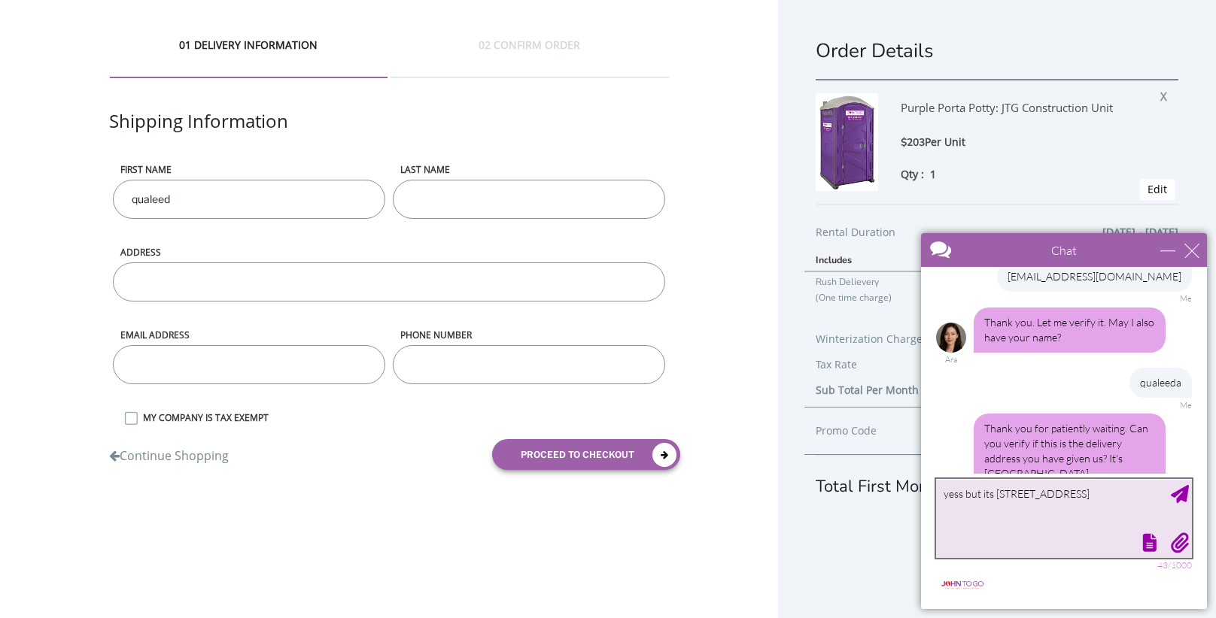
type textarea "yess but its 900 Cedarbrook rd Plainfield NJ"
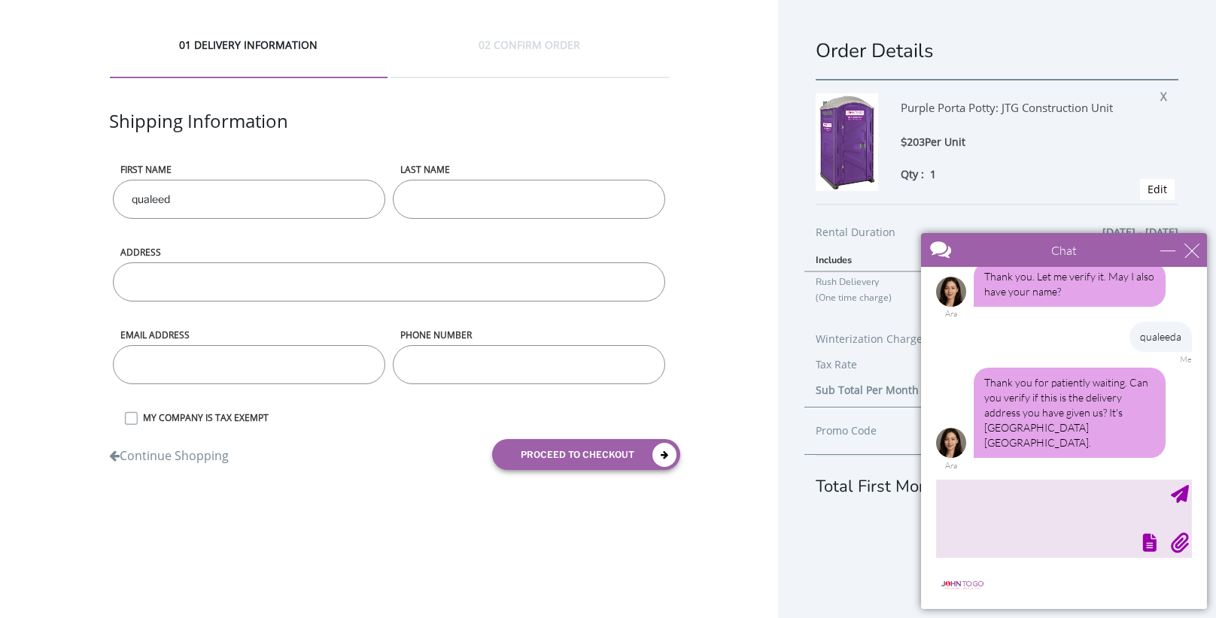
click at [357, 208] on input "qualeed" at bounding box center [249, 199] width 272 height 39
type input "qualeeda"
click at [450, 199] on input "LAST NAME" at bounding box center [529, 199] width 272 height 39
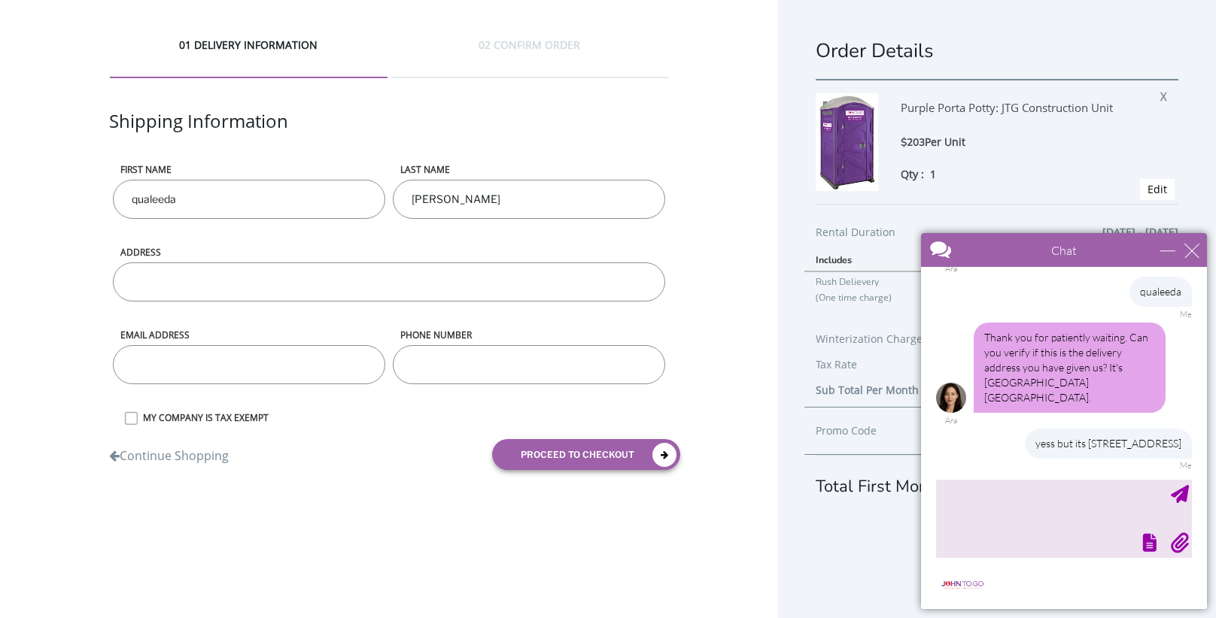
type input "bouyer"
click at [443, 290] on input "ADDRESS" at bounding box center [388, 282] width 551 height 39
type input "411 Lafayette ave"
click at [334, 381] on input "email" at bounding box center [249, 364] width 272 height 39
type input "[EMAIL_ADDRESS][DOMAIN_NAME]"
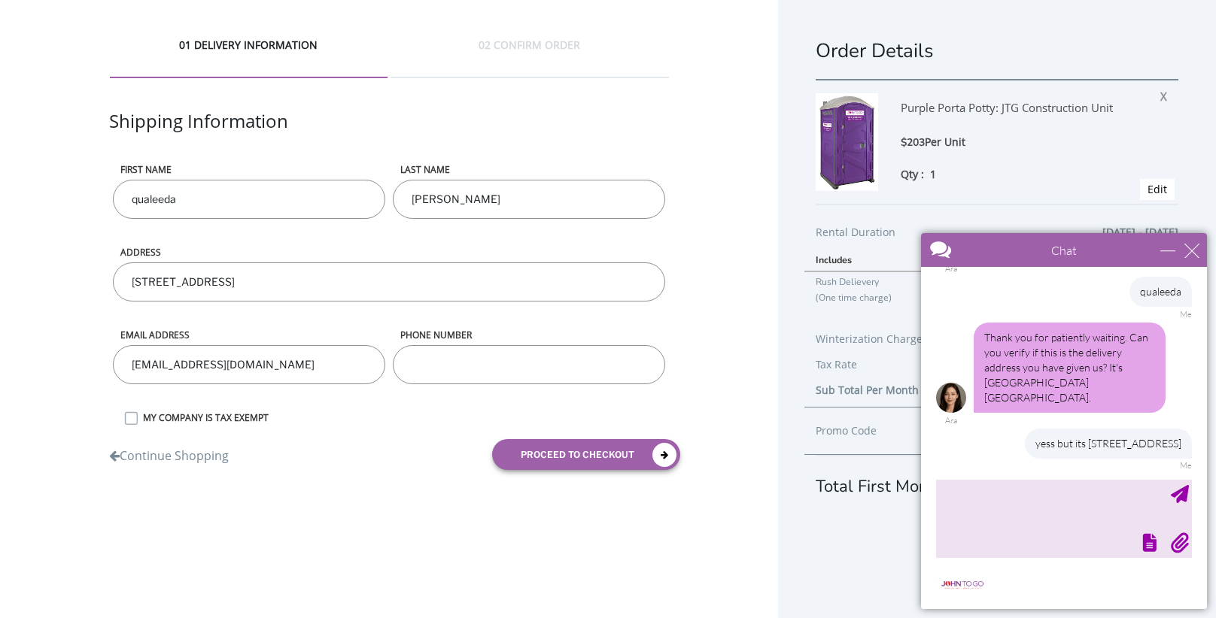
click at [451, 372] on input "phone number" at bounding box center [529, 364] width 272 height 39
click at [468, 348] on input "phone number" at bounding box center [529, 364] width 272 height 39
type input "7183441943"
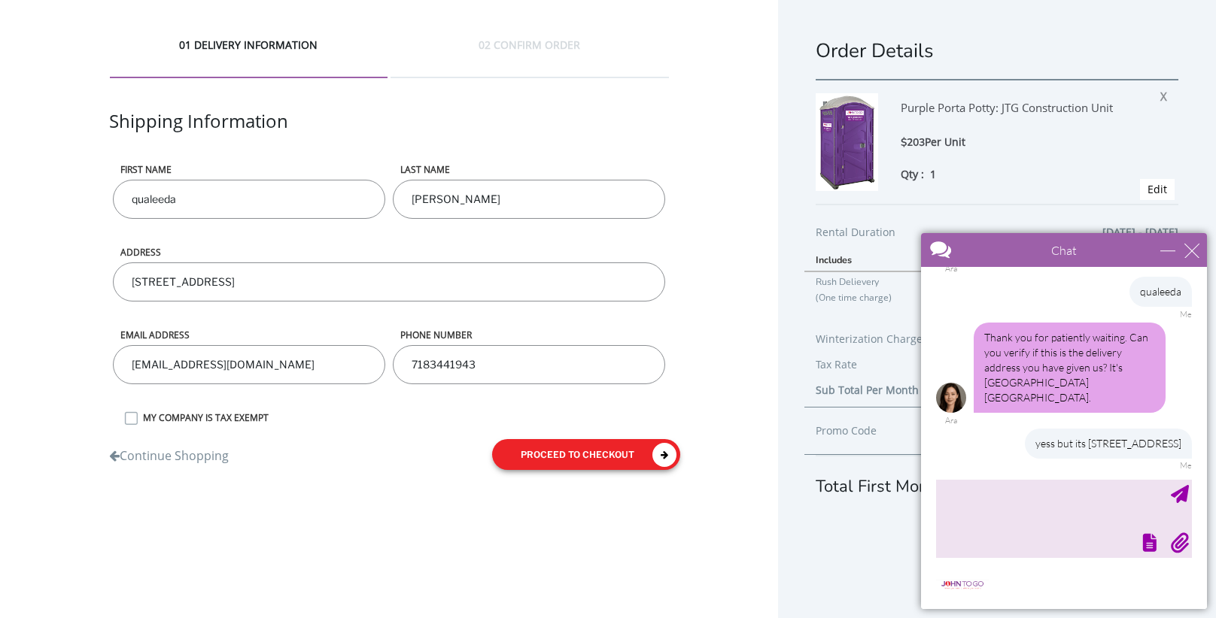
click at [546, 460] on button "proceed to checkout" at bounding box center [586, 454] width 188 height 31
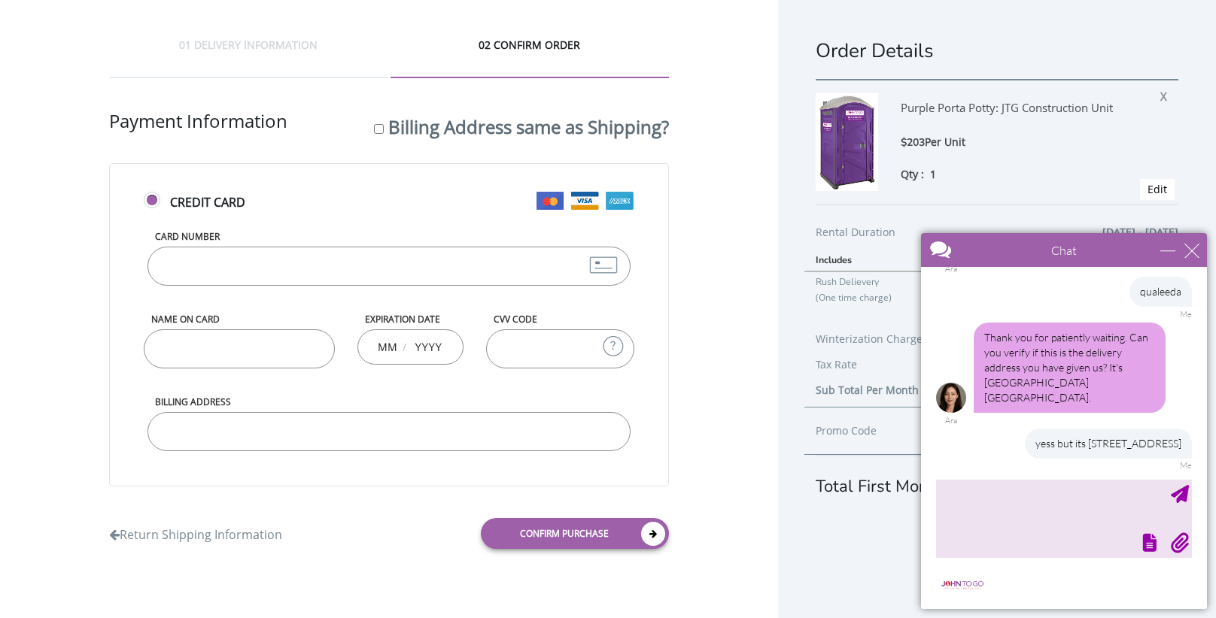
click at [345, 260] on input "Card Number" at bounding box center [388, 266] width 482 height 39
click at [1001, 511] on textarea "type your message" at bounding box center [1064, 518] width 256 height 79
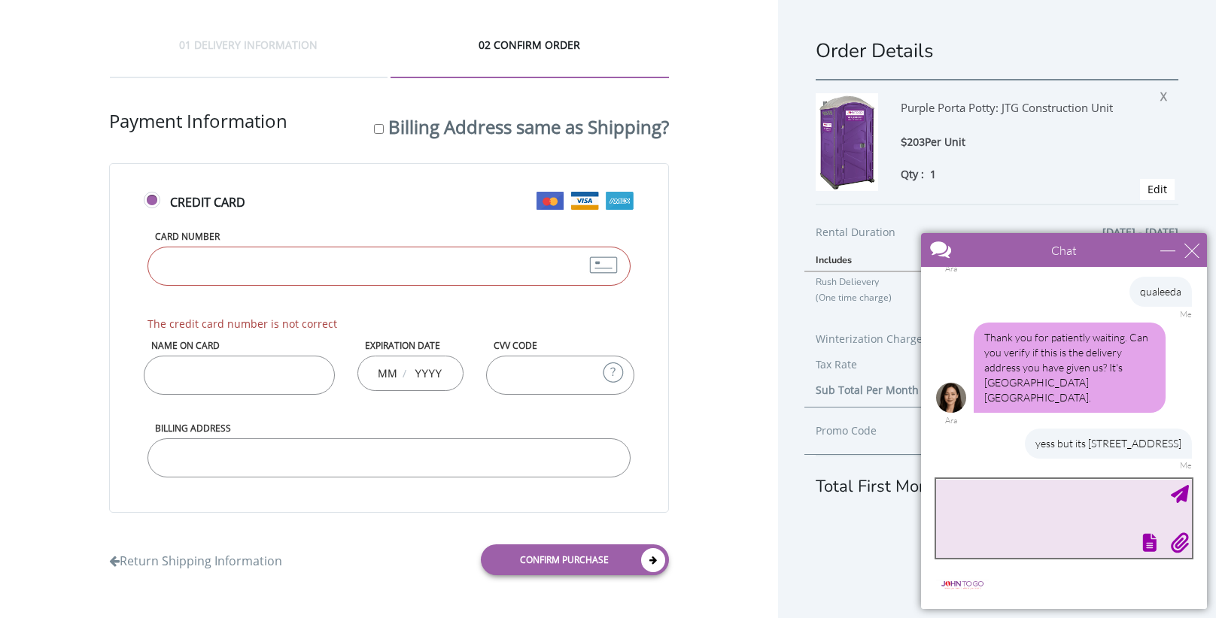
type textarea "i"
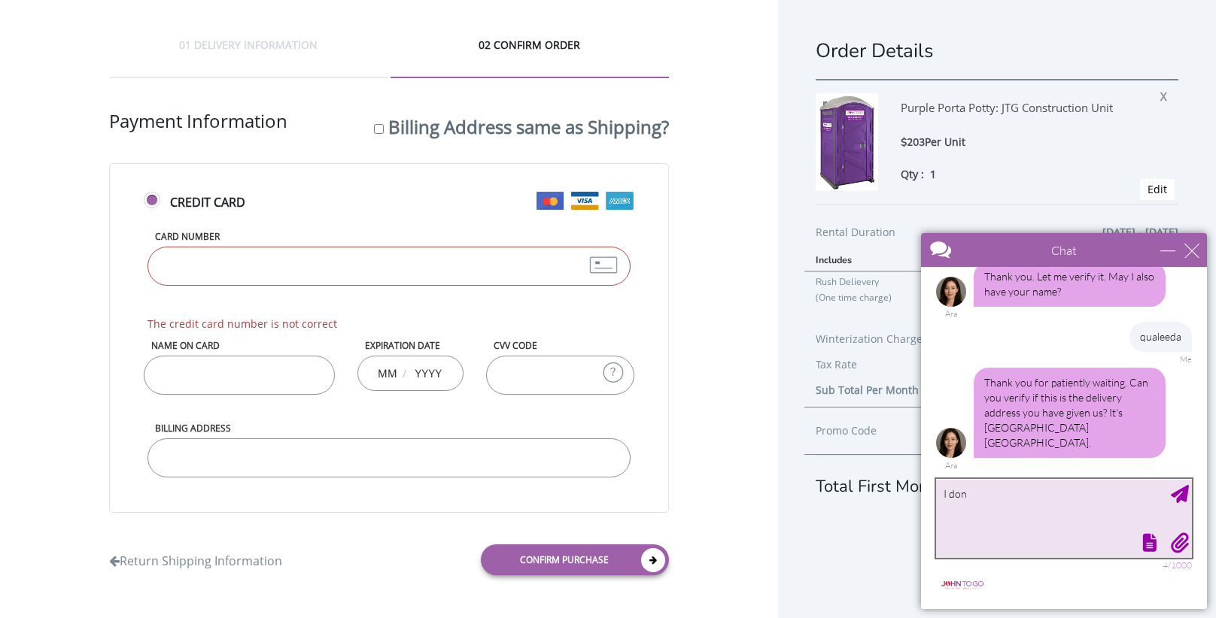
type textarea "I dont"
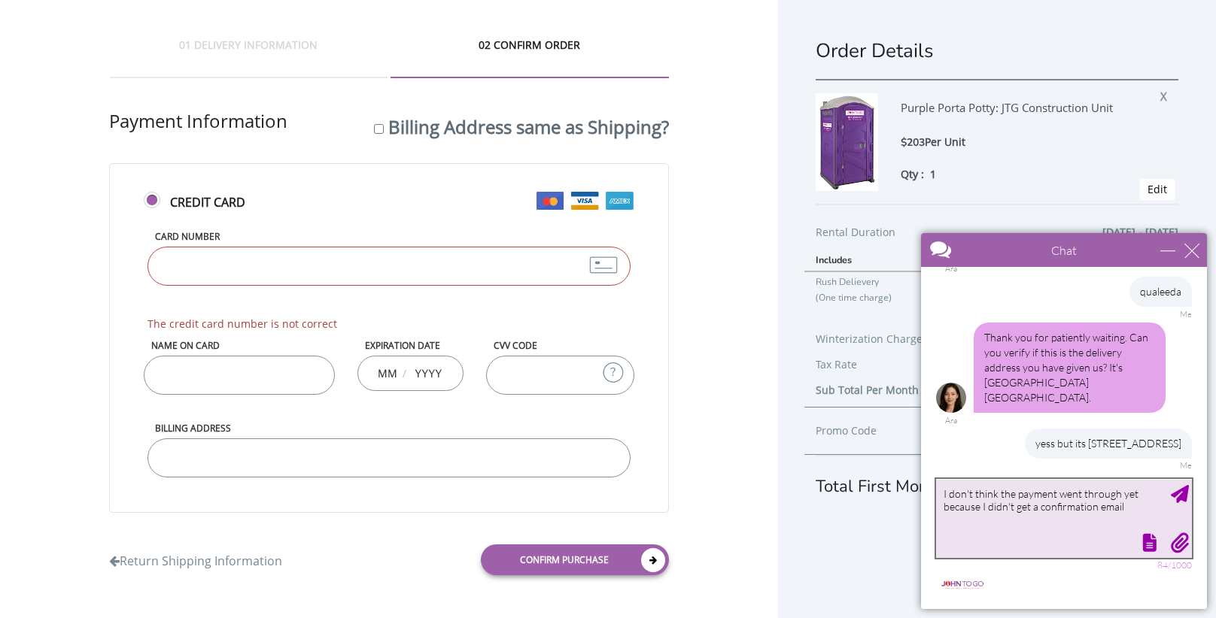
type textarea "I don't think the payment went through yet because I didn't get a confirmation …"
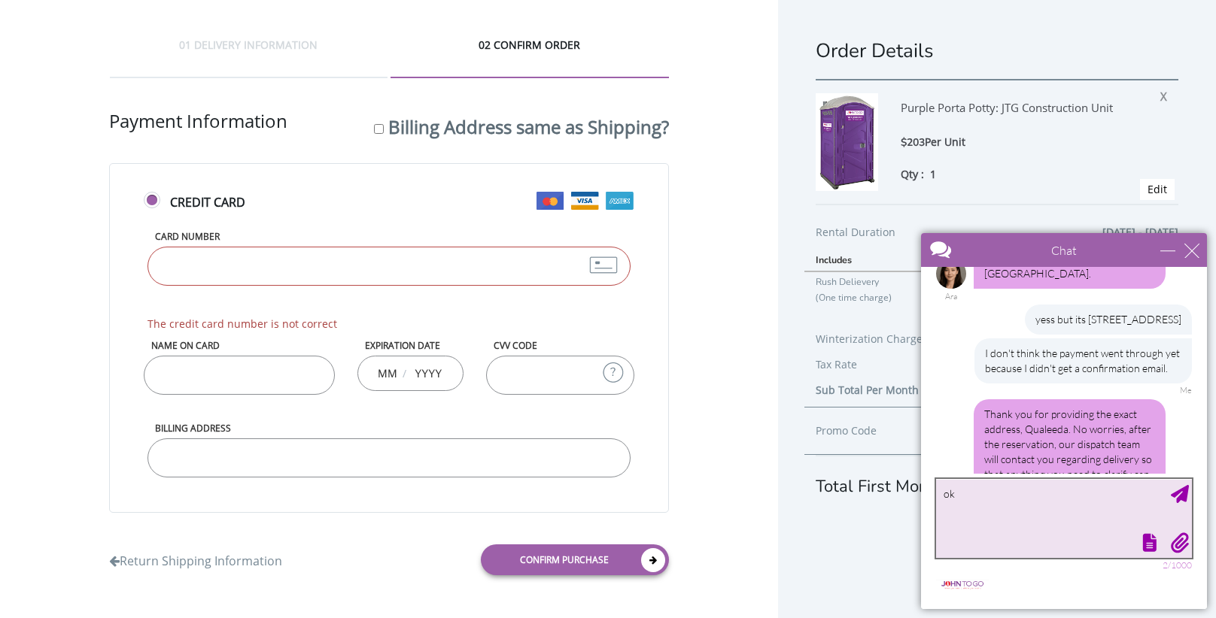
scroll to position [712, 0]
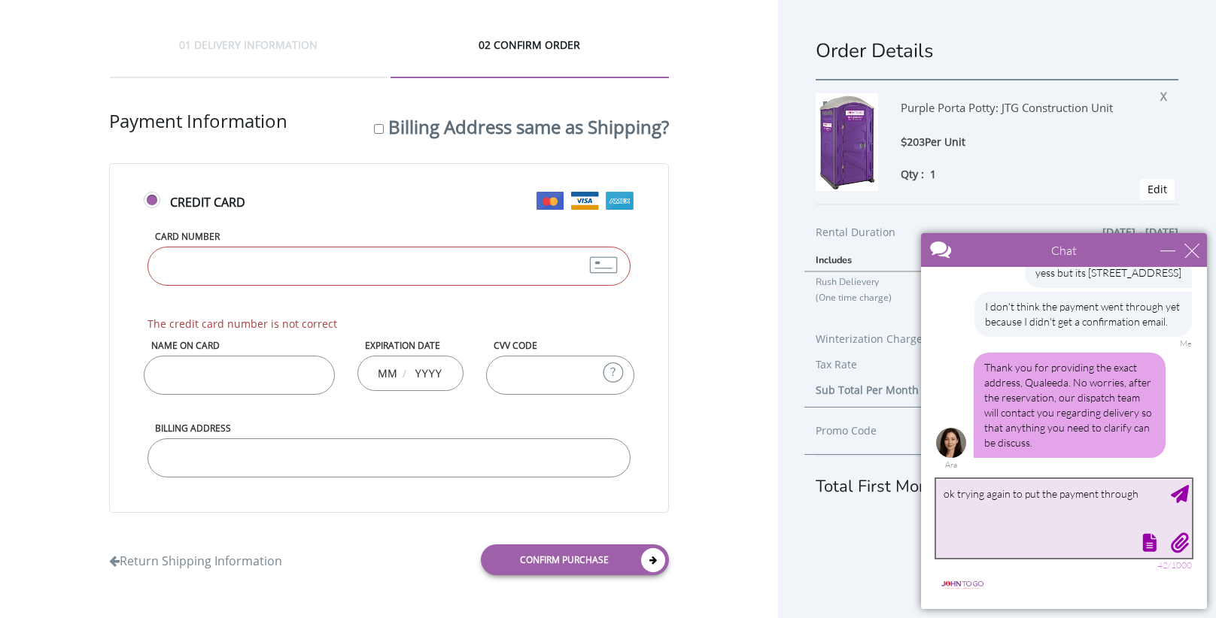
type textarea "ok trying again to put the payment through"
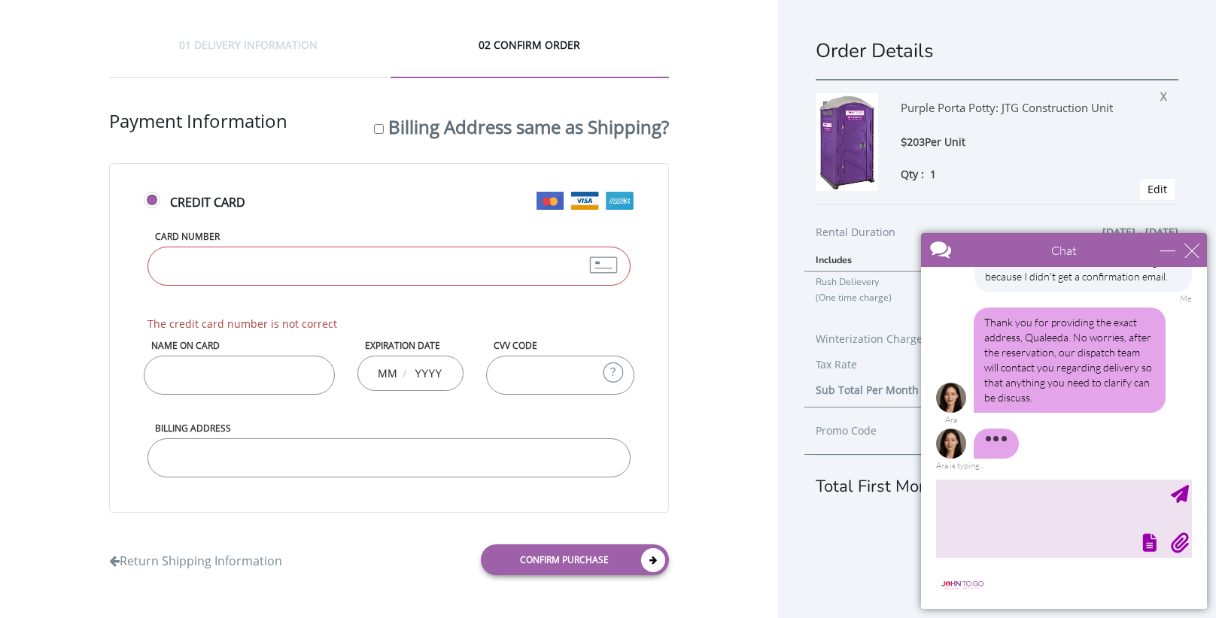
click at [465, 274] on input "Card Number" at bounding box center [388, 266] width 482 height 39
click at [465, 274] on input "44" at bounding box center [388, 266] width 482 height 39
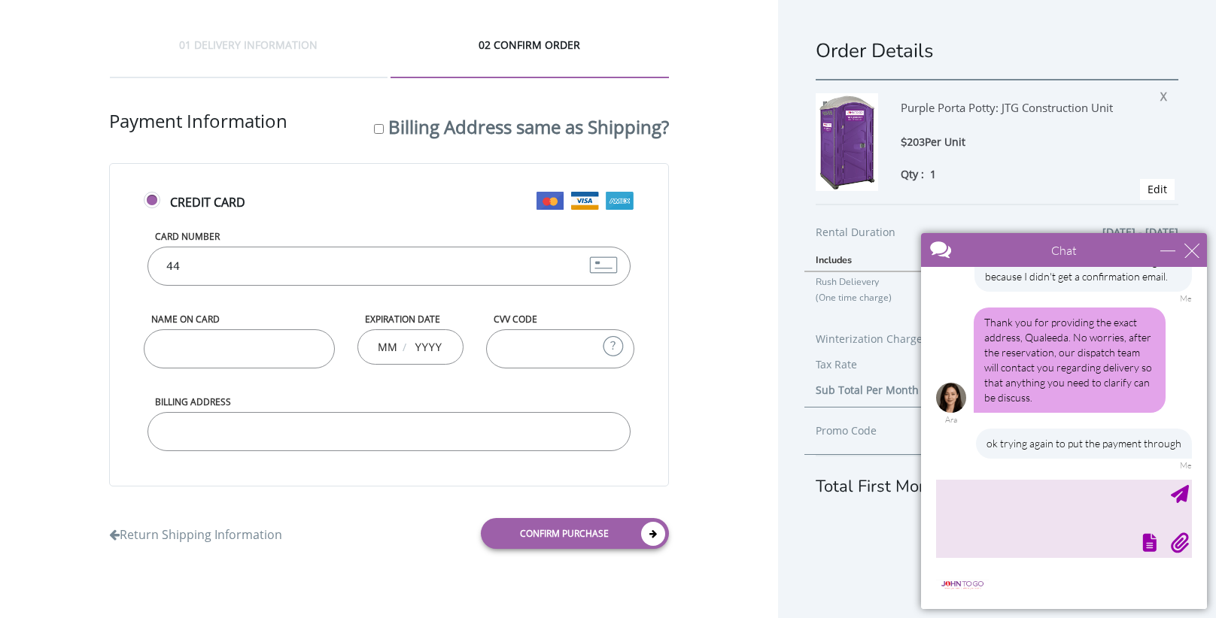
scroll to position [712, 0]
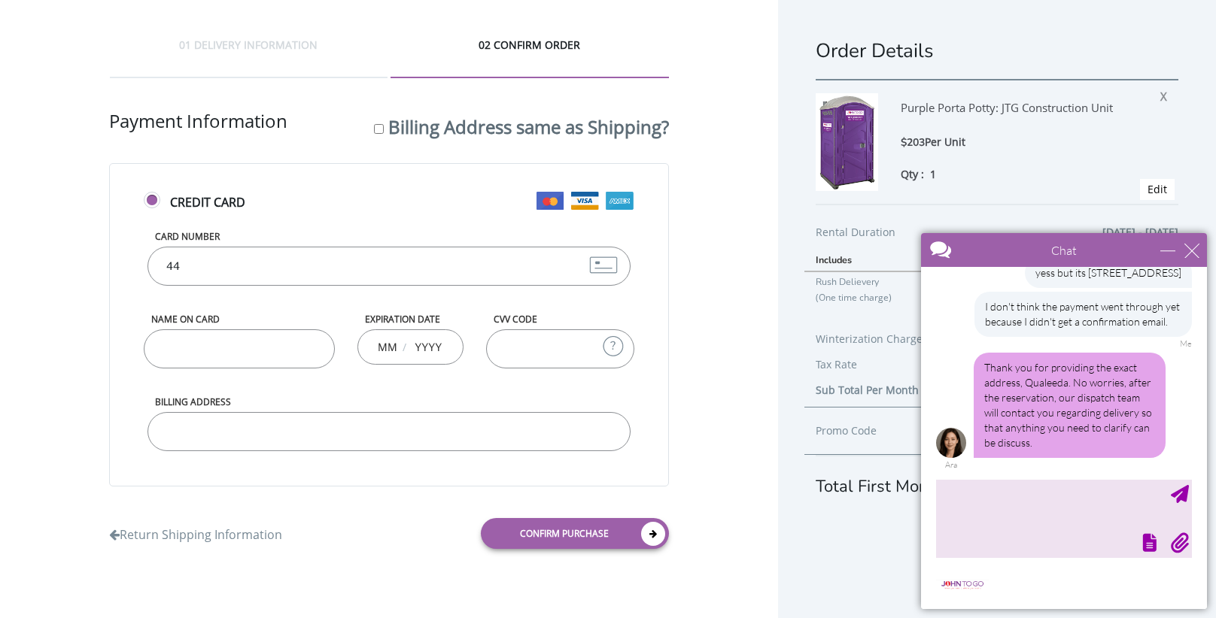
type input "4482330208607309"
click at [272, 360] on input "Name on Card" at bounding box center [239, 349] width 191 height 39
type input "qualeeda bouyer"
click at [387, 336] on input "text" at bounding box center [387, 347] width 19 height 30
type input "10"
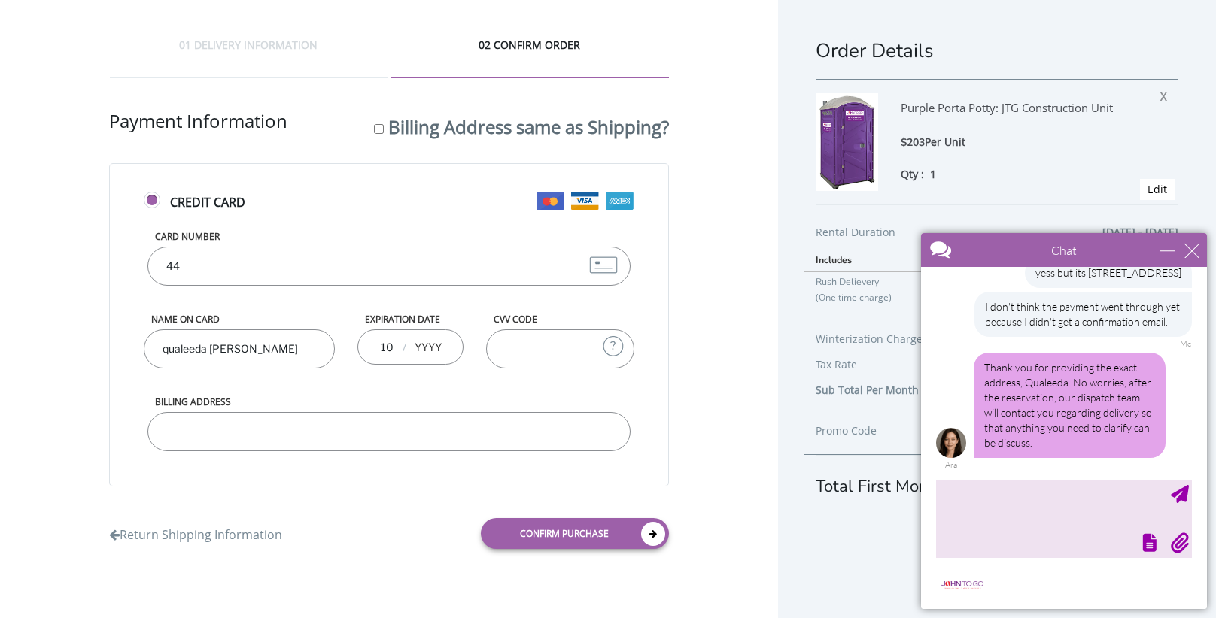
click at [414, 339] on input "text" at bounding box center [428, 347] width 30 height 30
type input "2029"
click at [495, 348] on input "CVV Code" at bounding box center [560, 349] width 148 height 39
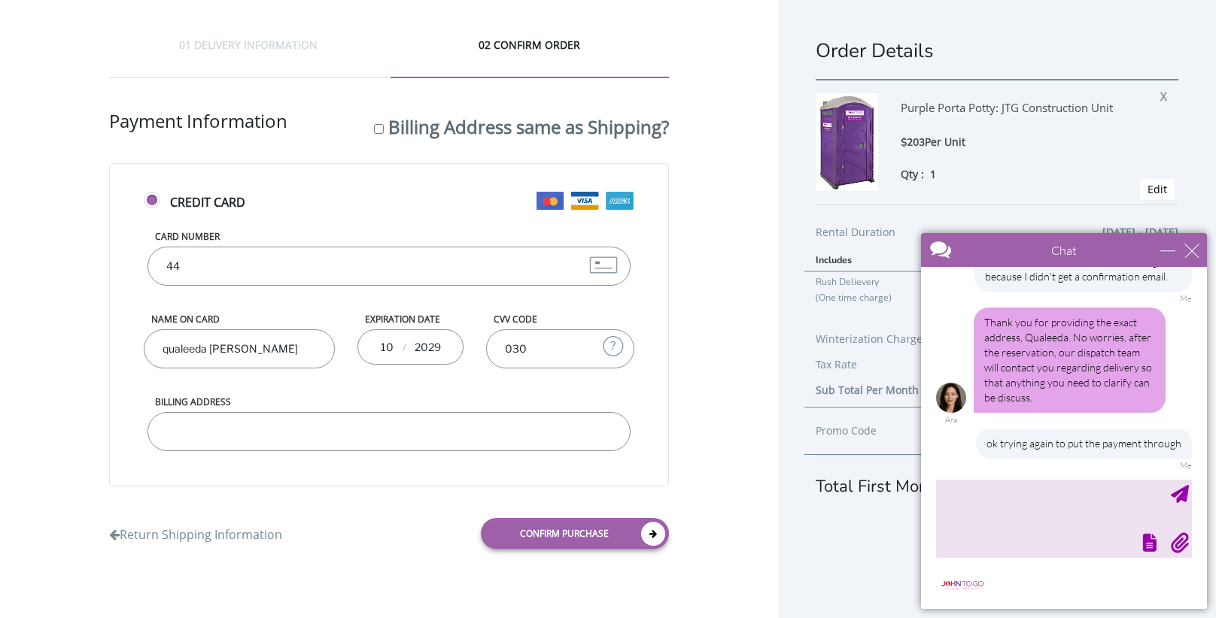
type input "030"
click at [435, 439] on input "Billing Address" at bounding box center [388, 431] width 482 height 39
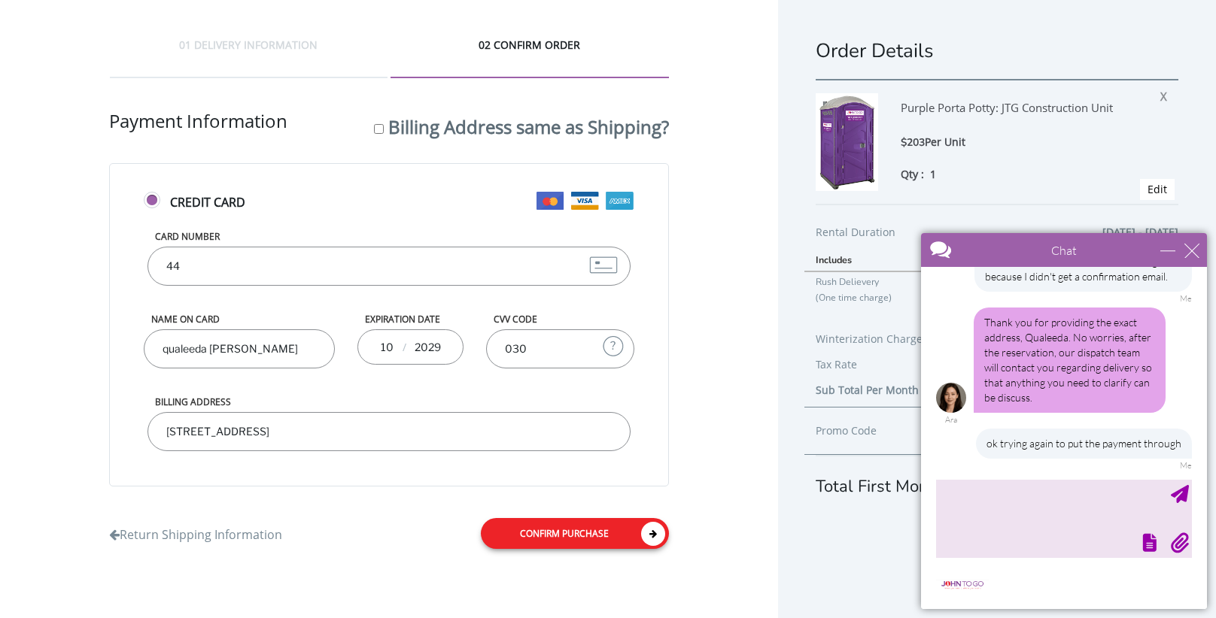
type input "411 Lafayette ave"
click at [608, 531] on link "Confirm purchase" at bounding box center [575, 533] width 188 height 31
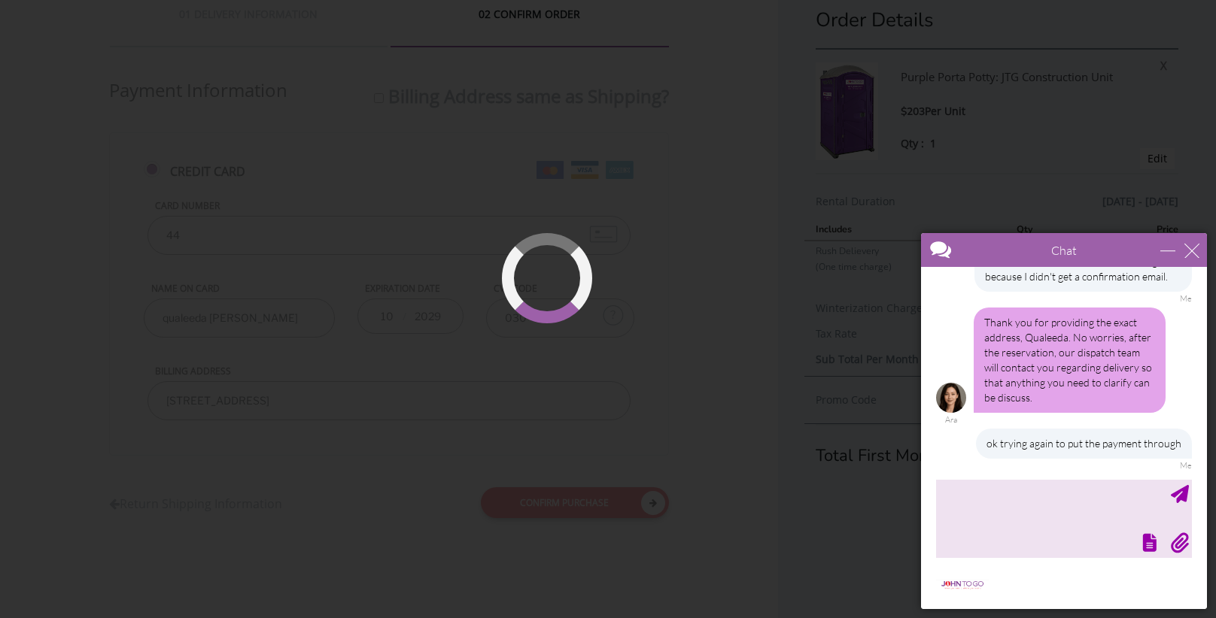
scroll to position [817, 0]
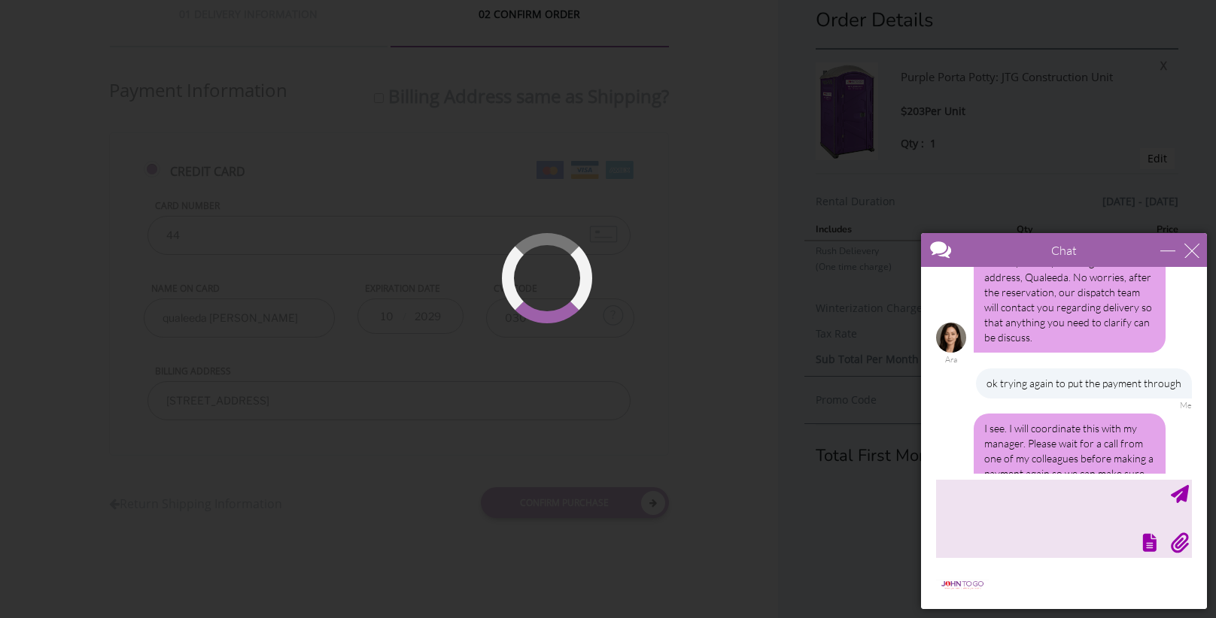
click at [995, 541] on div at bounding box center [1062, 541] width 259 height 21
click at [976, 509] on textarea "type your message" at bounding box center [1064, 518] width 256 height 79
type textarea "oh shoot"
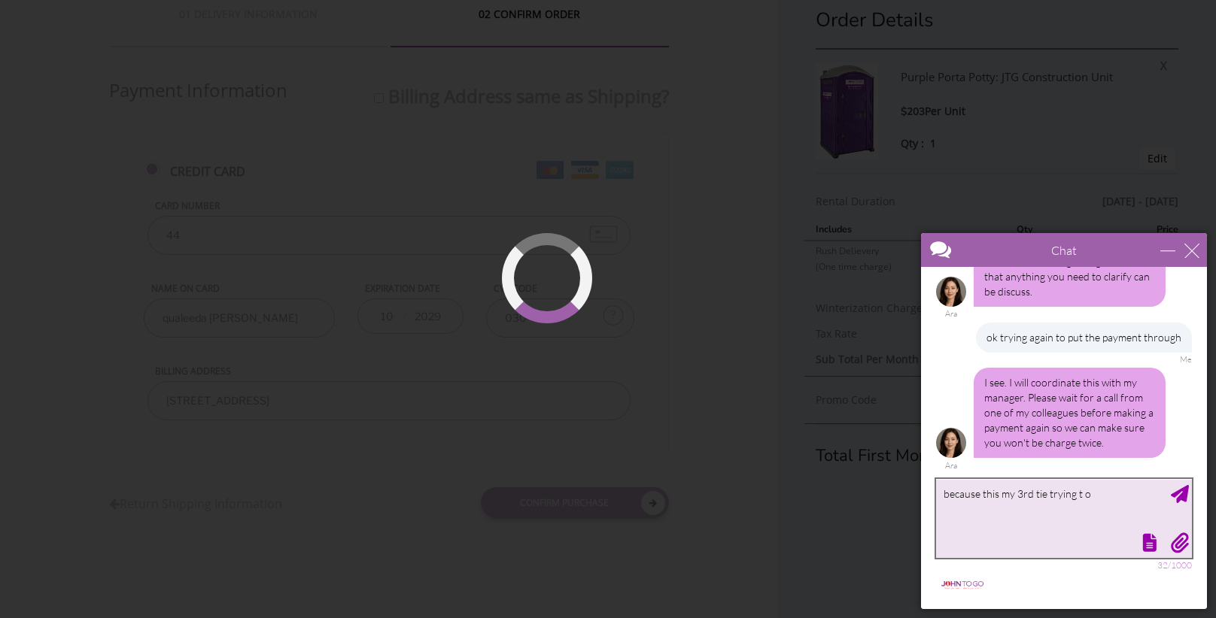
scroll to position [908, 0]
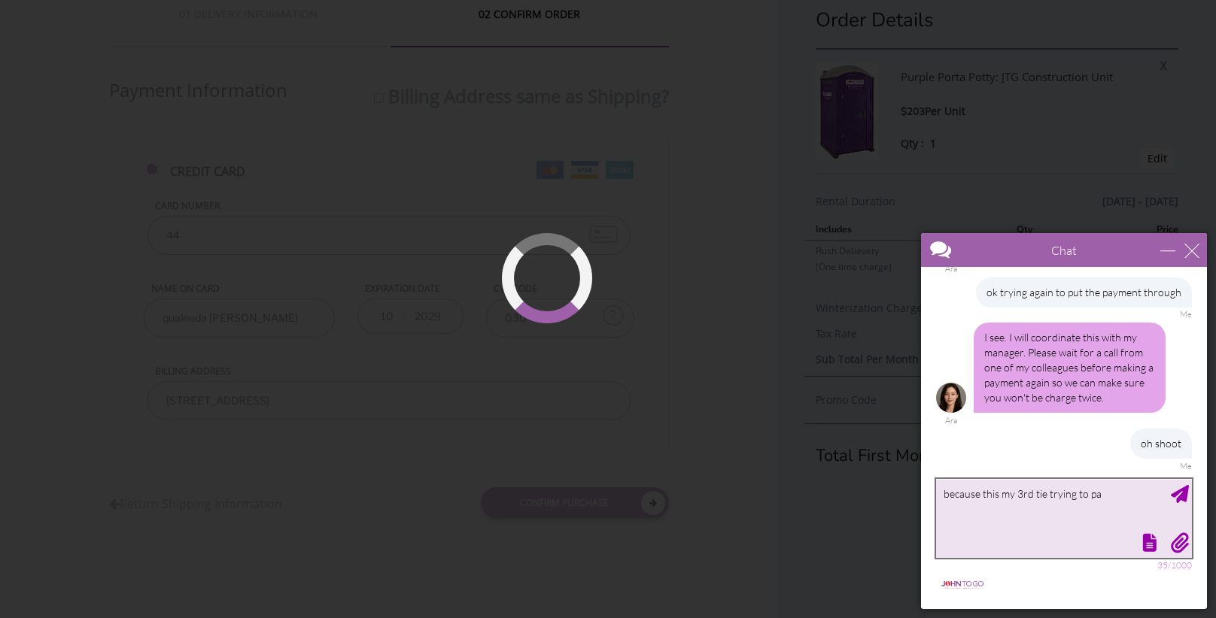
type textarea "because this my 3rd tie trying to pay"
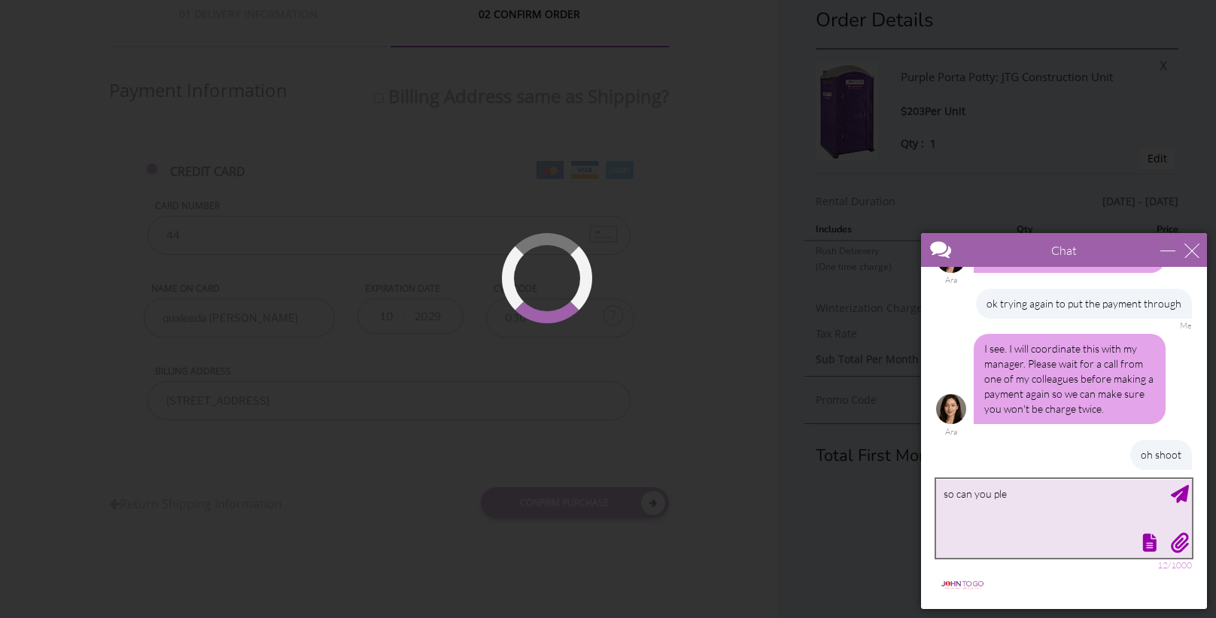
scroll to position [943, 0]
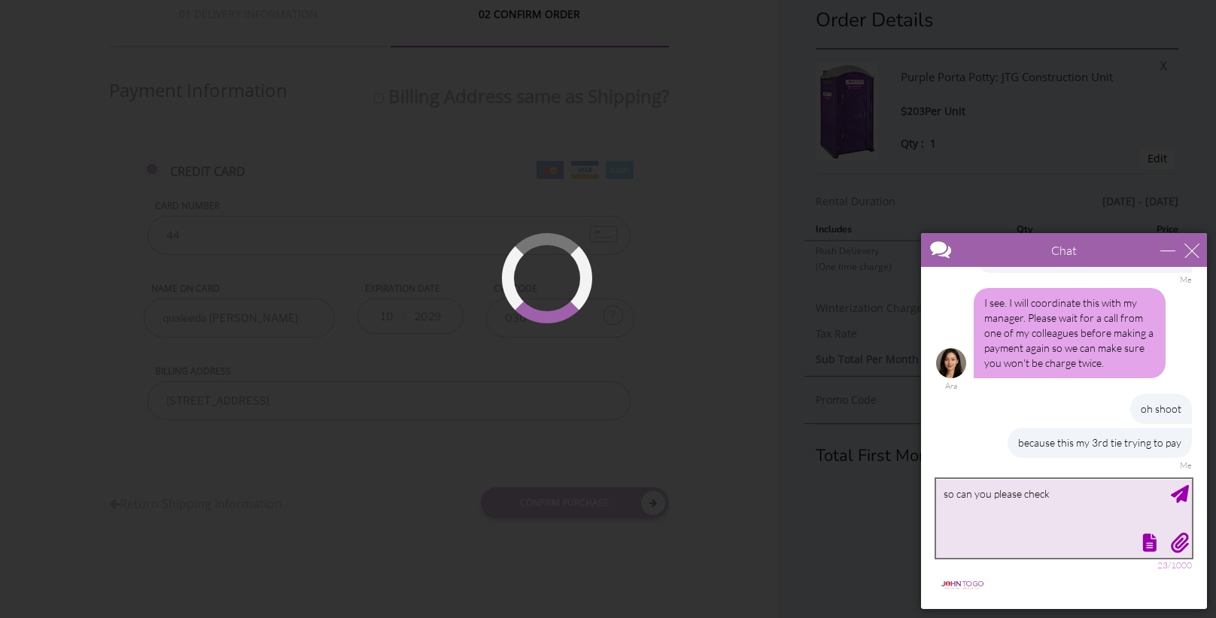
type textarea "so can you please check"
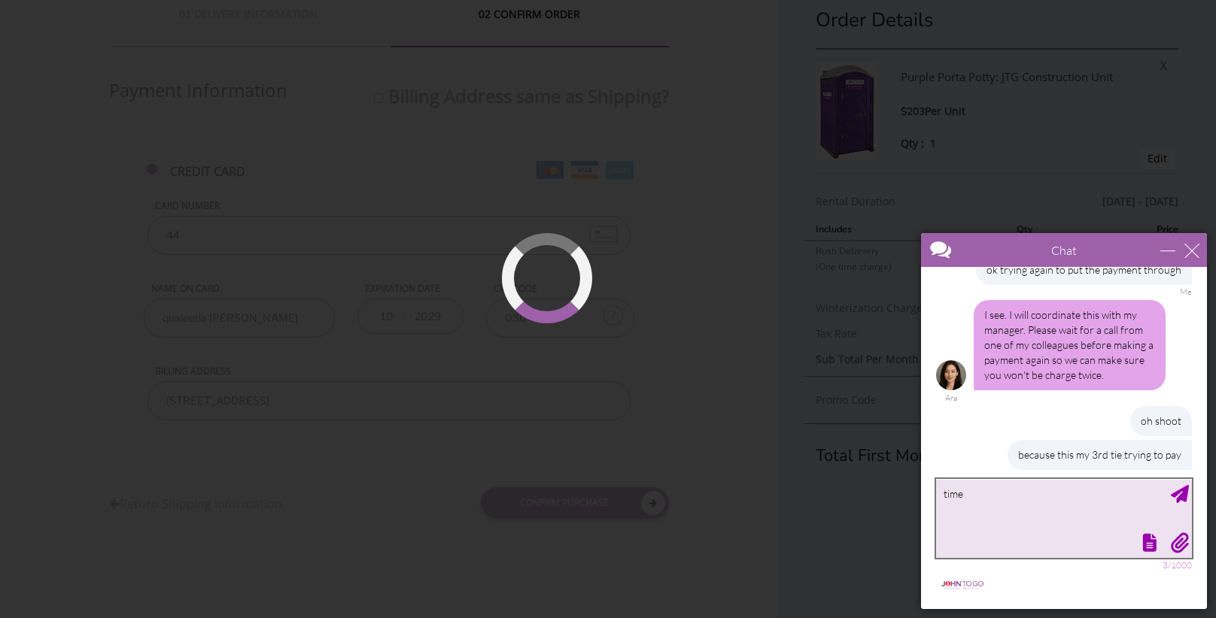
scroll to position [976, 0]
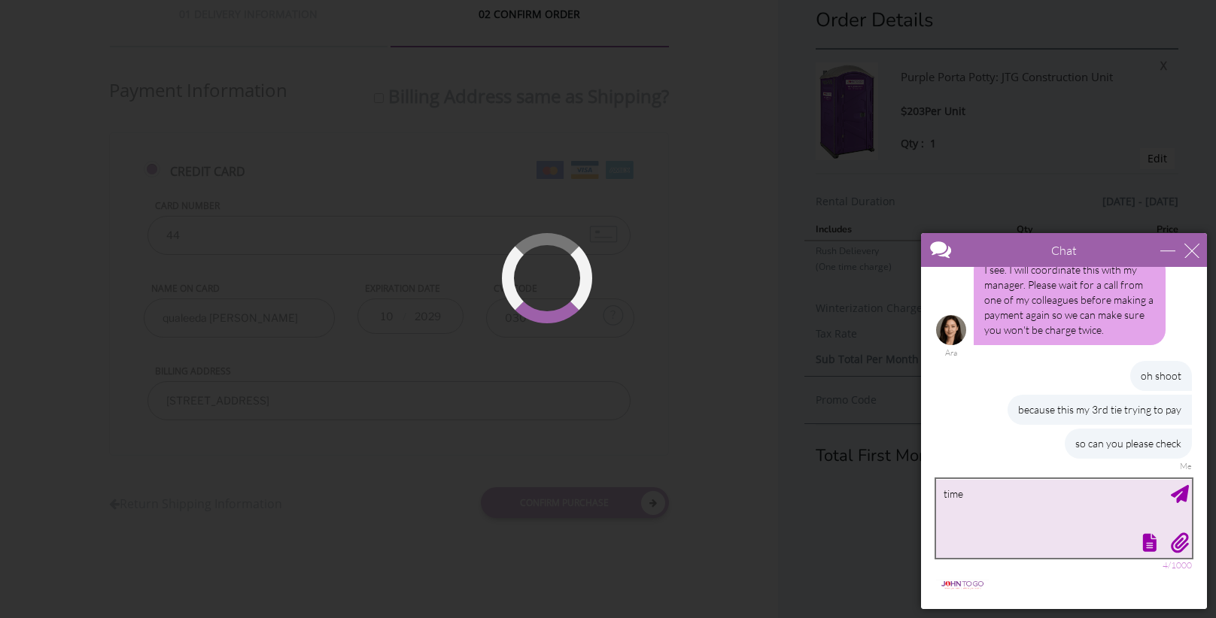
type textarea "time*"
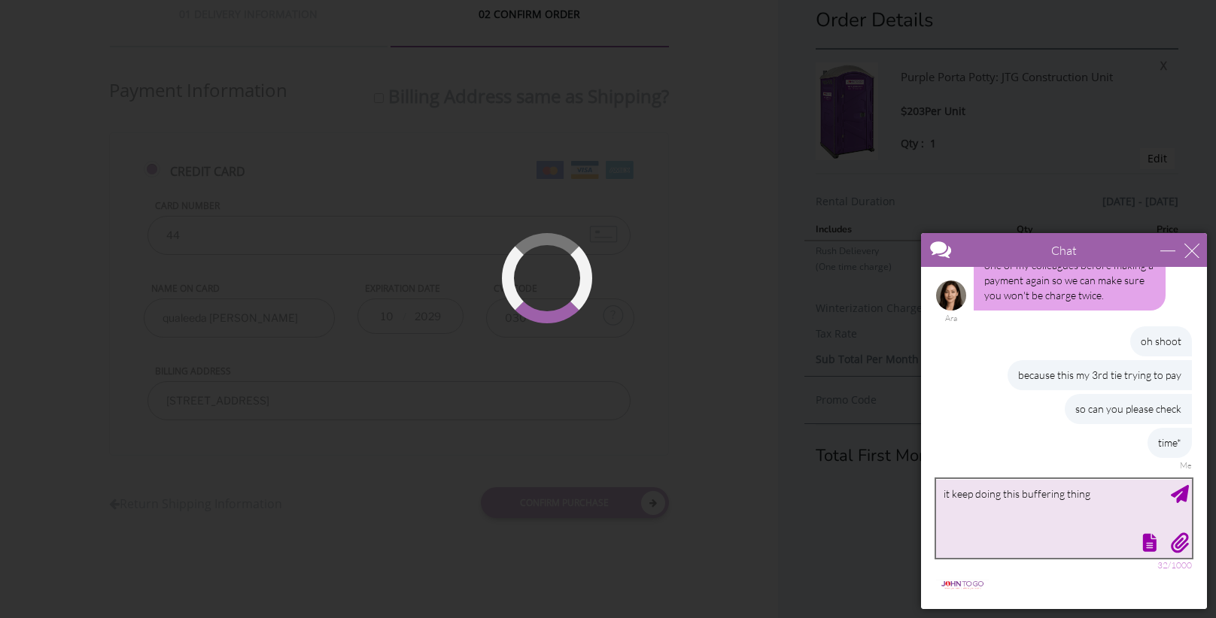
type textarea "it keep doing this buffering thing"
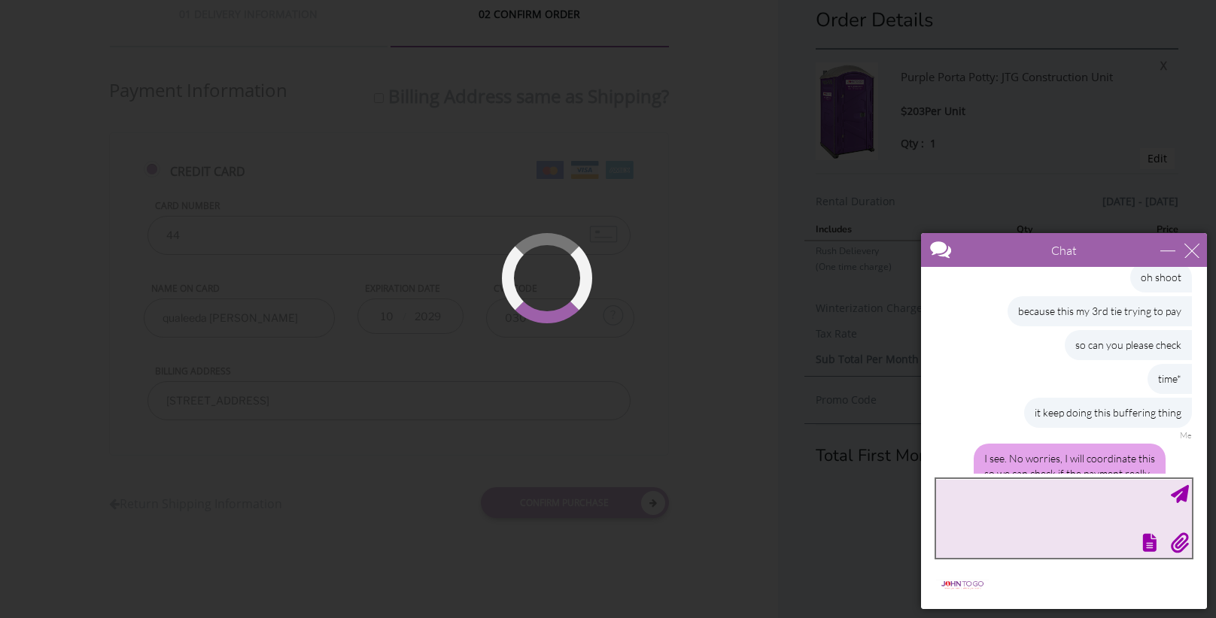
scroll to position [1123, 0]
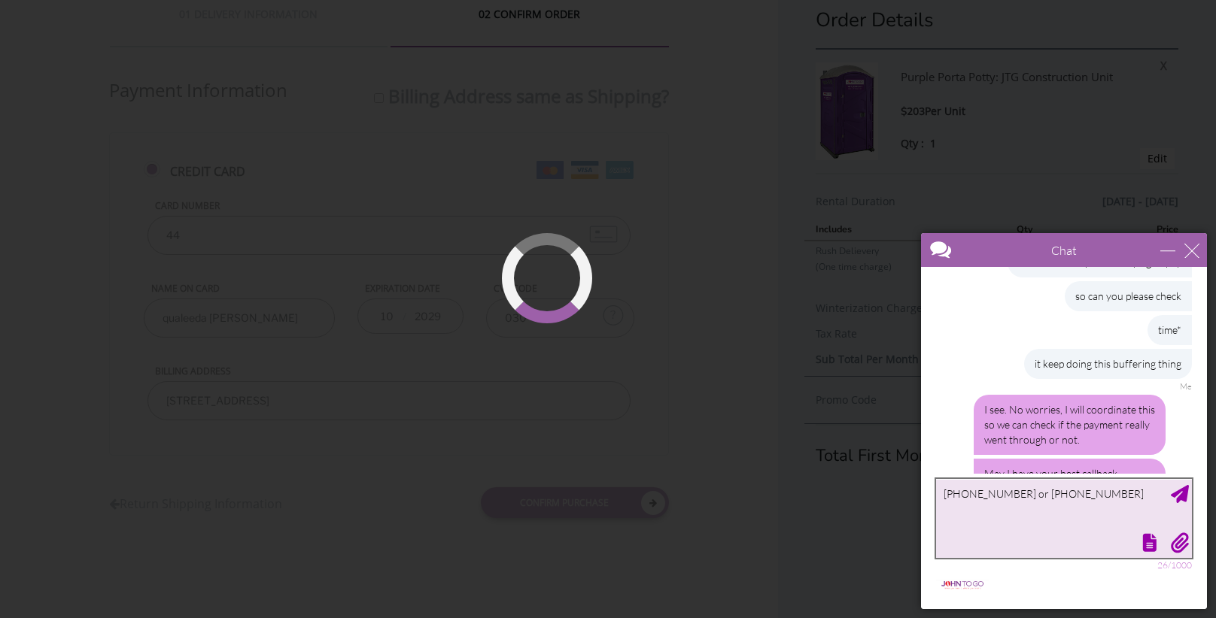
type textarea "718-344-1943 or 347-417-6524"
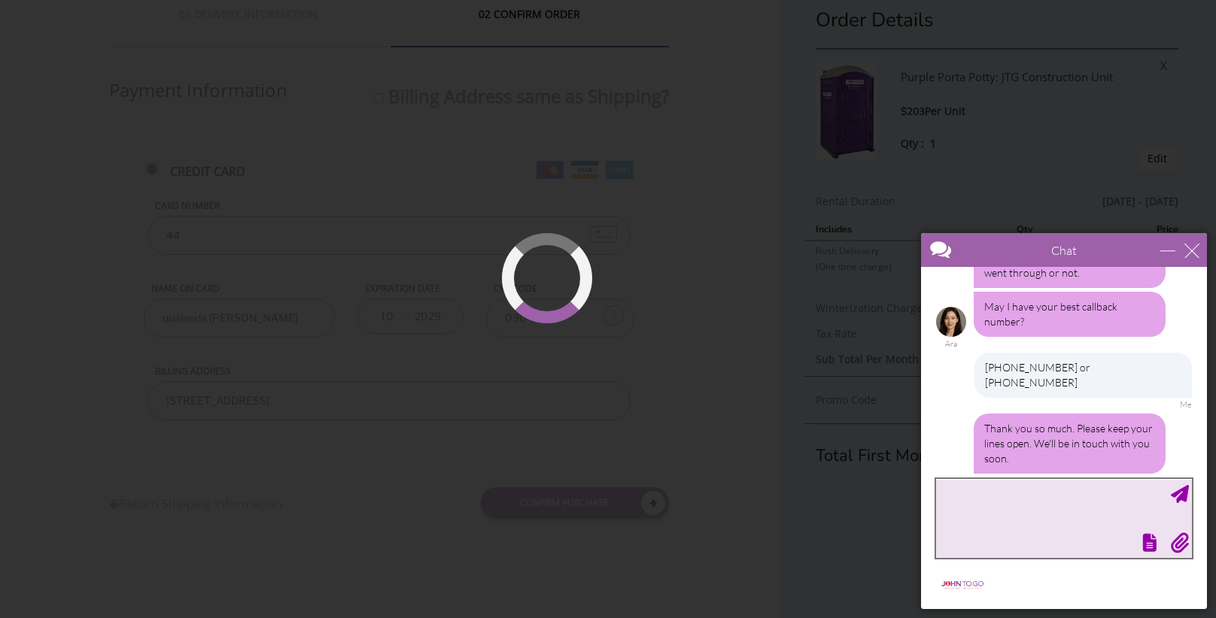
scroll to position [1278, 0]
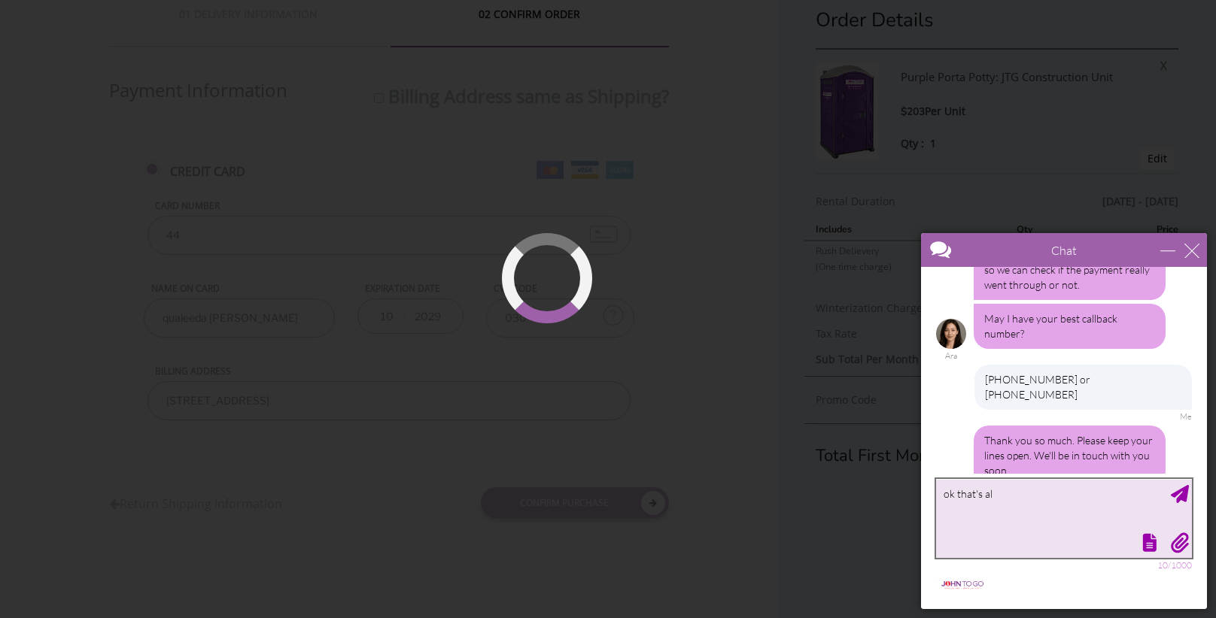
type textarea "ok that's all"
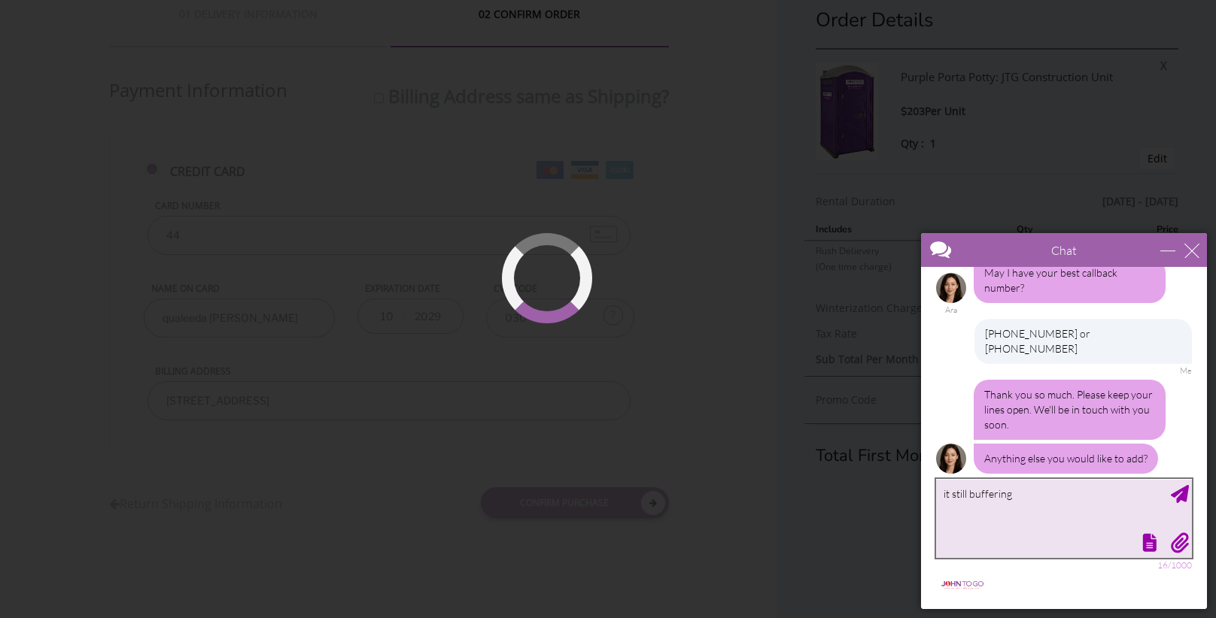
type textarea "it still buffering"
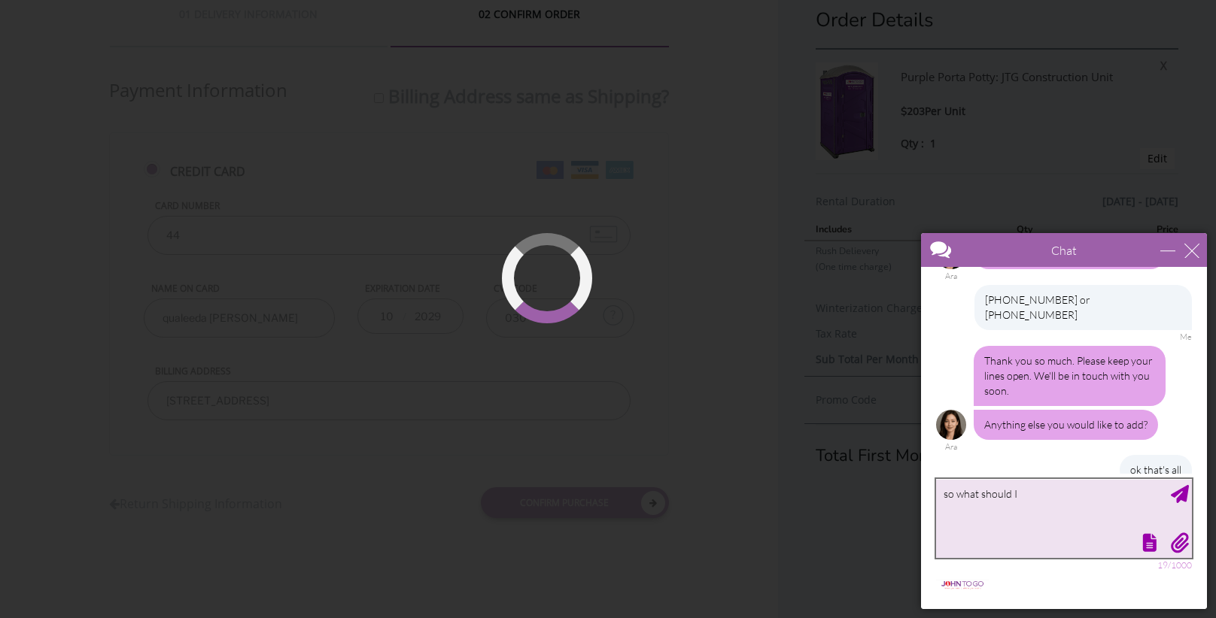
type textarea "so what should I do"
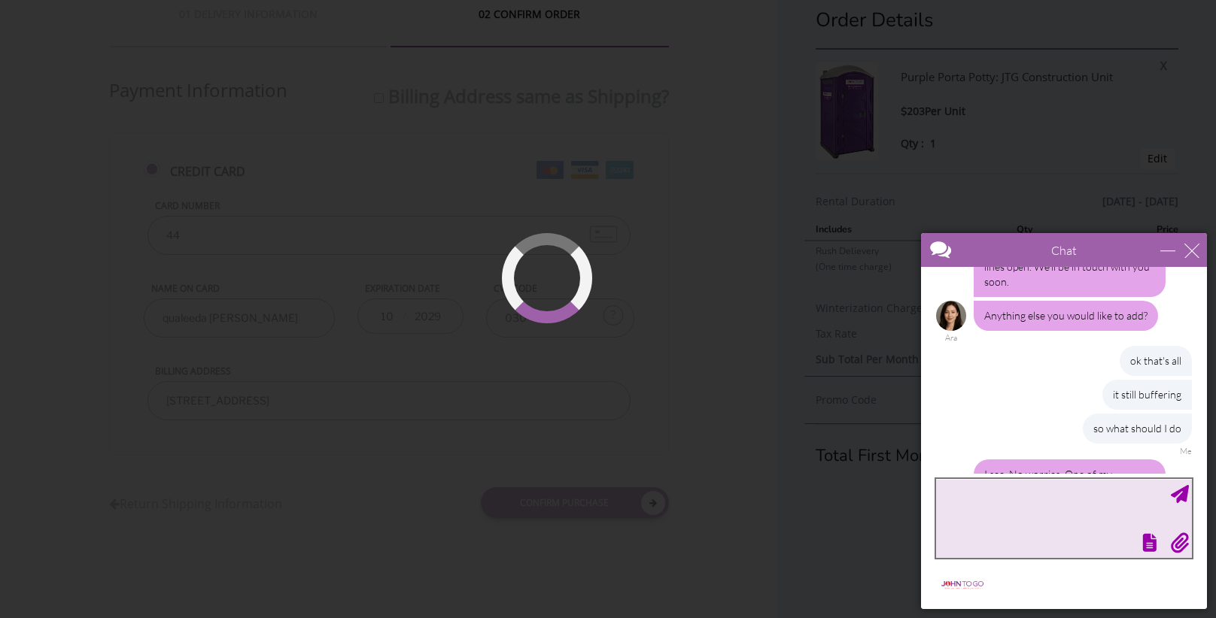
scroll to position [29, 0]
type textarea "ok"
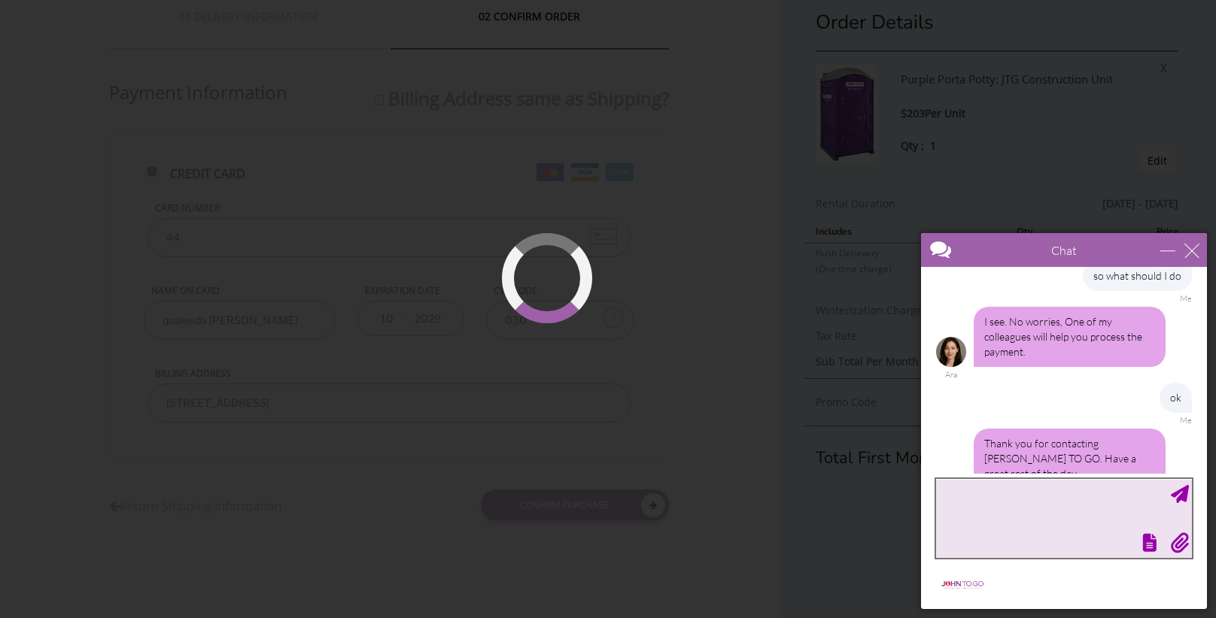
scroll to position [1608, 0]
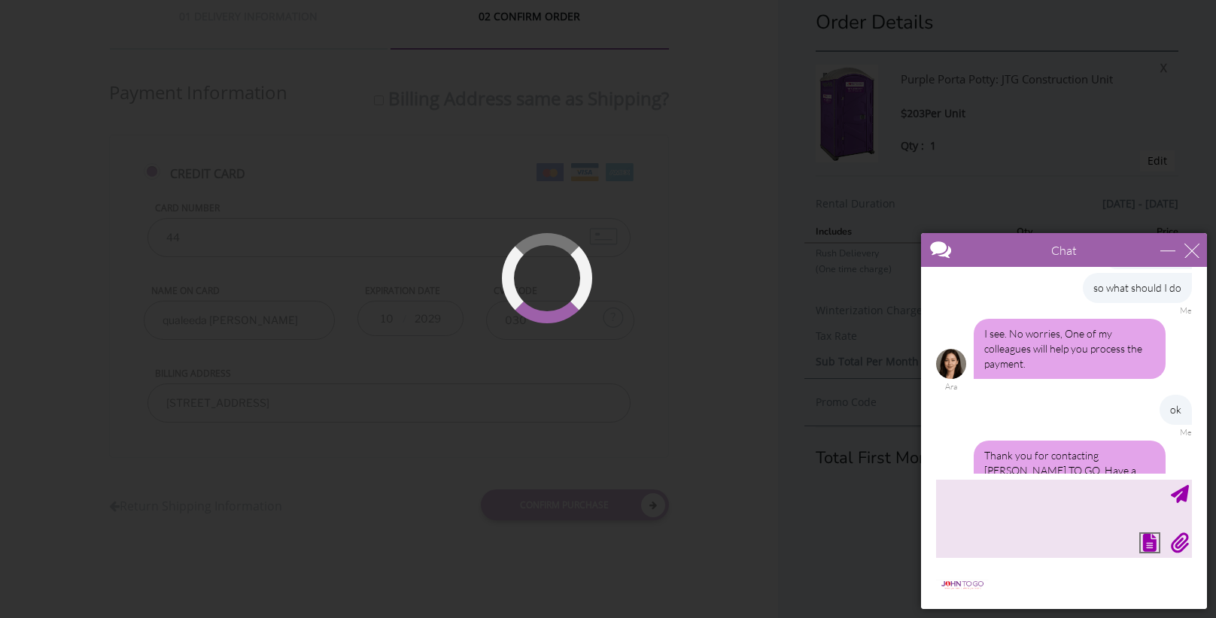
click at [1150, 551] on div "Request email transcript" at bounding box center [1149, 543] width 18 height 18
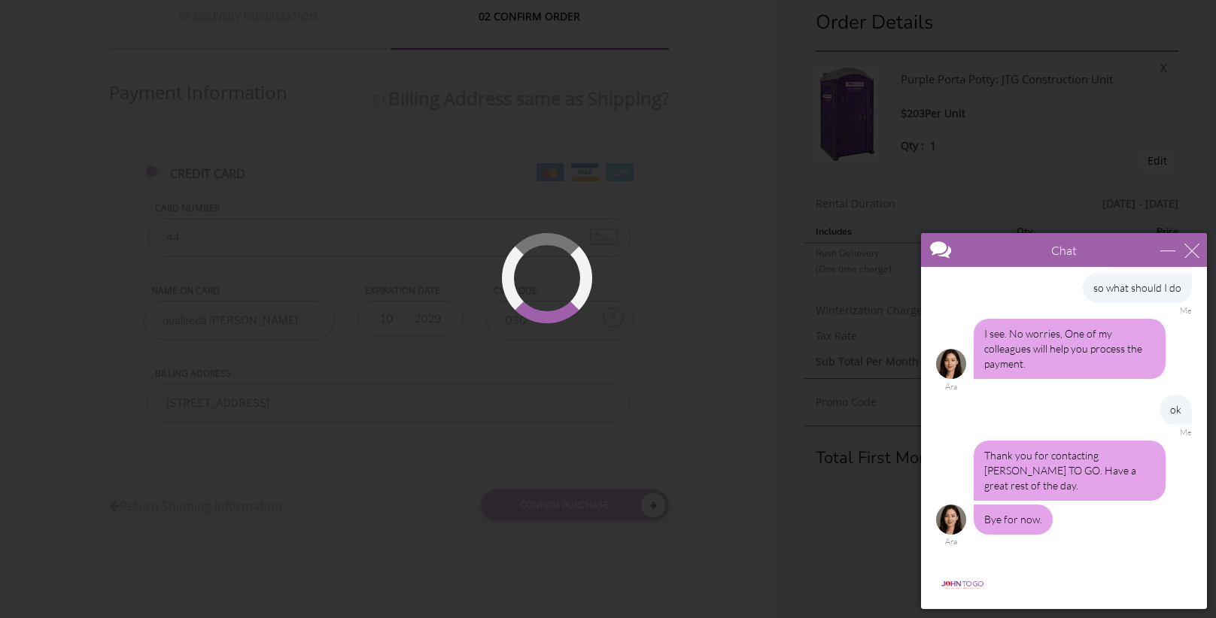
scroll to position [1676, 0]
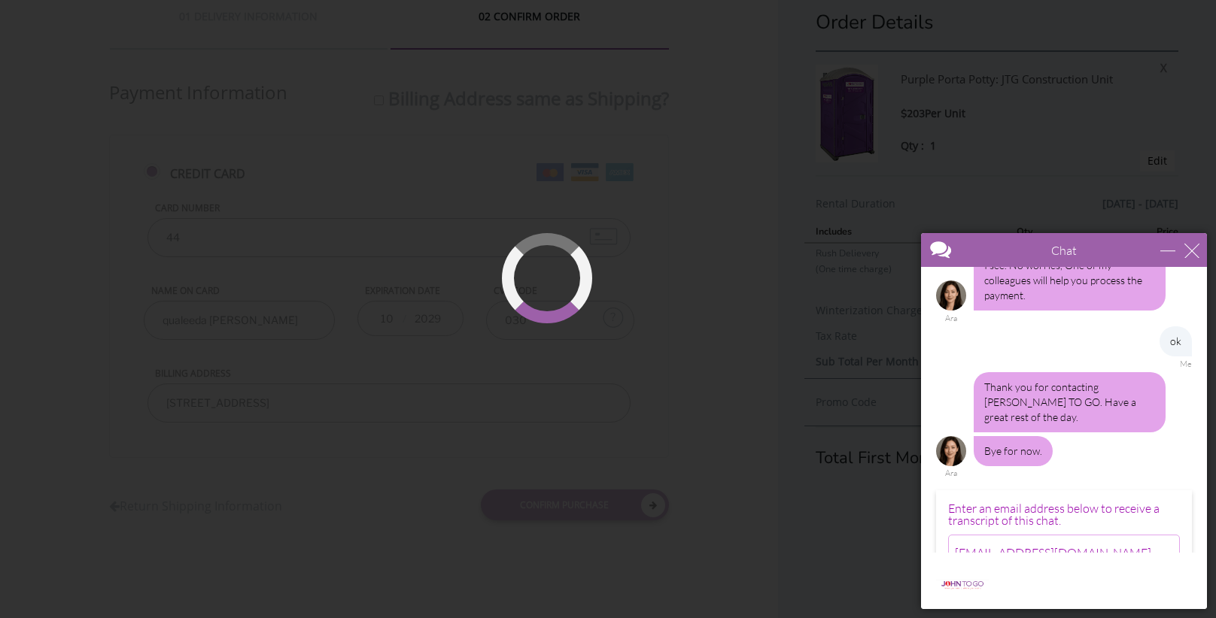
click at [1157, 583] on input "Okay" at bounding box center [1161, 596] width 38 height 26
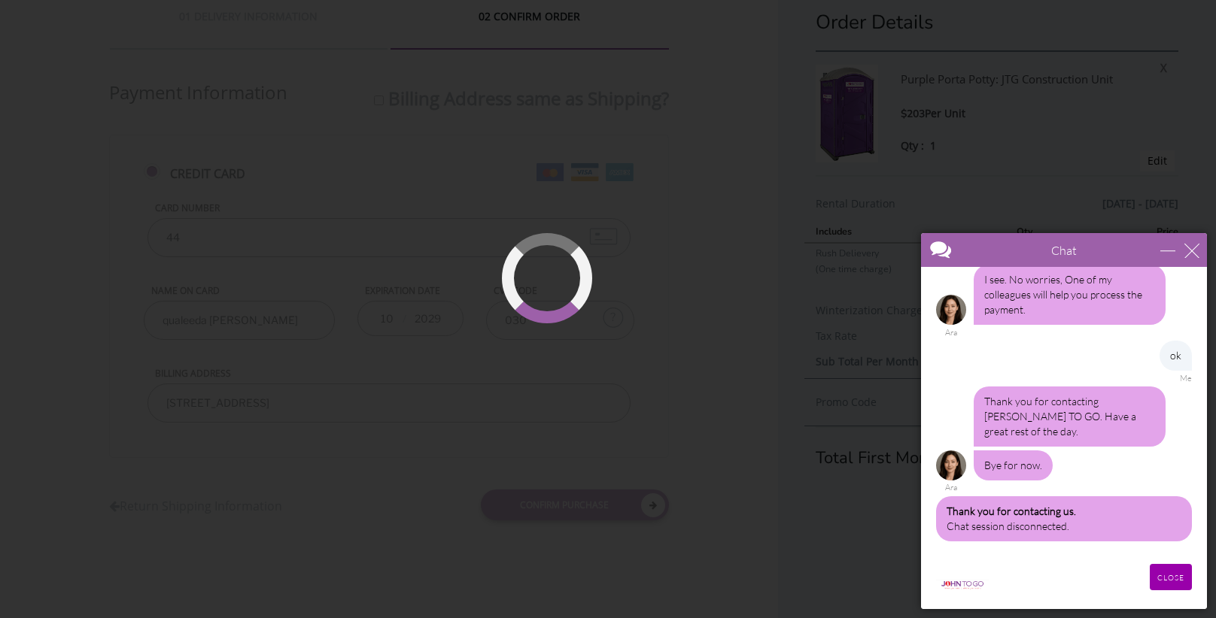
scroll to position [1586, 0]
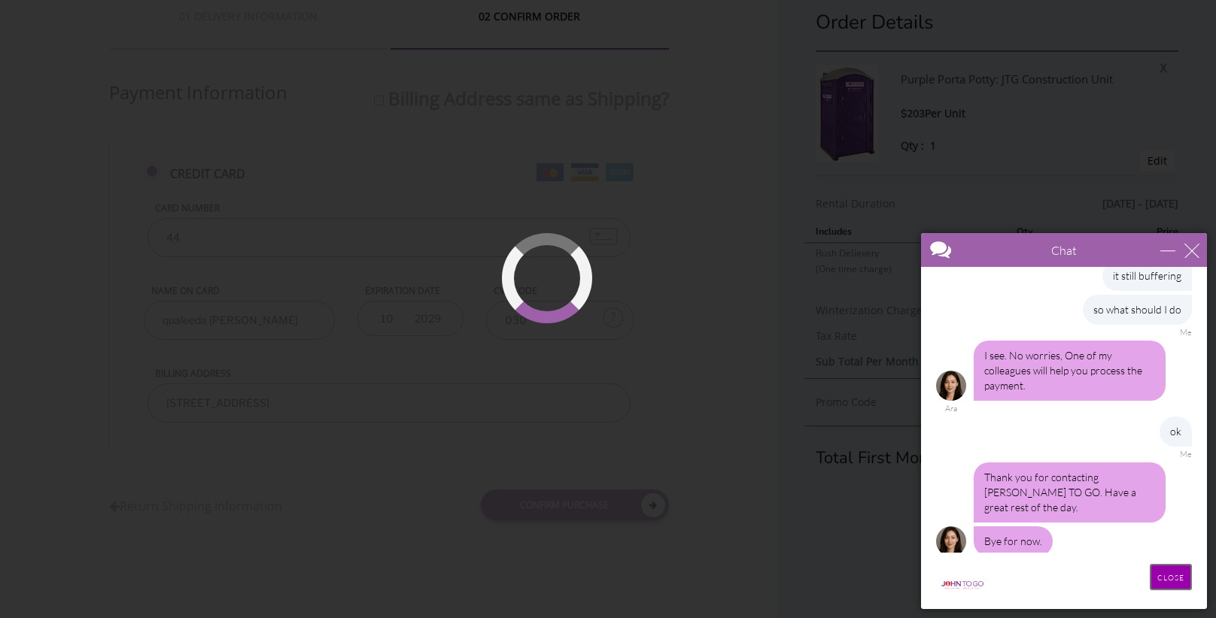
click at [1167, 579] on input "CLOSE" at bounding box center [1171, 577] width 42 height 26
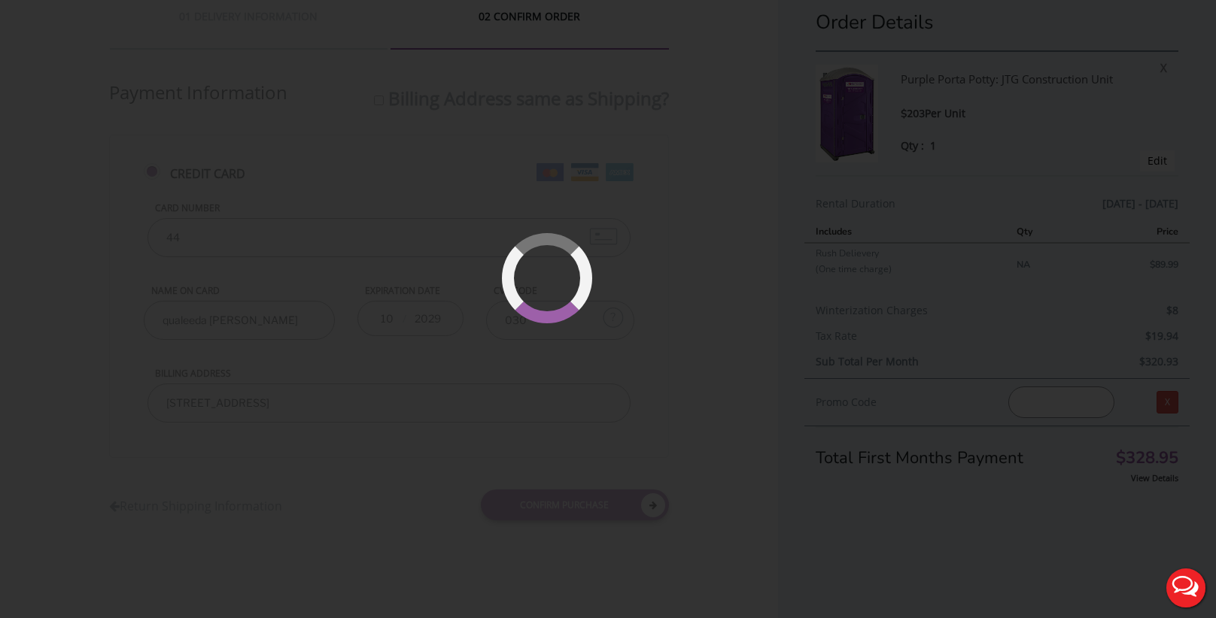
scroll to position [0, 0]
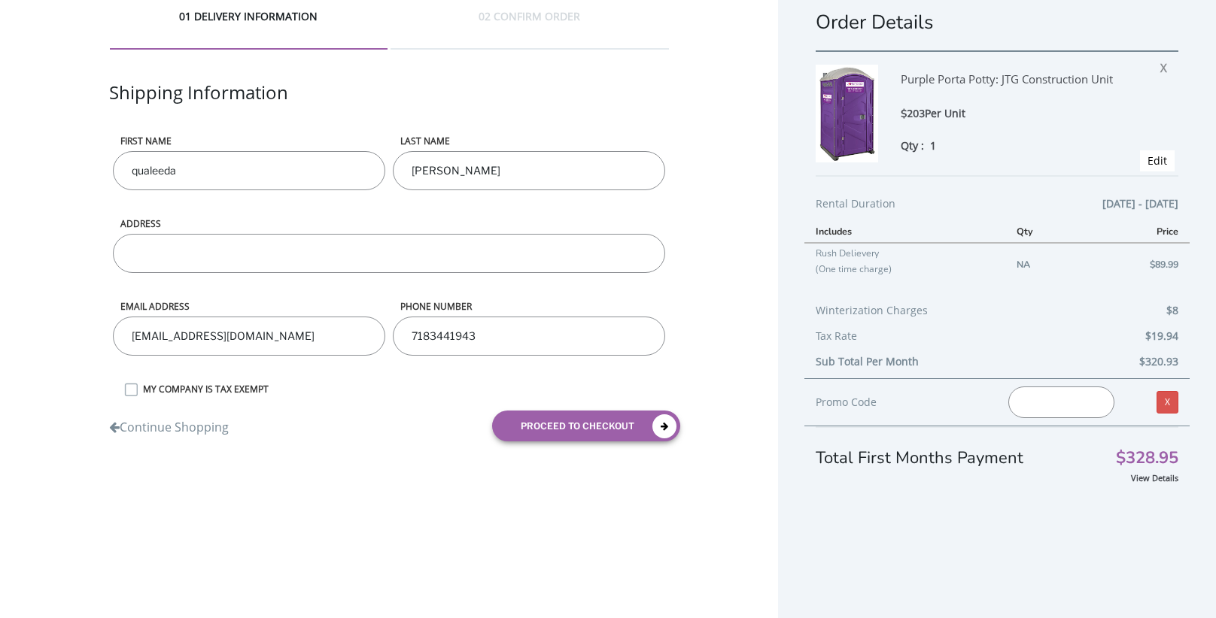
scroll to position [29, 0]
click at [1054, 405] on input "text" at bounding box center [1061, 403] width 106 height 32
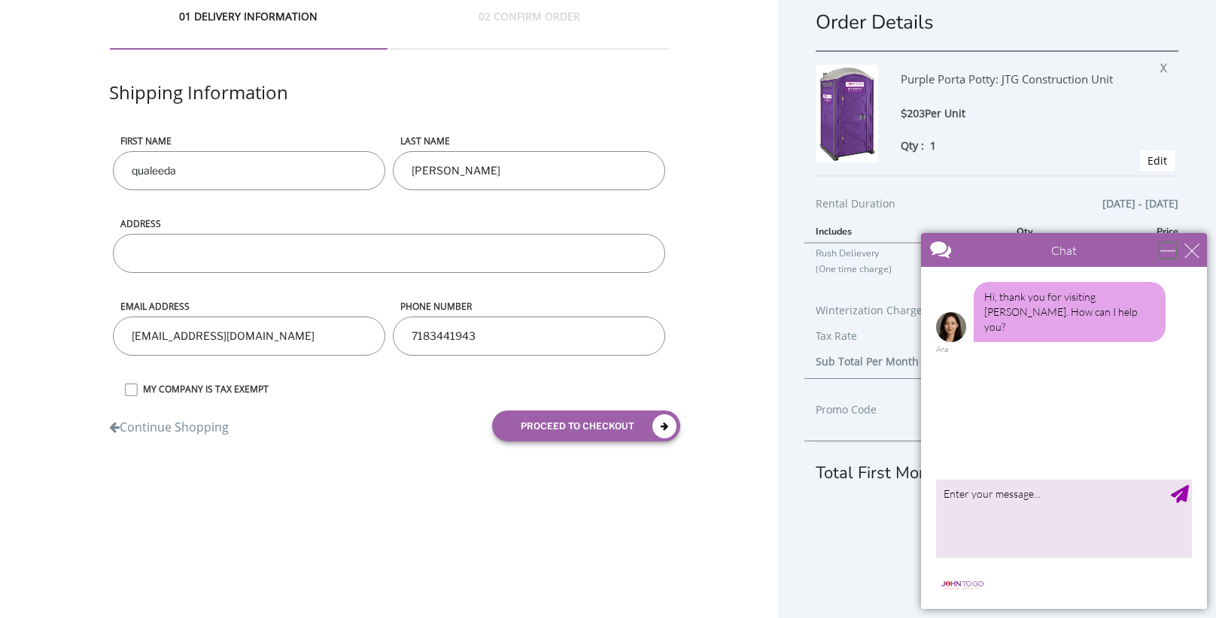
click at [1165, 251] on div "minimize" at bounding box center [1167, 250] width 15 height 15
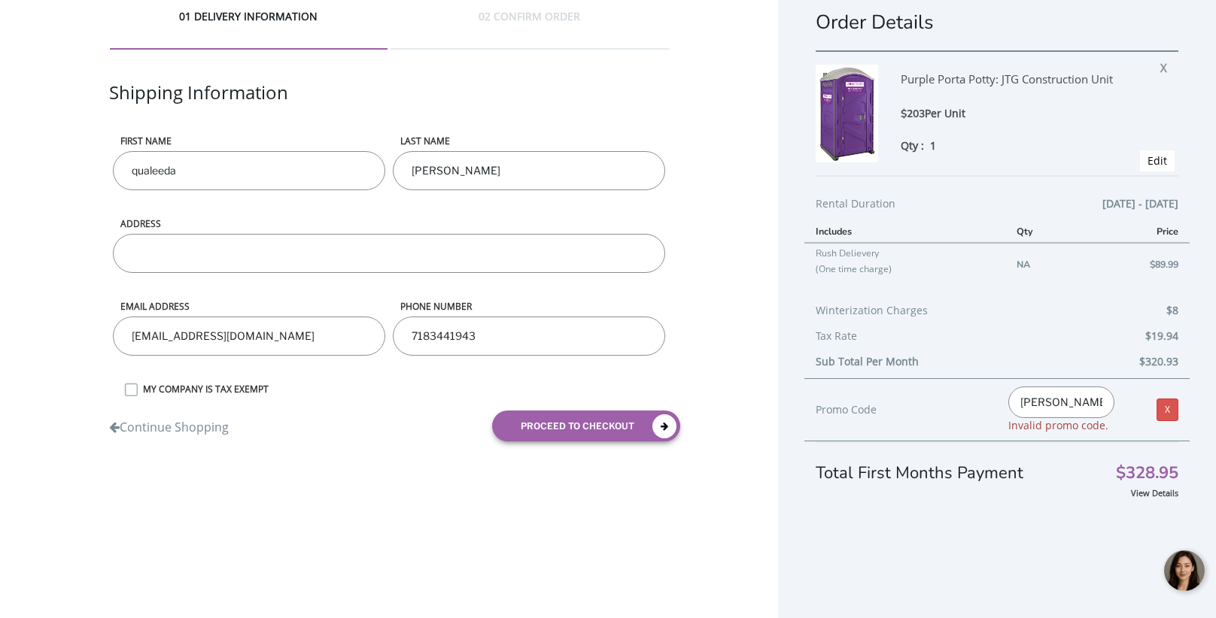
click at [1065, 402] on input "[PERSON_NAME]" at bounding box center [1061, 403] width 106 height 32
type input "JOHNTOGO5"
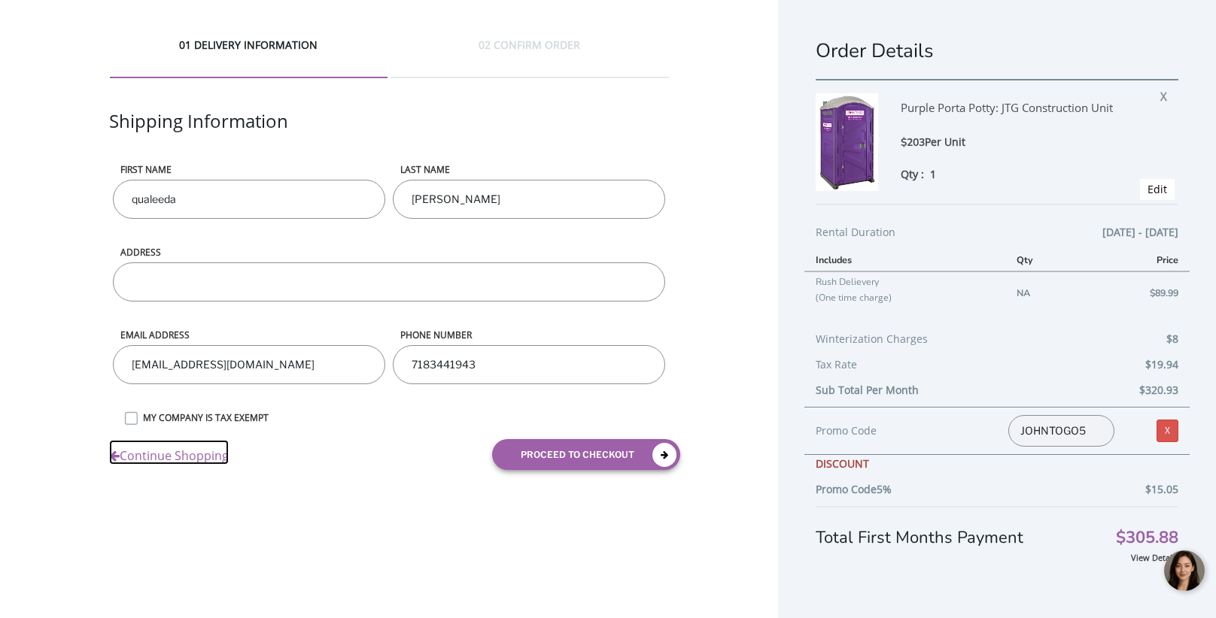
click at [217, 457] on link "Continue Shopping" at bounding box center [169, 452] width 120 height 25
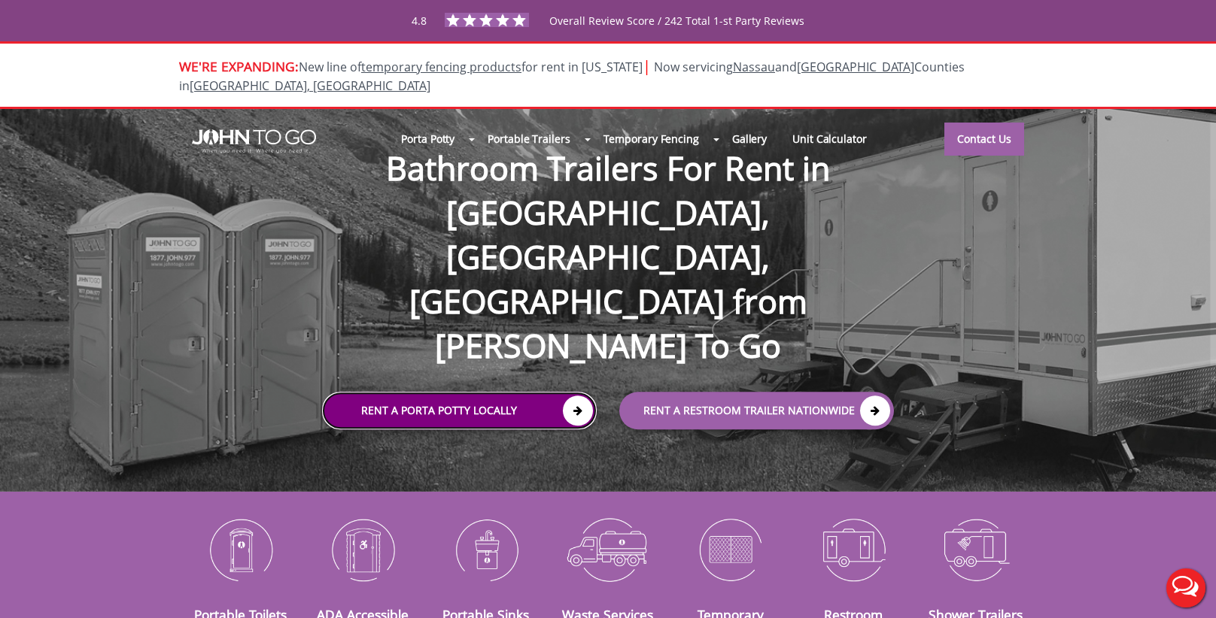
click at [574, 396] on icon at bounding box center [578, 411] width 30 height 30
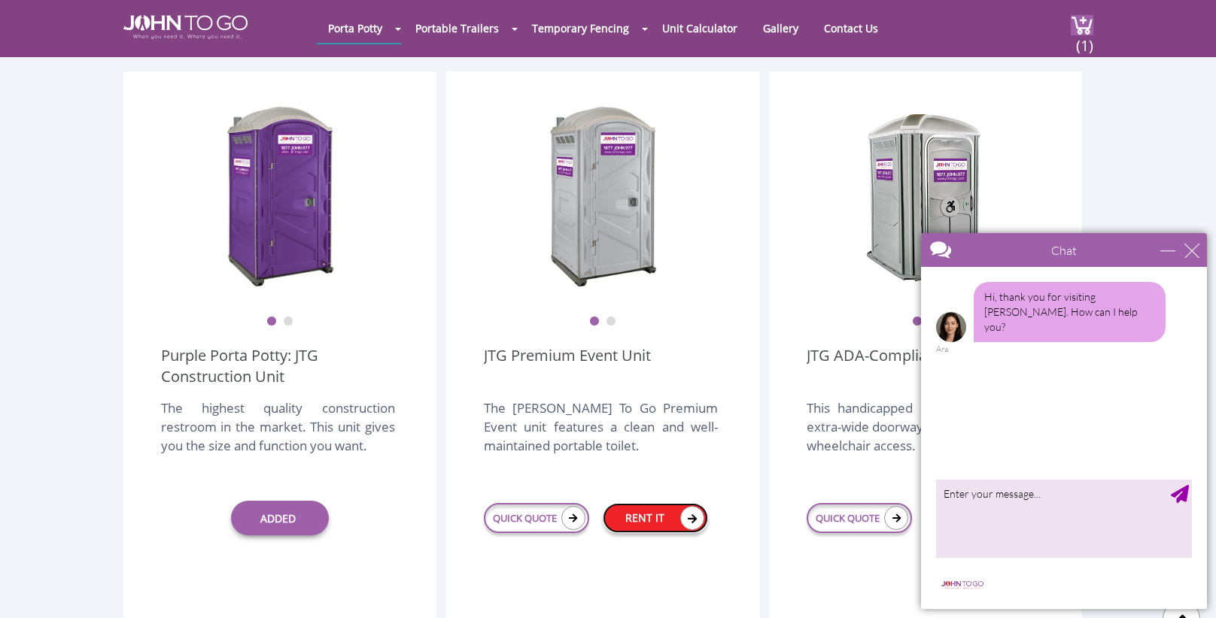
click at [684, 506] on icon at bounding box center [692, 518] width 24 height 24
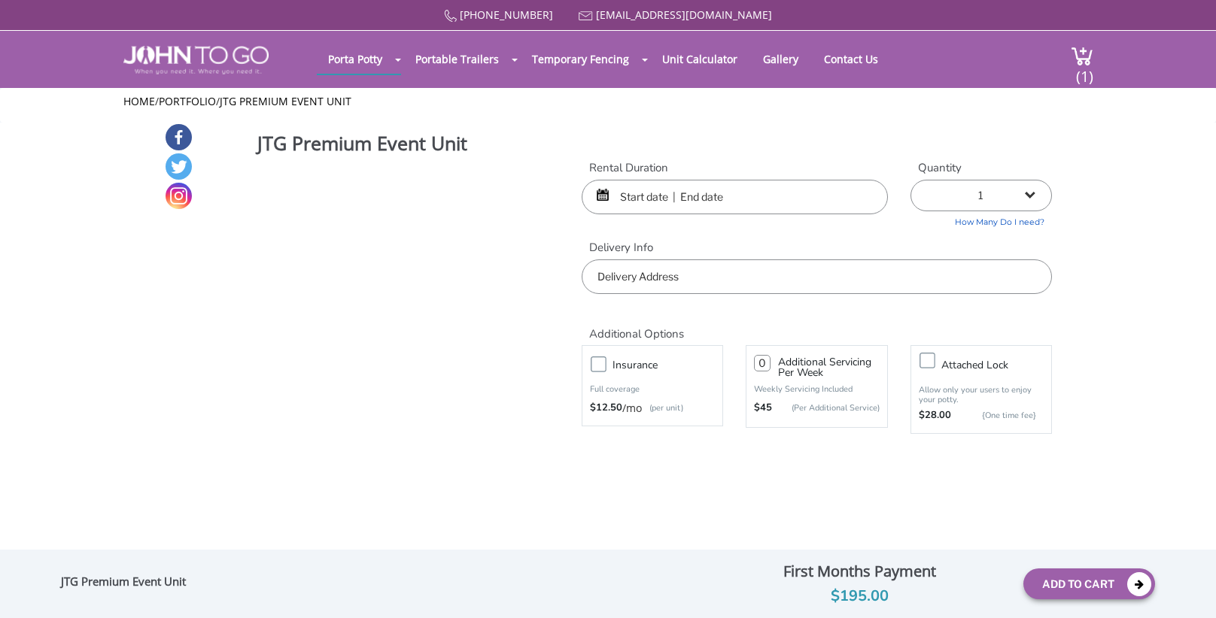
click at [832, 202] on input "text" at bounding box center [735, 197] width 306 height 35
click at [661, 195] on input "text" at bounding box center [735, 197] width 306 height 35
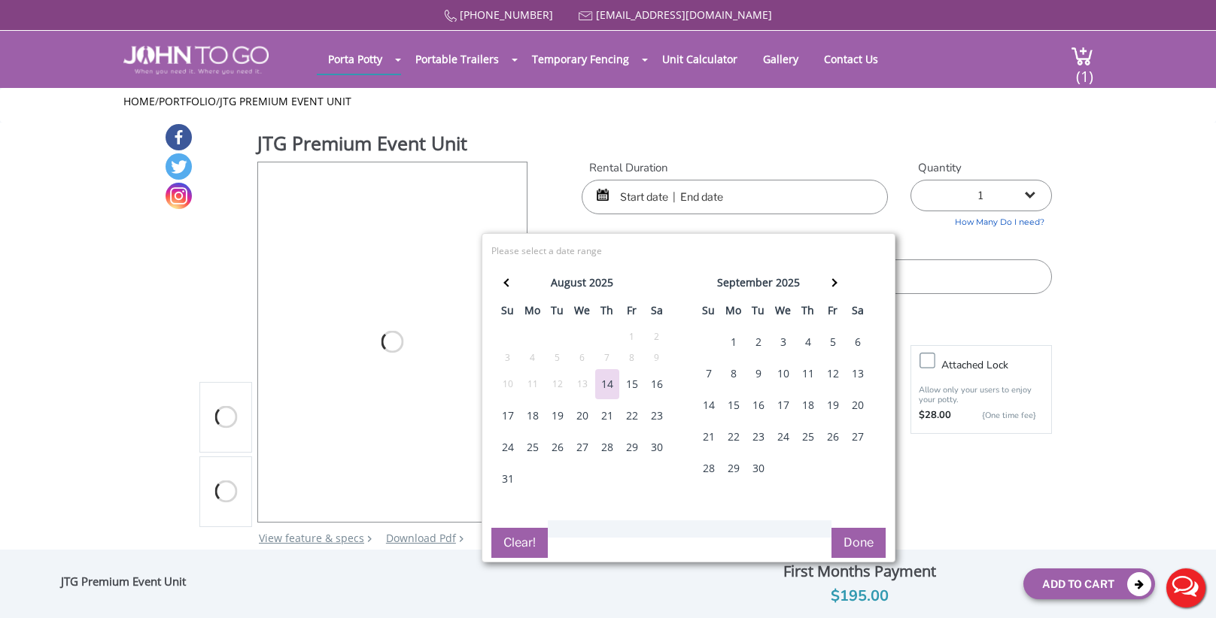
click at [650, 384] on div "16" at bounding box center [657, 384] width 24 height 30
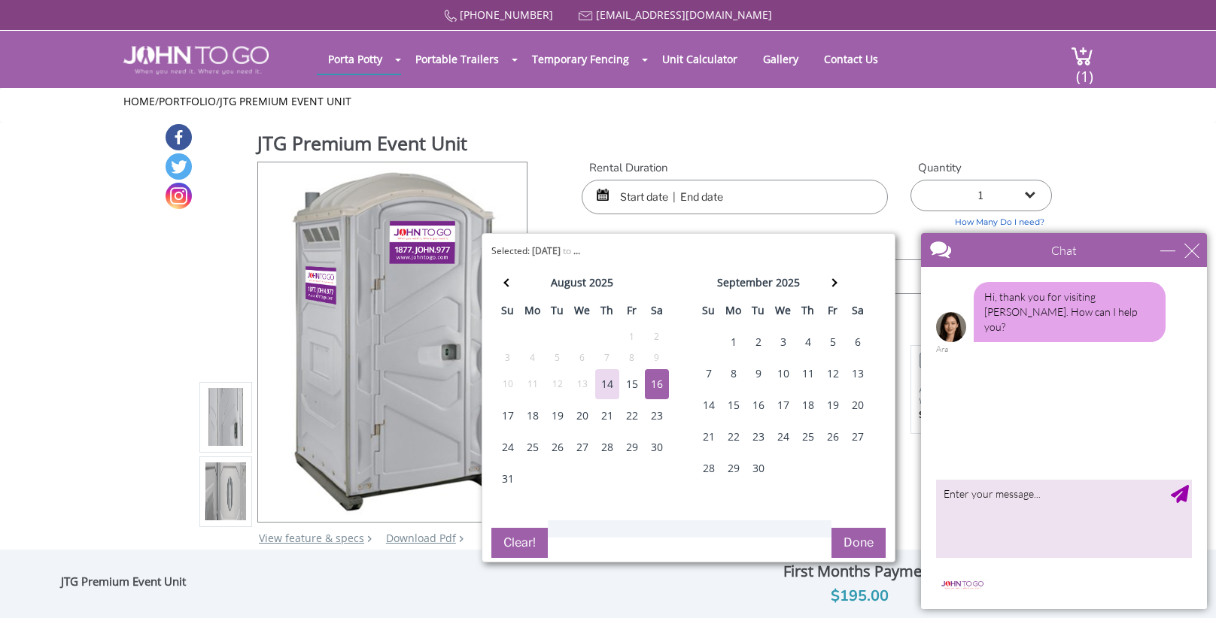
click at [650, 384] on div "16" at bounding box center [657, 384] width 24 height 30
type input "[DATE] to [DATE]"
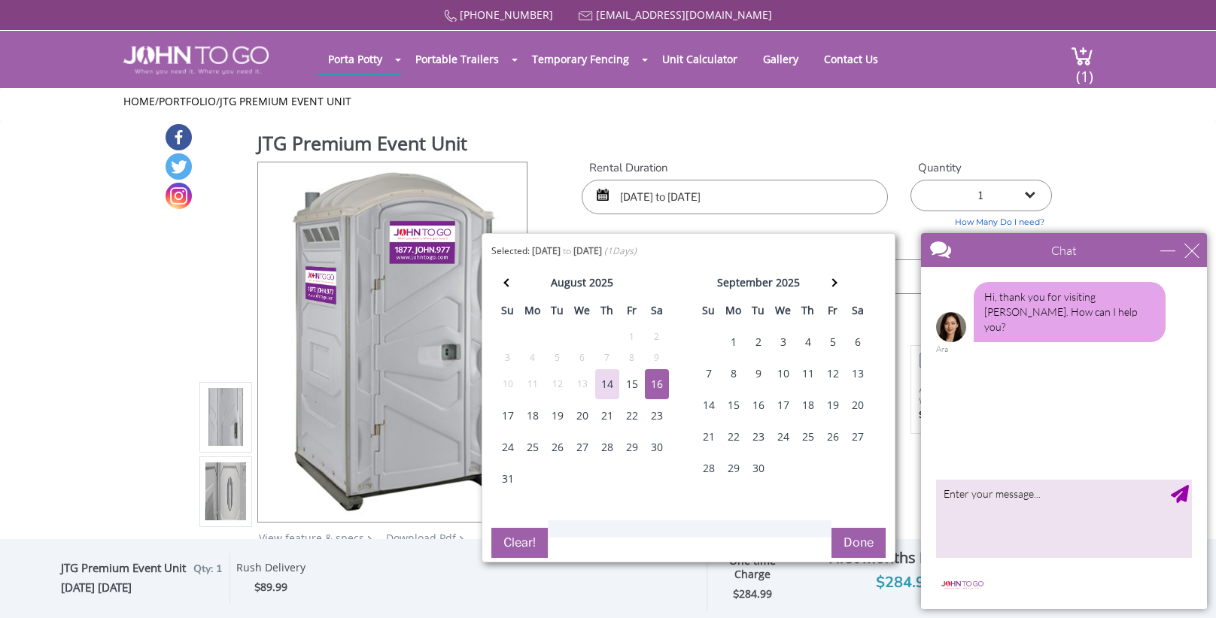
click at [861, 539] on button "Done" at bounding box center [858, 543] width 54 height 30
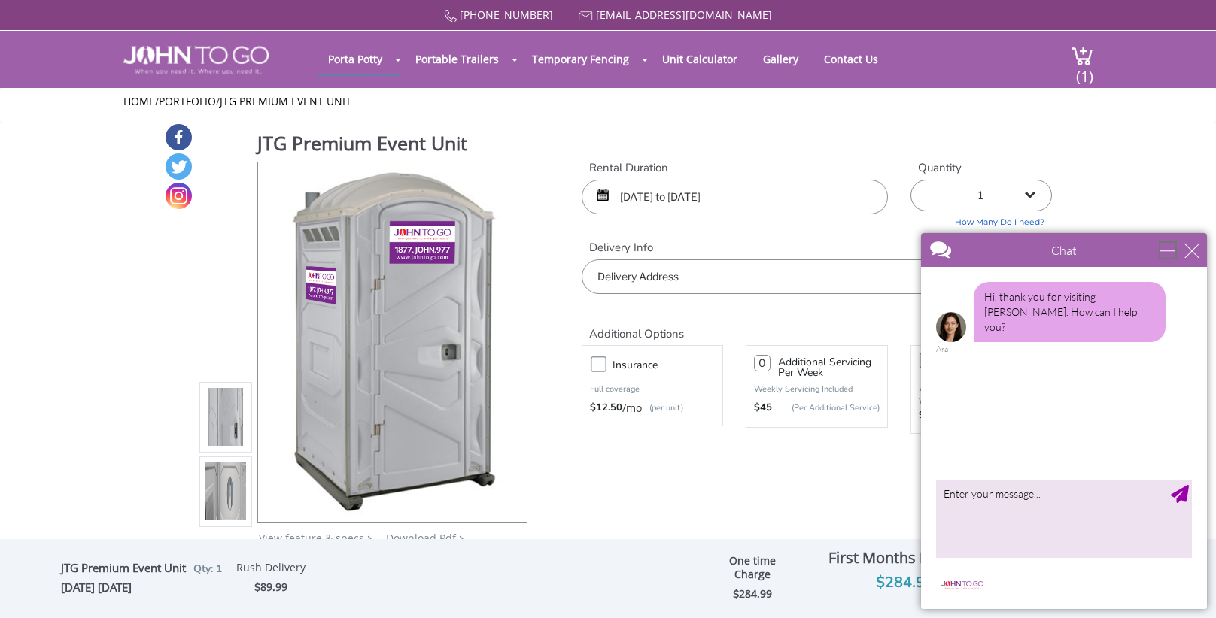
click at [1164, 256] on div "minimize" at bounding box center [1167, 250] width 15 height 15
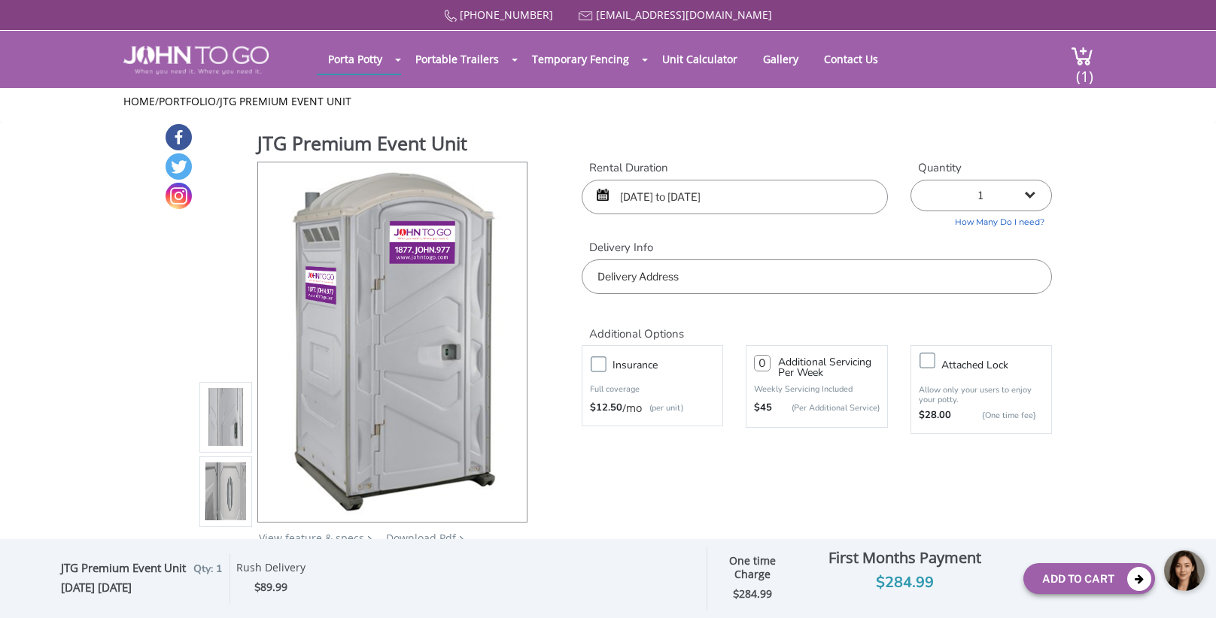
click at [784, 284] on input "text" at bounding box center [817, 277] width 470 height 35
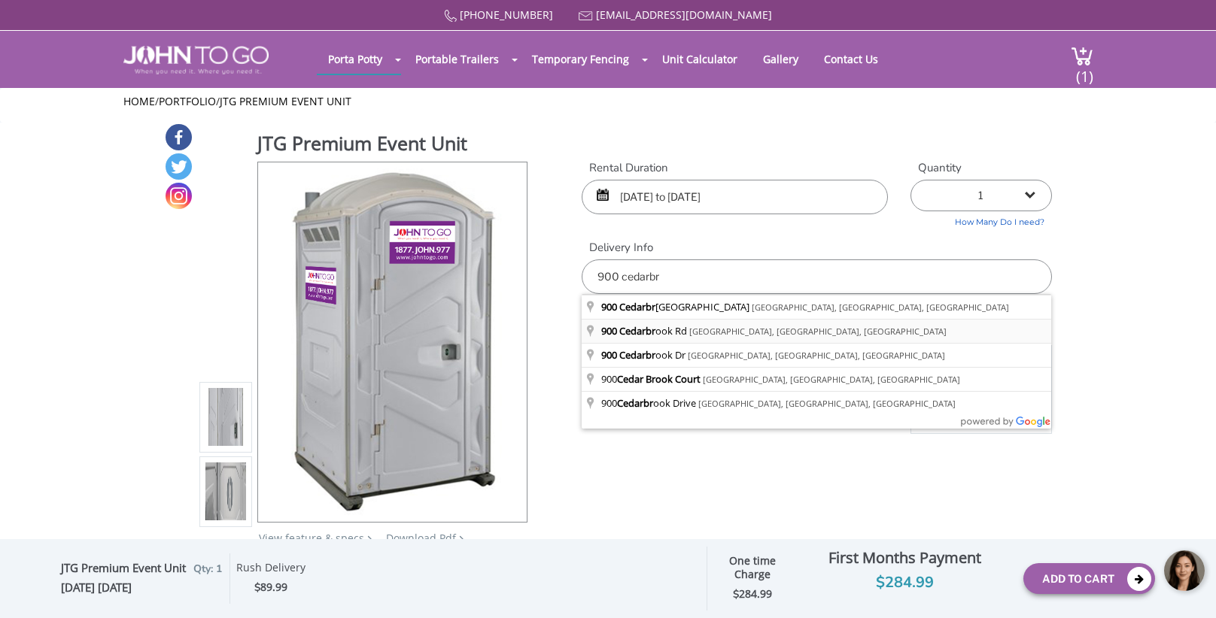
type input "[STREET_ADDRESS]"
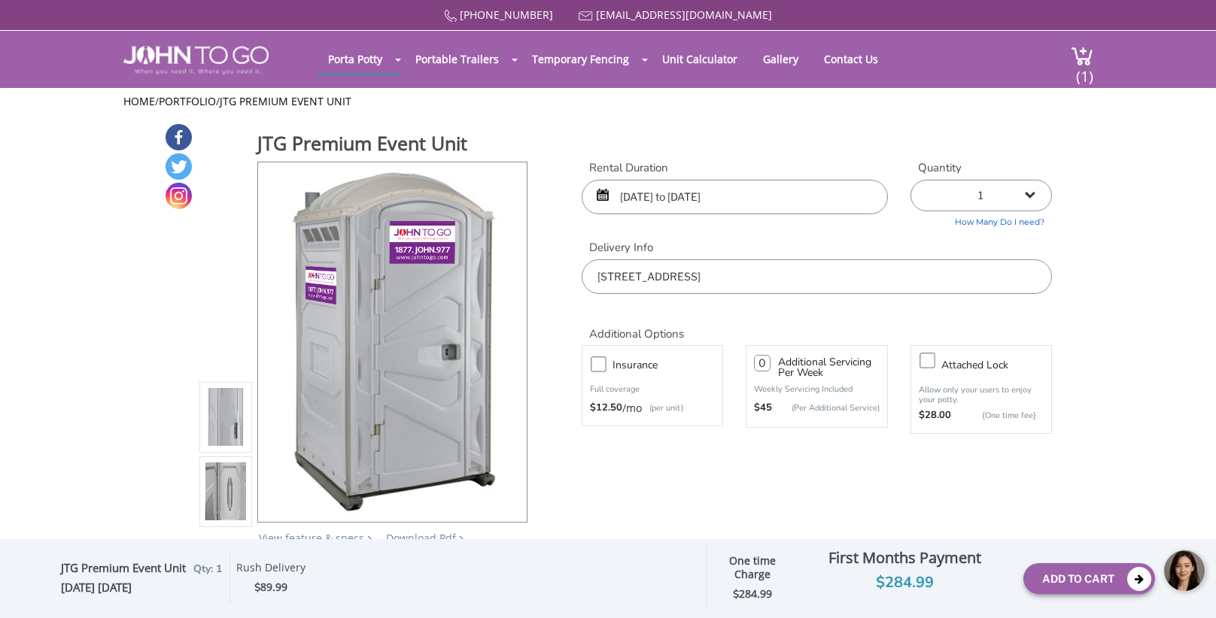
click at [1069, 588] on body at bounding box center [1103, 570] width 226 height 63
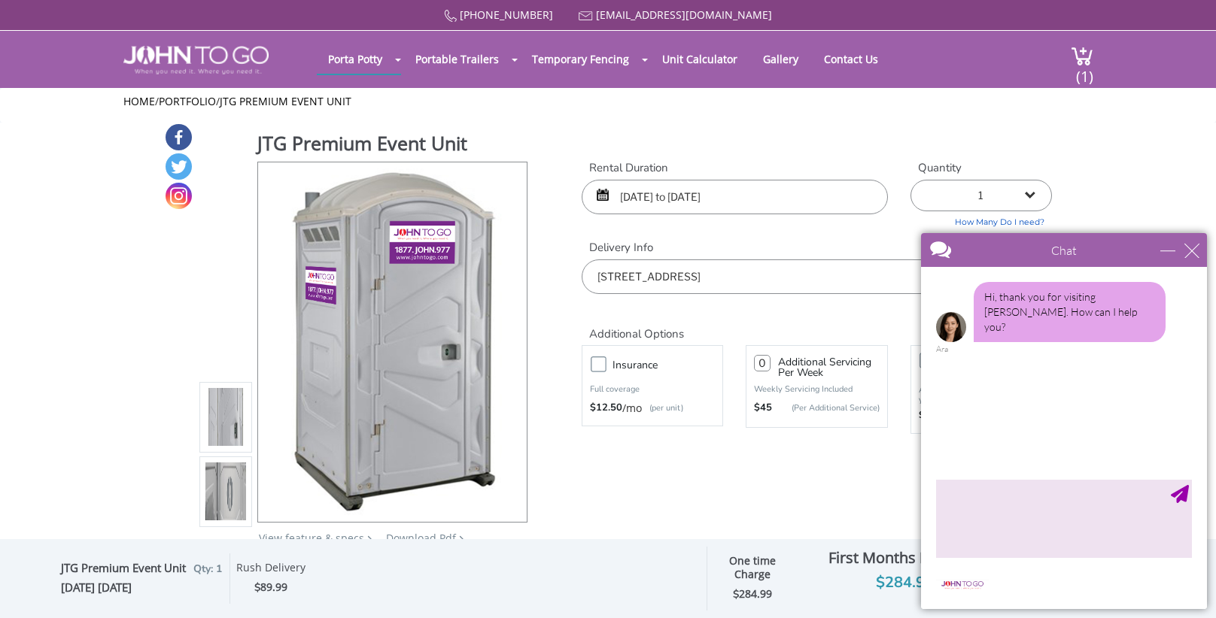
click at [1170, 257] on div "Chat" at bounding box center [1064, 250] width 286 height 34
click at [1174, 256] on div "minimize" at bounding box center [1167, 250] width 15 height 15
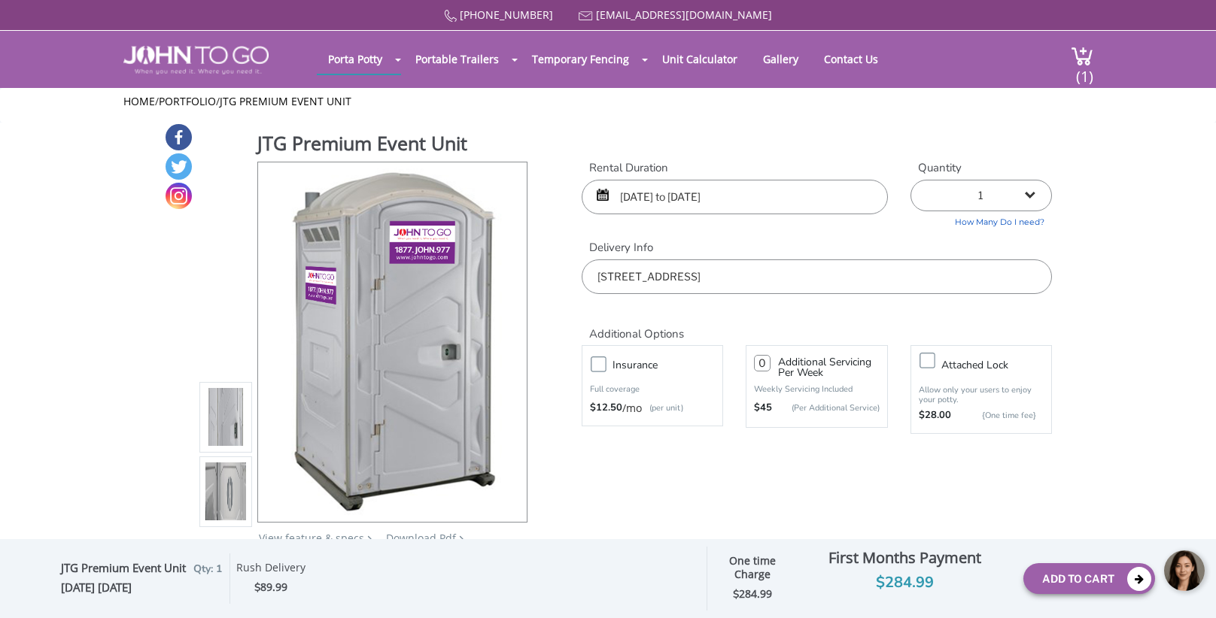
click at [1128, 583] on body at bounding box center [1103, 570] width 226 height 63
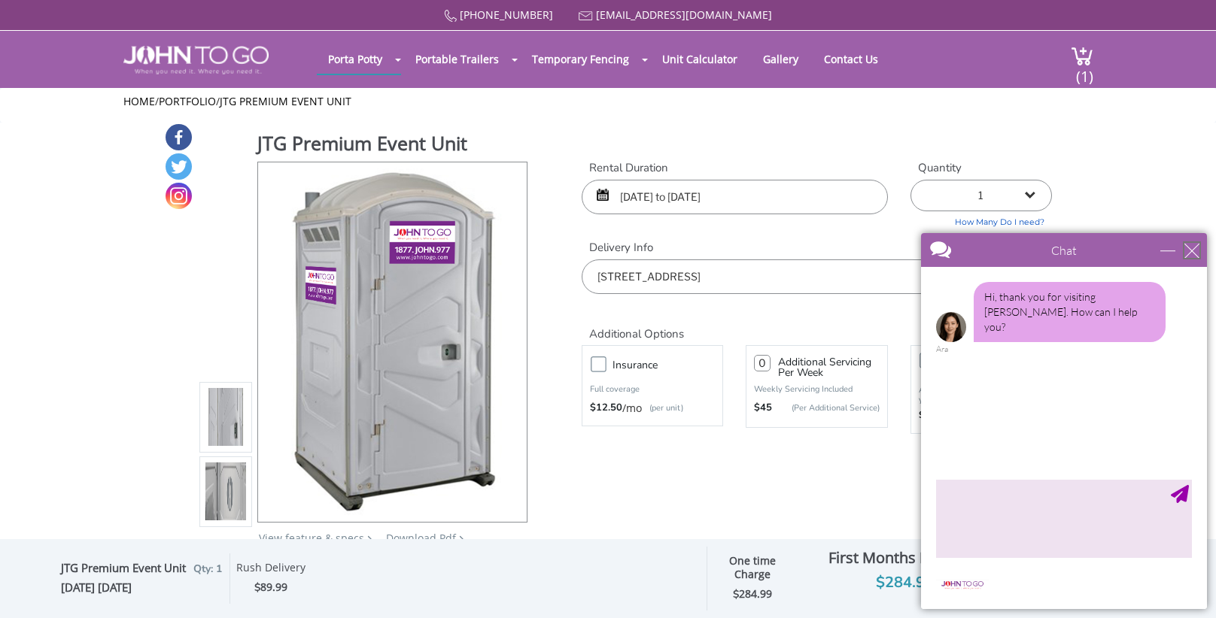
click at [1190, 246] on div "close" at bounding box center [1191, 250] width 15 height 15
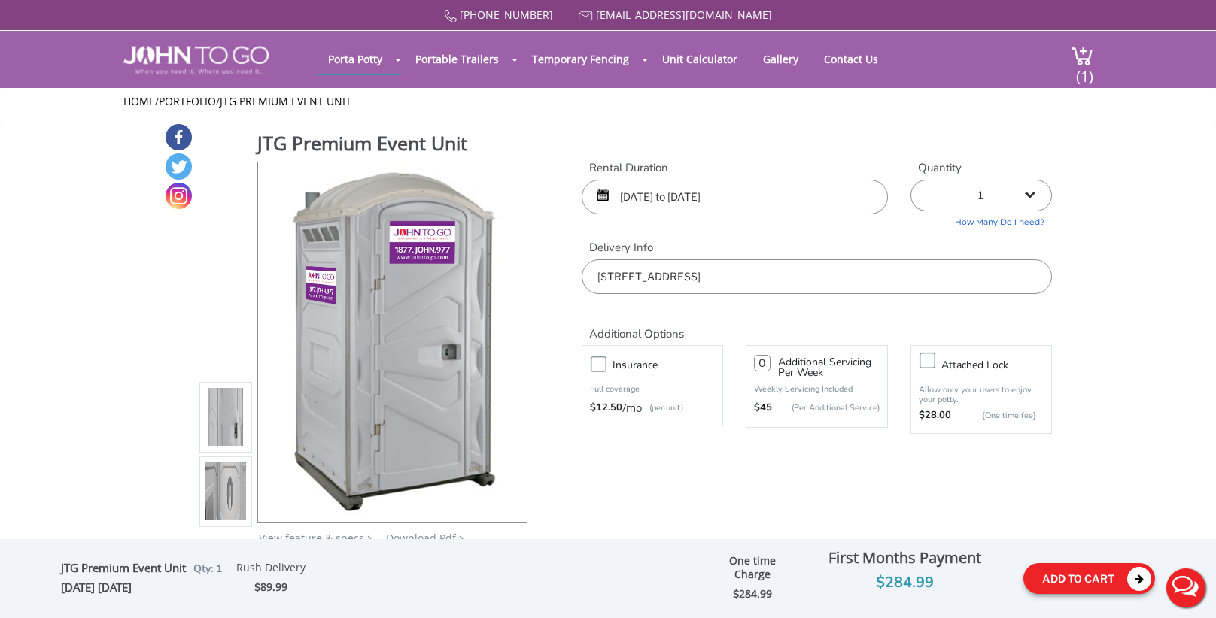
click at [1137, 577] on icon at bounding box center [1139, 579] width 24 height 24
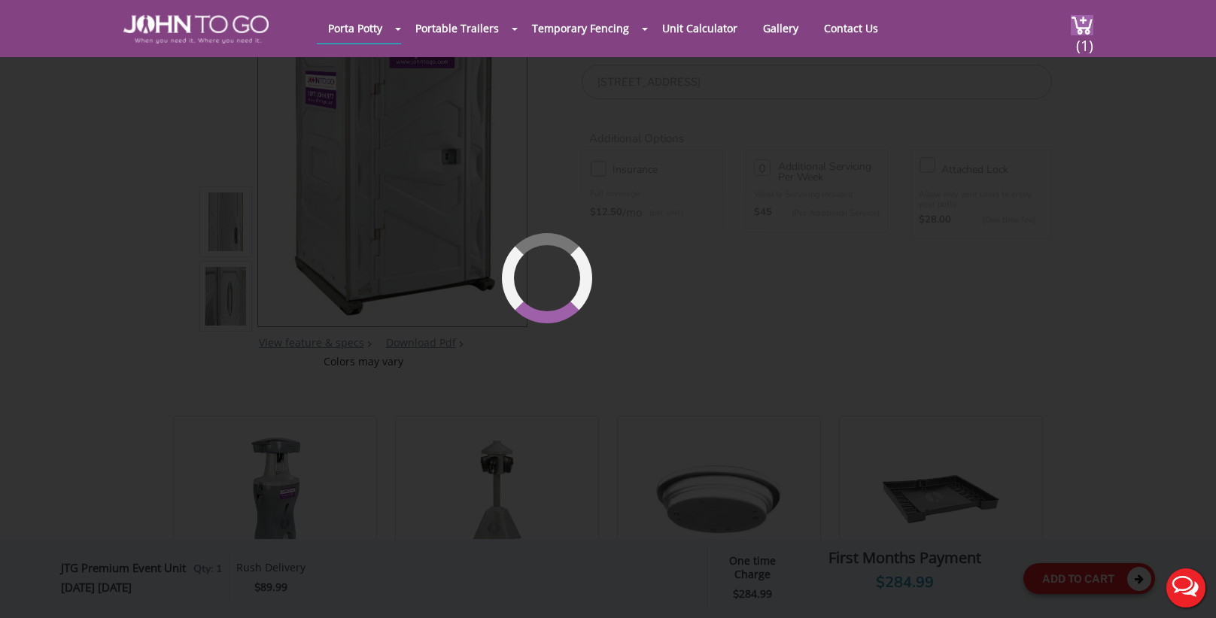
scroll to position [159, 0]
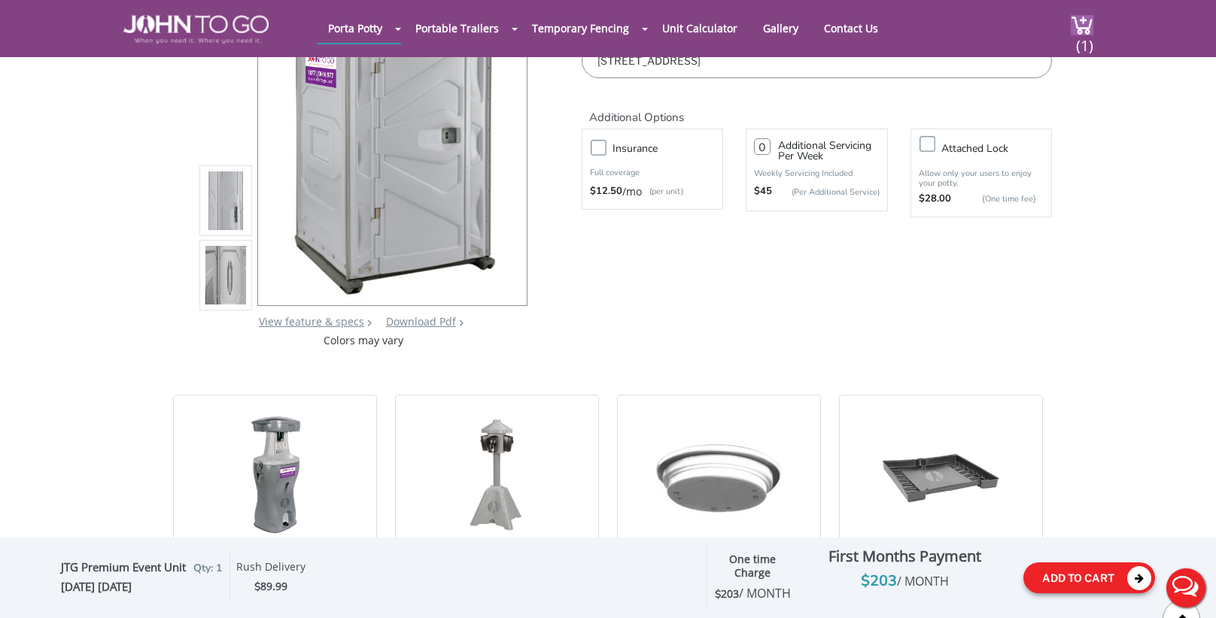
click at [1108, 566] on button "Add To Cart" at bounding box center [1089, 578] width 132 height 31
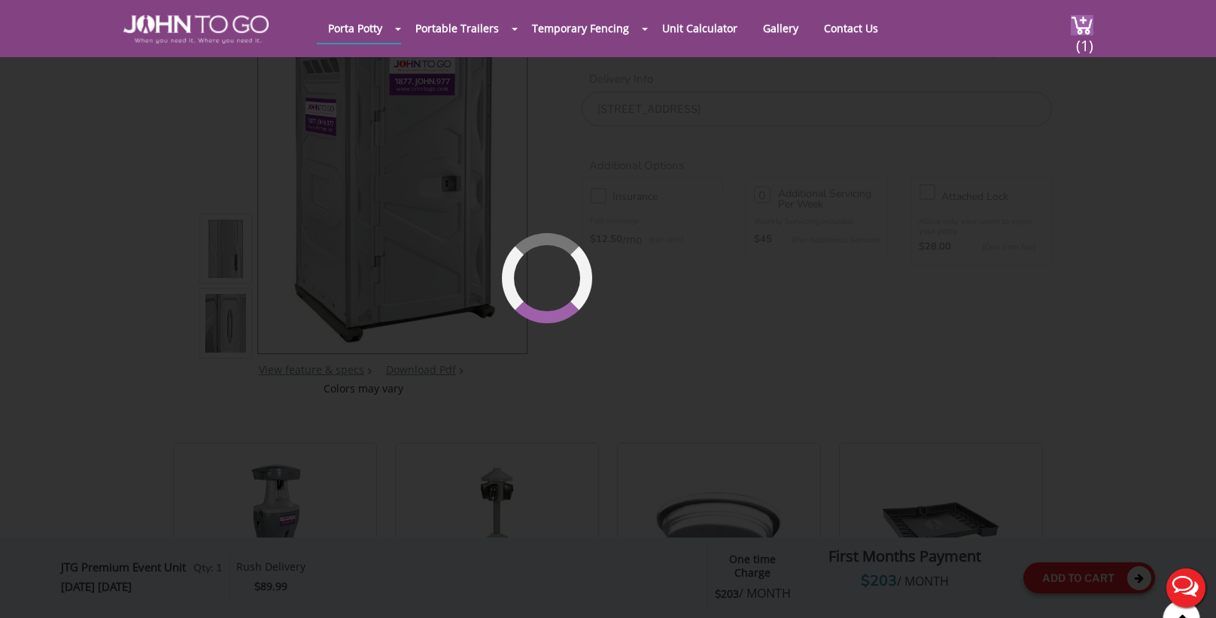
scroll to position [103, 0]
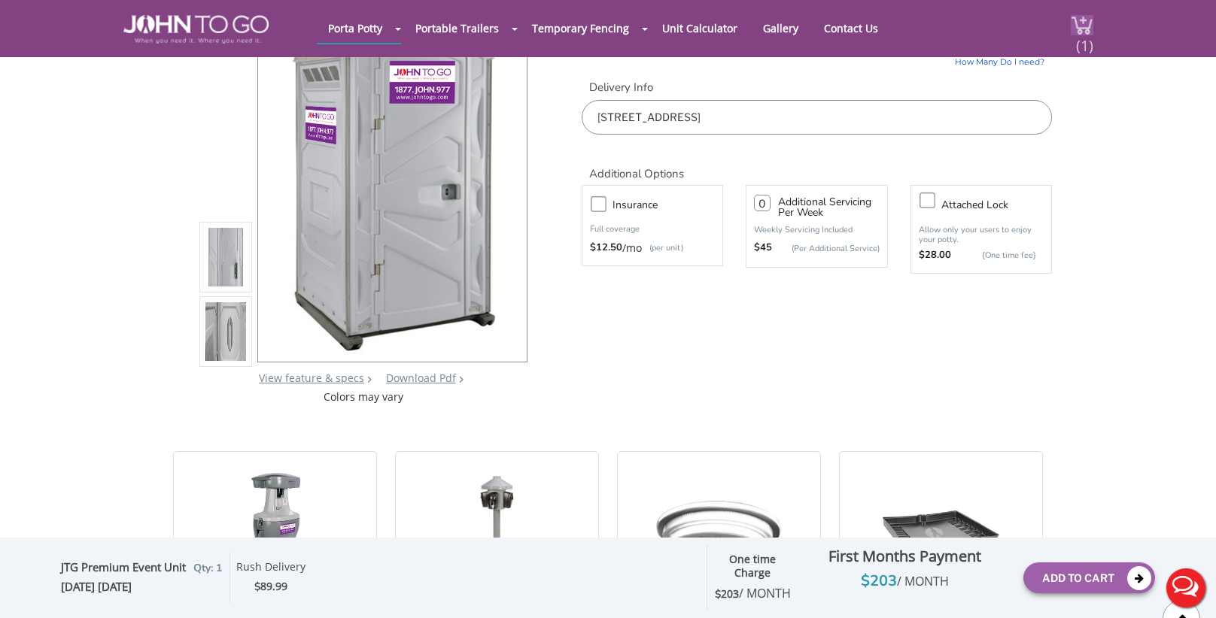
click at [1089, 26] on span "(1)" at bounding box center [1084, 39] width 18 height 32
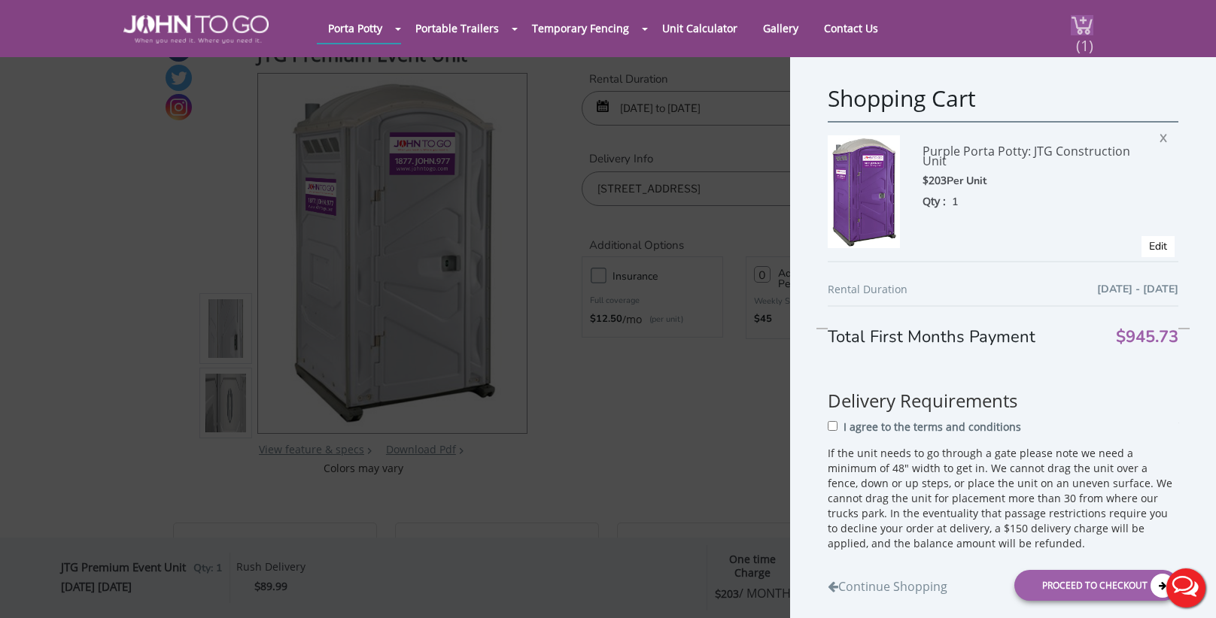
scroll to position [28, 0]
click at [1043, 591] on div "Proceed to Checkout" at bounding box center [1096, 585] width 164 height 31
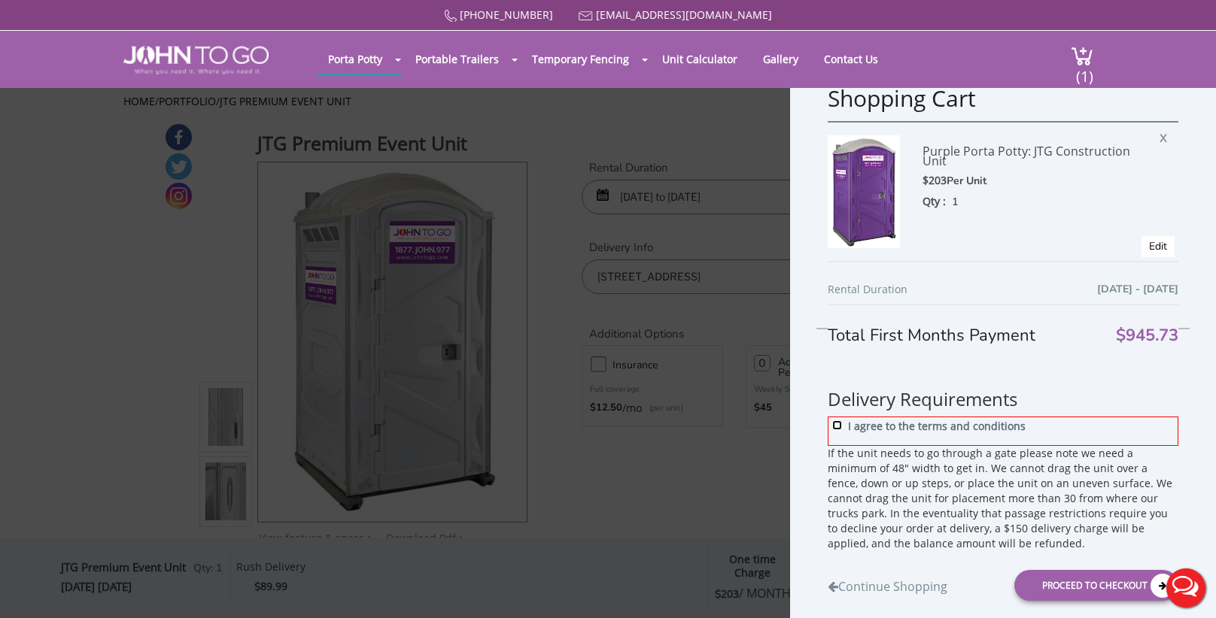
click at [836, 422] on input "I agree to the terms and conditions" at bounding box center [837, 426] width 10 height 10
checkbox input "true"
click at [1076, 584] on div "Proceed to Checkout" at bounding box center [1096, 585] width 164 height 31
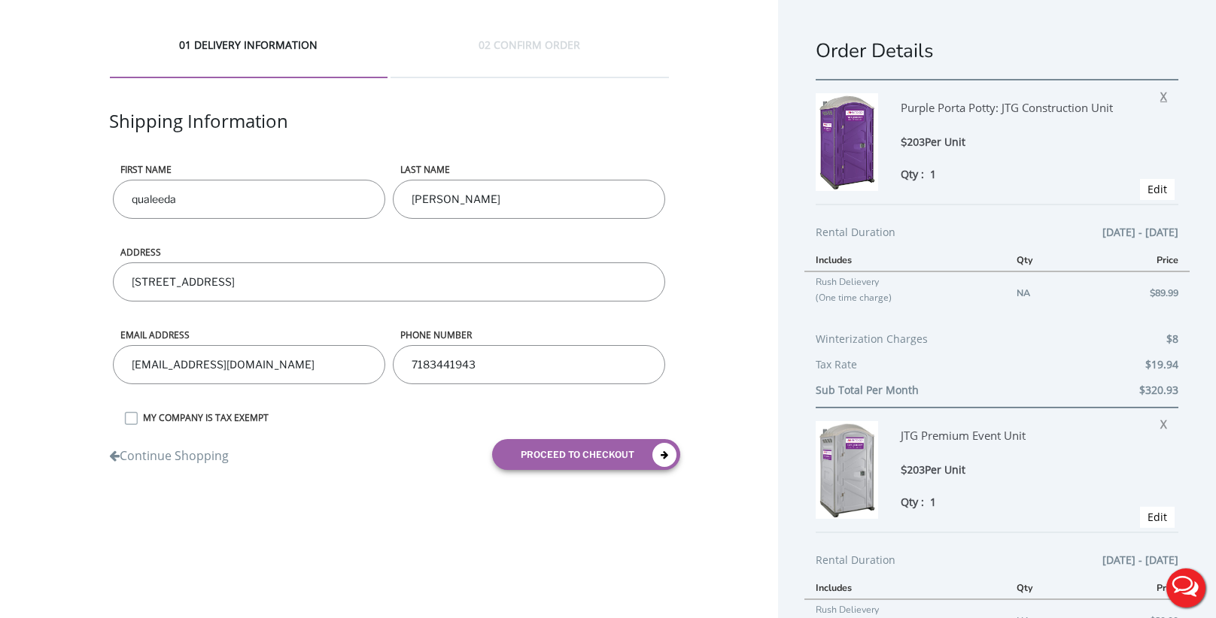
click at [1167, 96] on span "X" at bounding box center [1167, 94] width 14 height 20
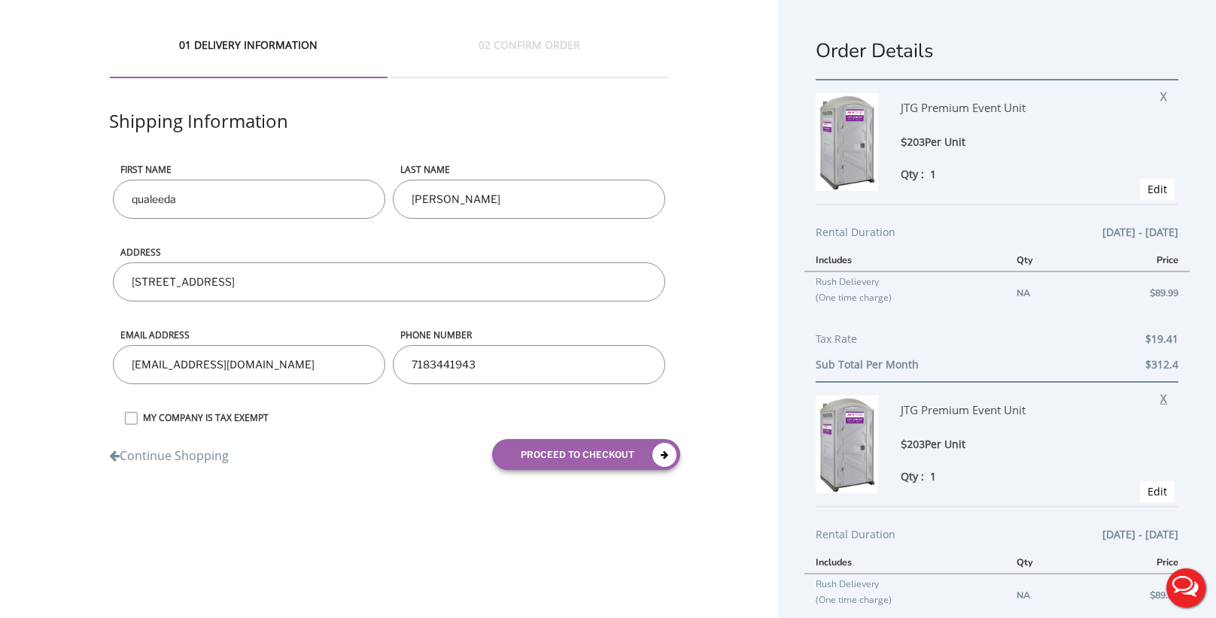
click at [1167, 397] on span "X" at bounding box center [1167, 397] width 14 height 20
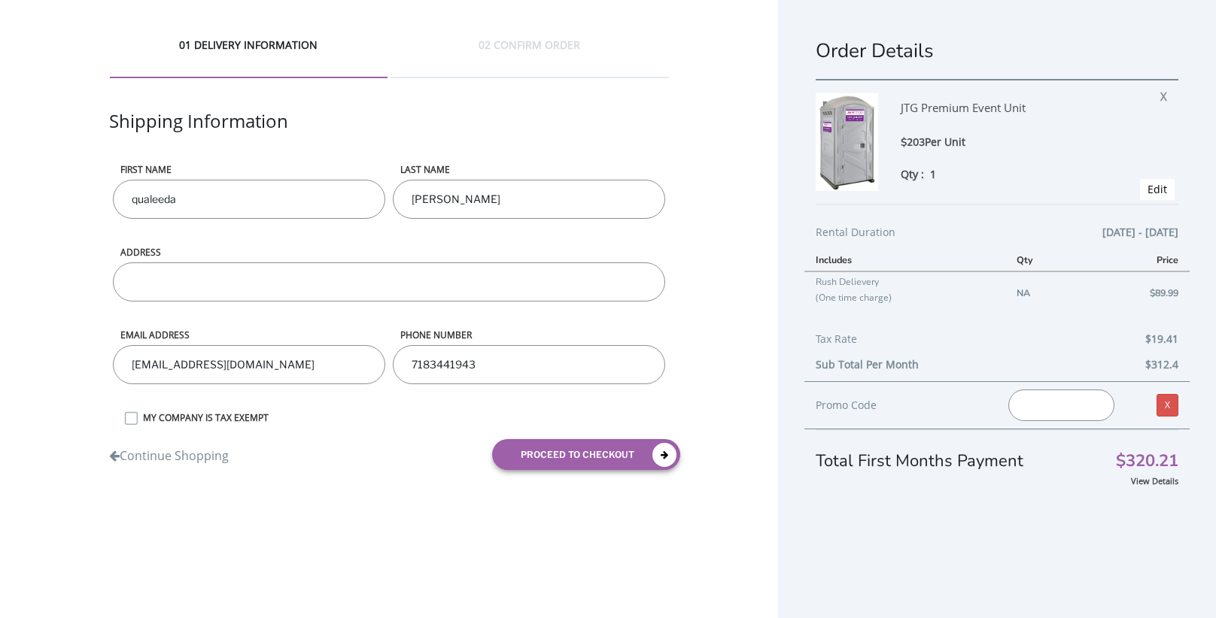
click at [1042, 407] on input "text" at bounding box center [1061, 406] width 106 height 32
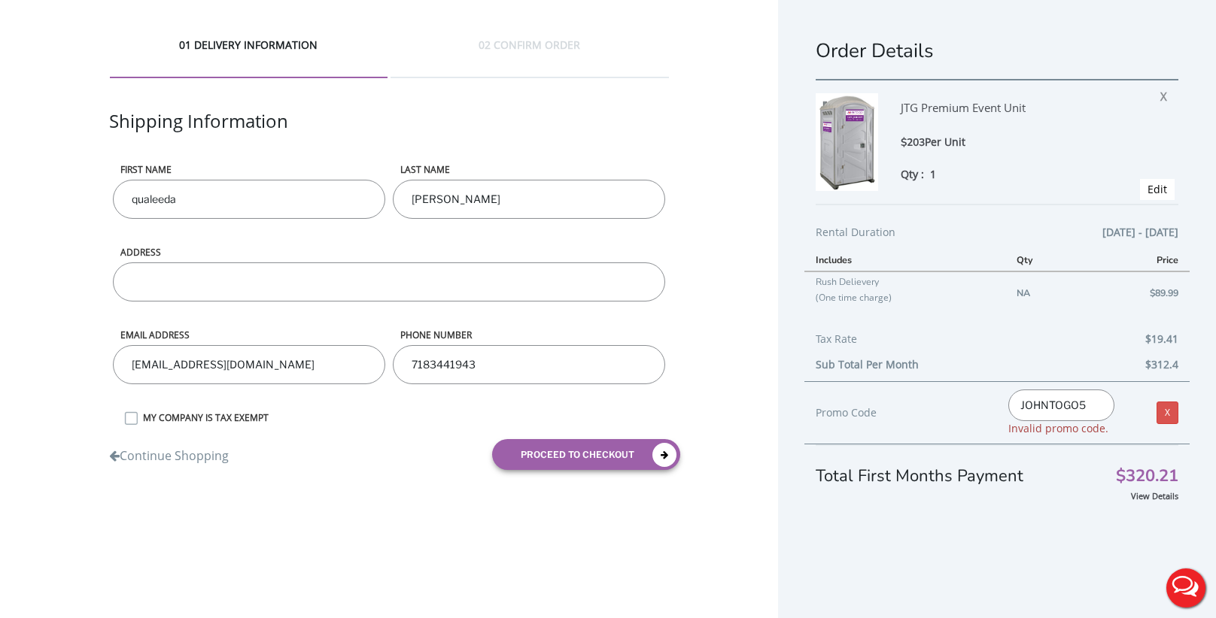
type input "JOHNTOGO5"
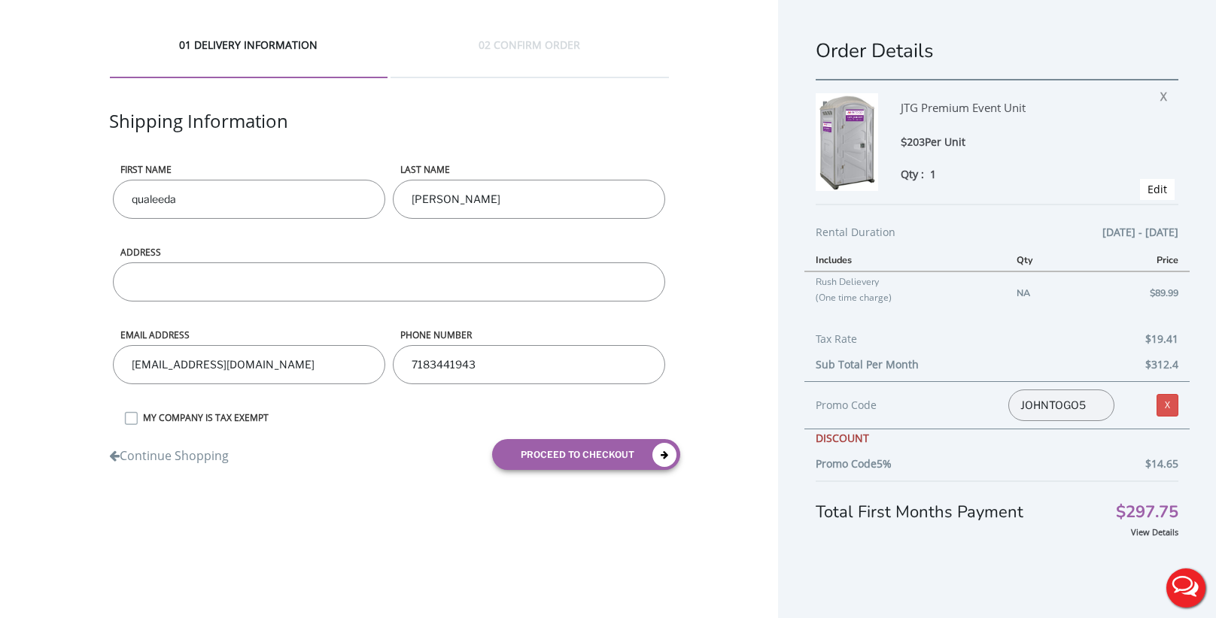
click at [1168, 197] on span "Edit" at bounding box center [1157, 189] width 35 height 21
click at [1162, 193] on link "Edit" at bounding box center [1157, 189] width 20 height 14
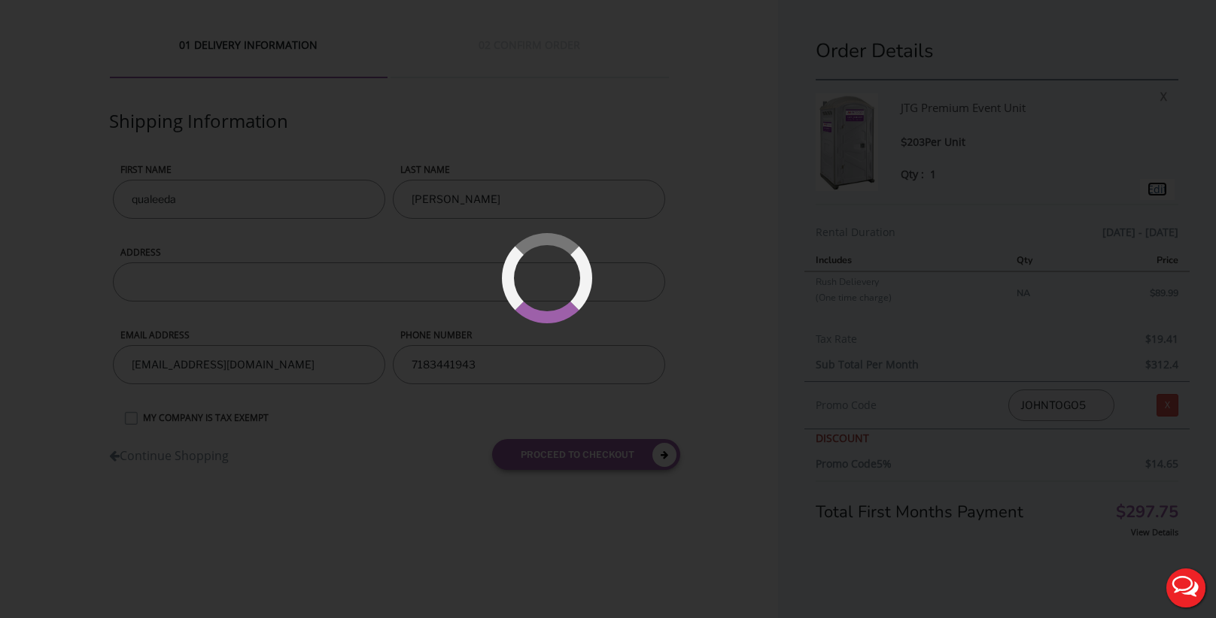
type input "[DATE] to [DATE]"
type input "0"
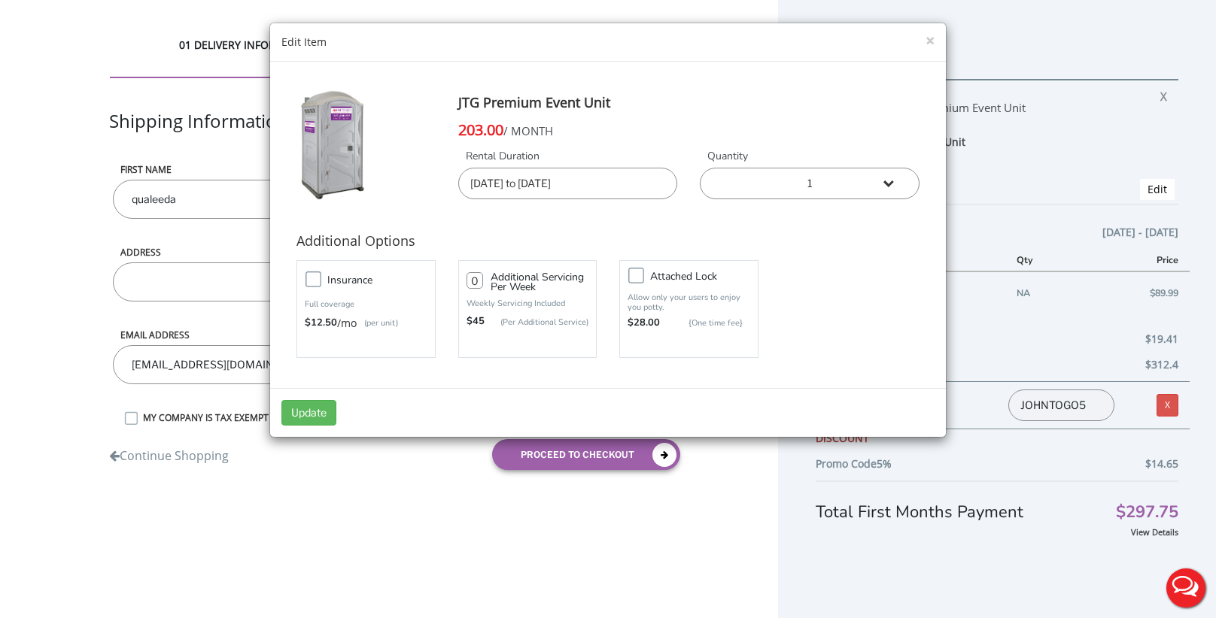
click at [612, 190] on input "08/16/2025 to 08/16/2025" at bounding box center [568, 184] width 220 height 32
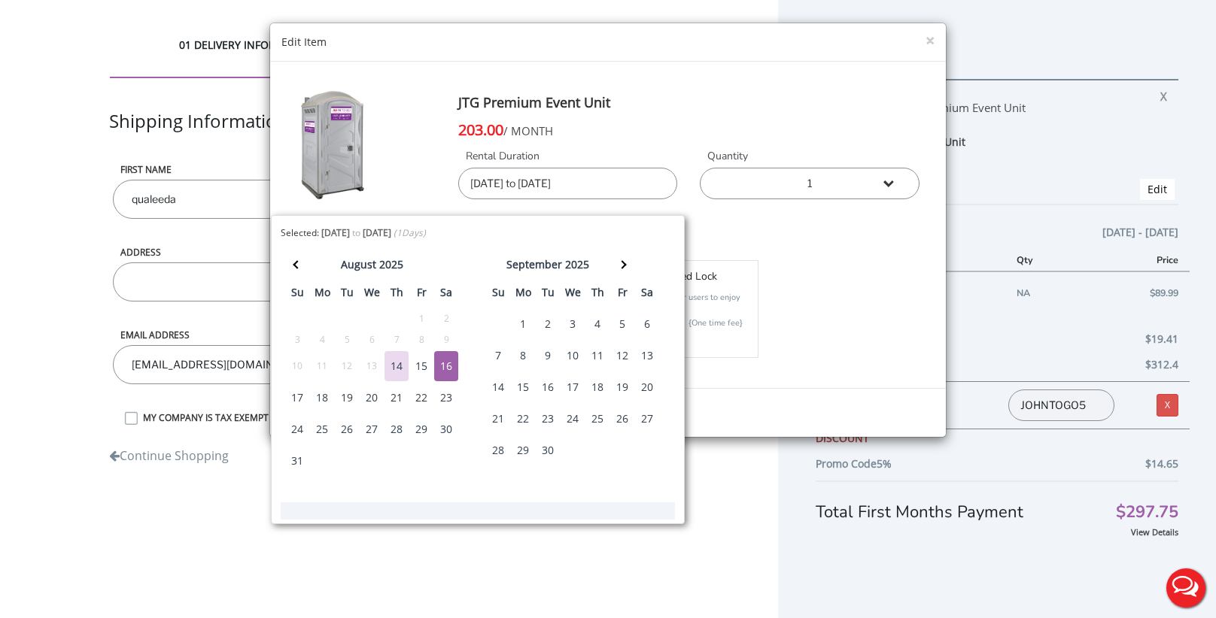
click at [448, 366] on div "16" at bounding box center [446, 366] width 24 height 30
click at [298, 398] on div "17" at bounding box center [297, 398] width 24 height 30
type input "08/16/2025 to 08/17/2025"
click at [734, 369] on form "JTG Premium Event Unit 203.00 / MONTH Rental Duration 08/16/2025 to 08/17/2025 …" at bounding box center [607, 225] width 653 height 304
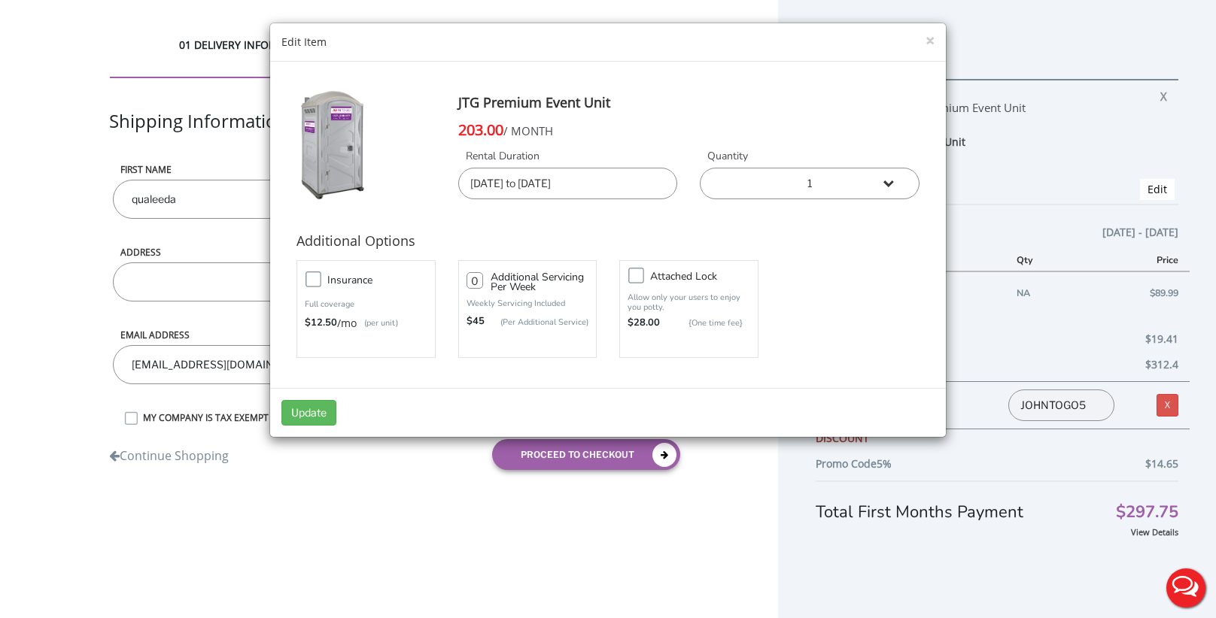
click at [328, 427] on div "Update" at bounding box center [608, 412] width 676 height 49
click at [314, 402] on button "Update" at bounding box center [308, 413] width 55 height 26
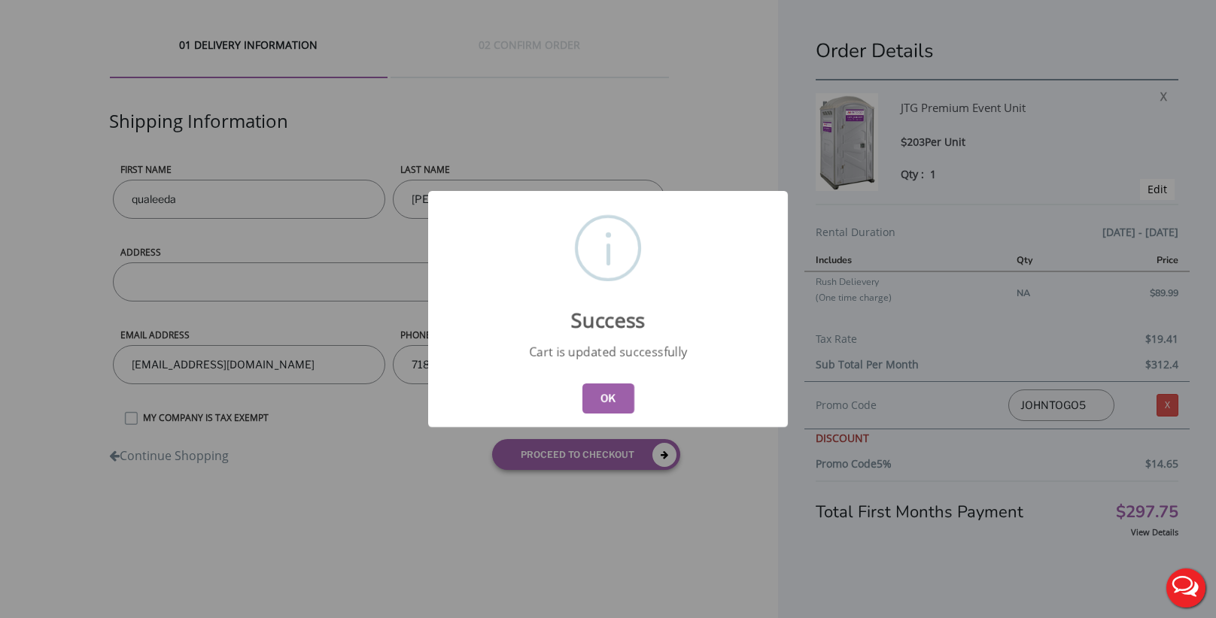
click at [600, 405] on button "OK" at bounding box center [608, 399] width 52 height 30
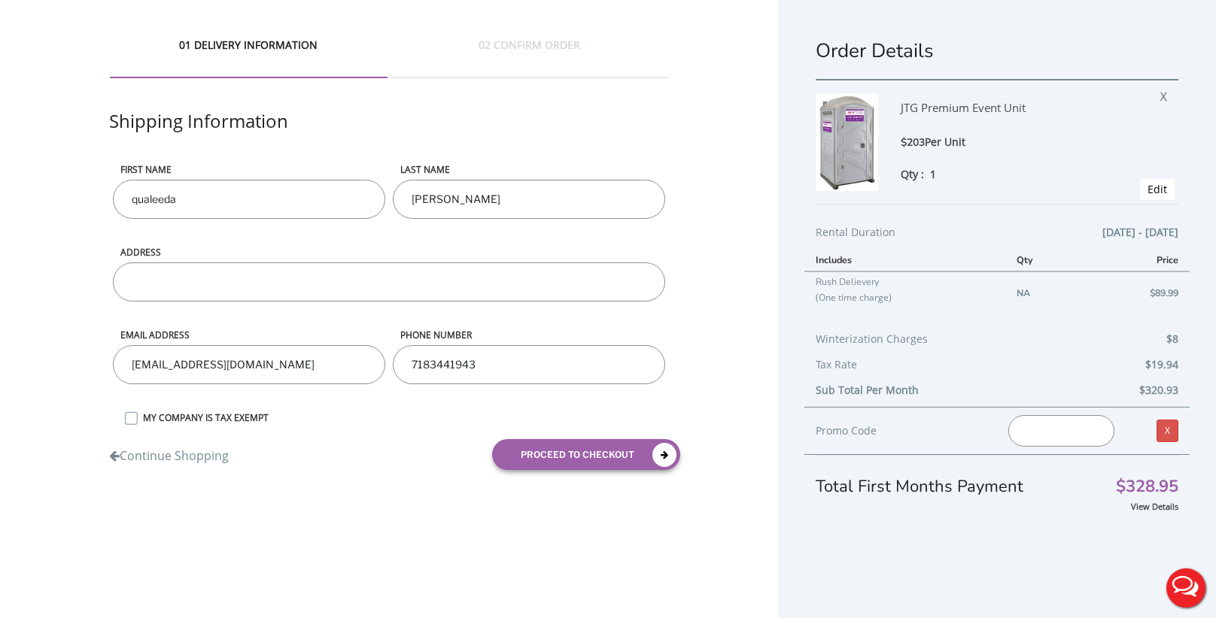
click at [1063, 431] on input "text" at bounding box center [1061, 431] width 106 height 32
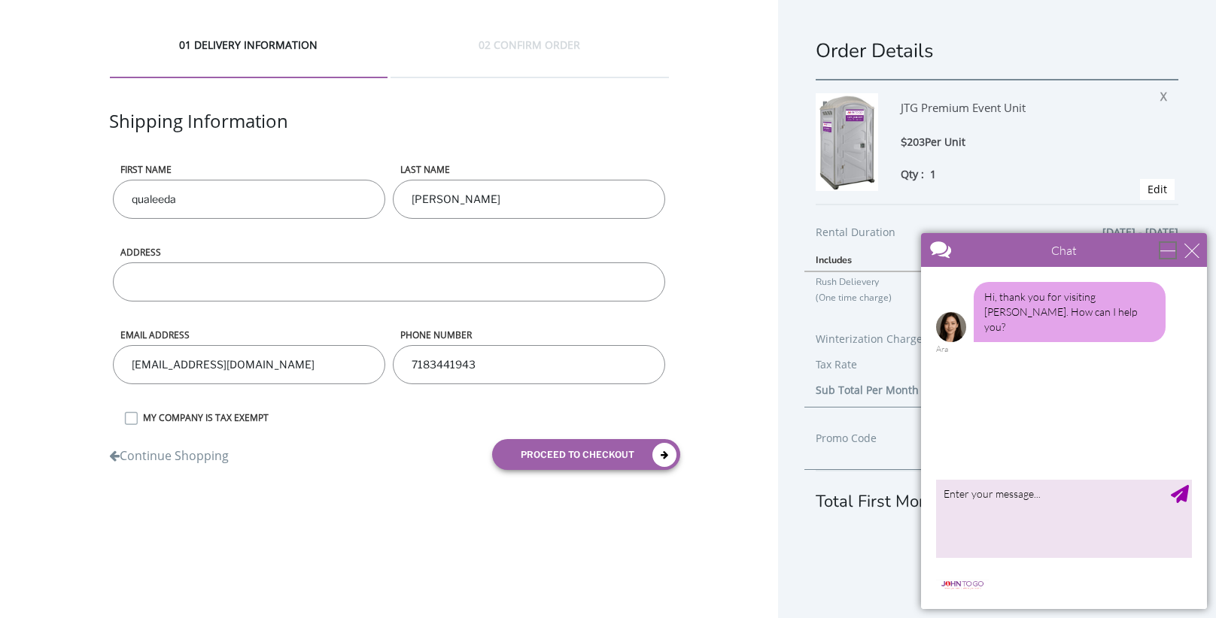
click at [1171, 250] on div "minimize" at bounding box center [1167, 250] width 15 height 15
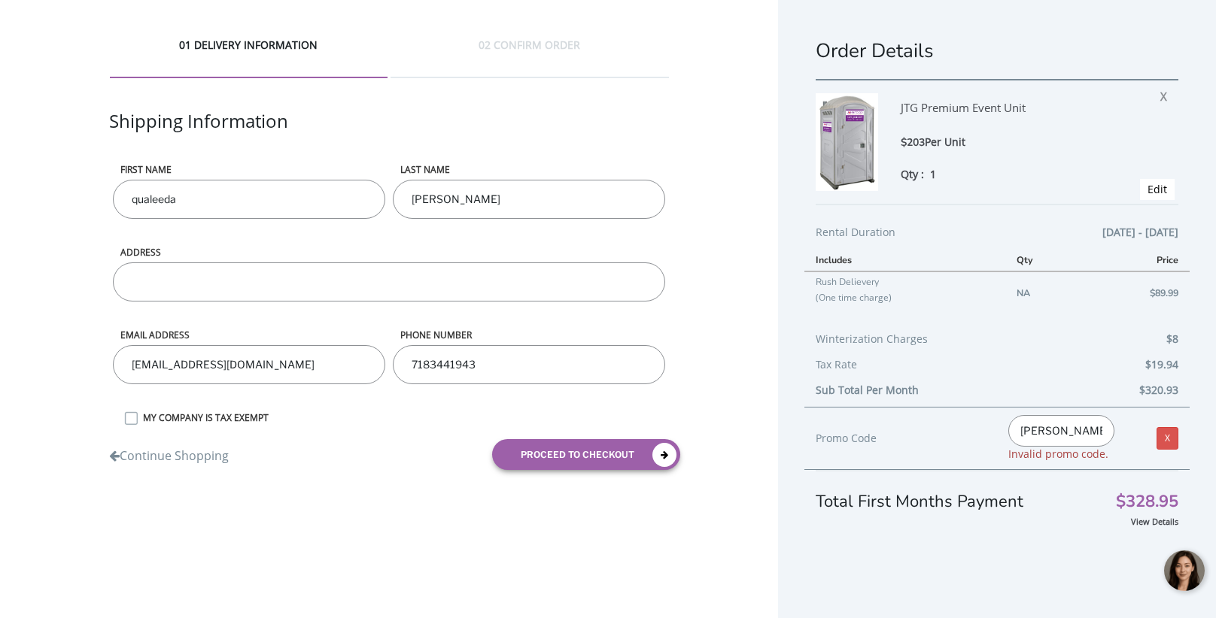
click at [1055, 440] on input "JOHN" at bounding box center [1061, 431] width 106 height 32
type input "JOHNTOGO5"
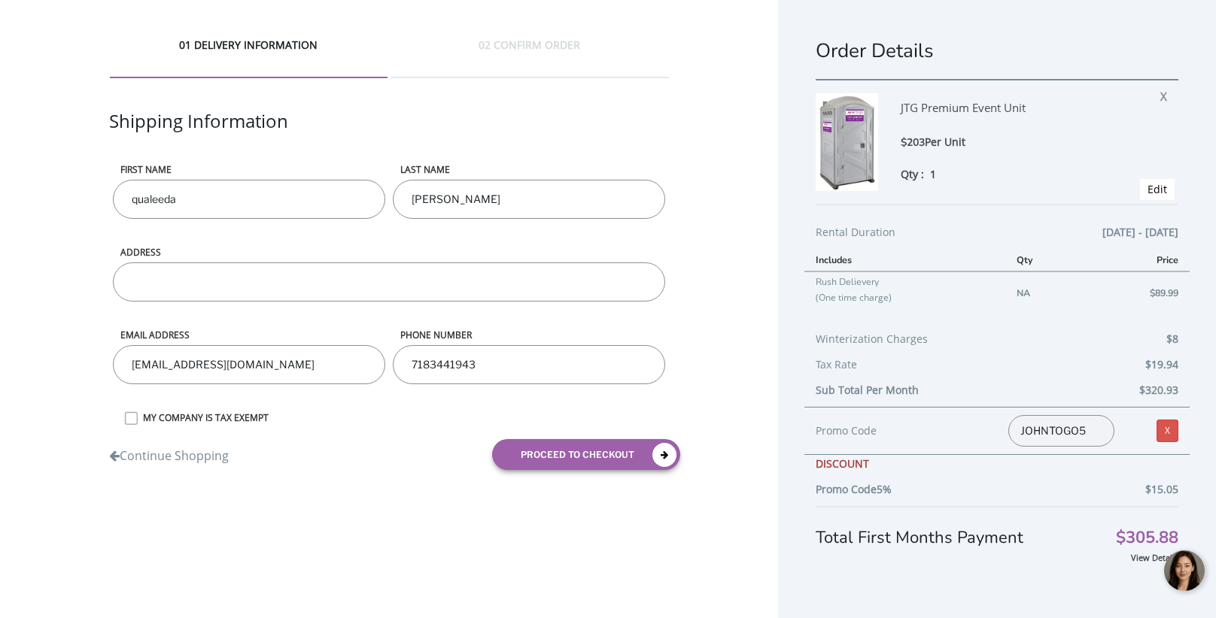
click at [1121, 429] on div "JOHNTOGO5 Invalid promo code." at bounding box center [1061, 431] width 129 height 32
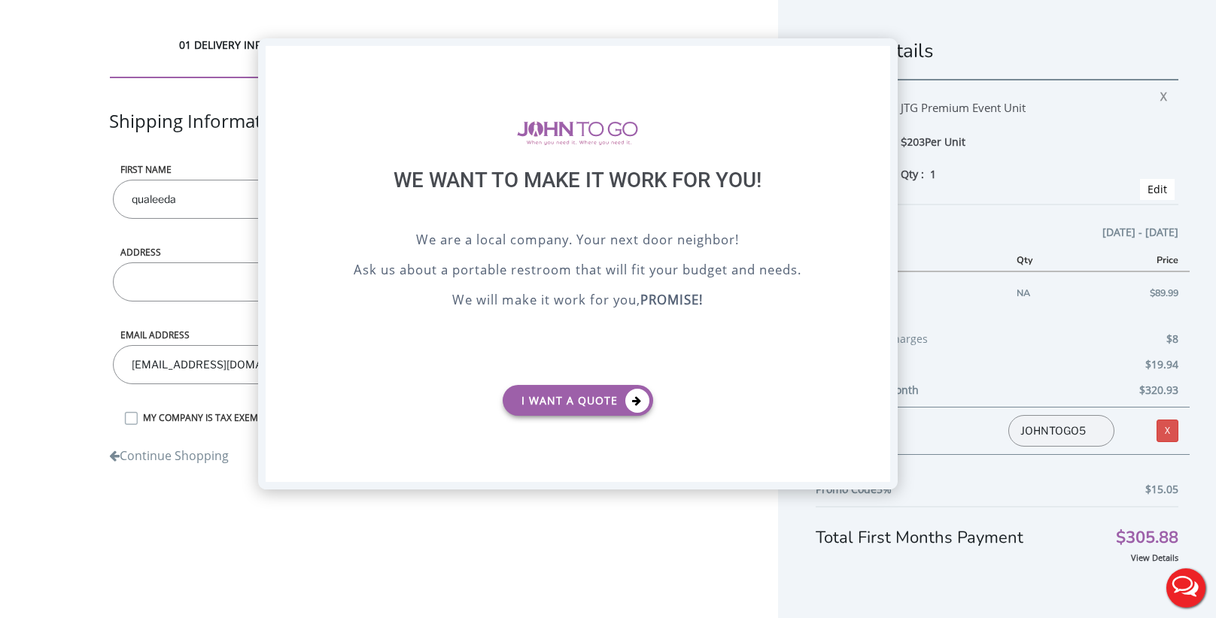
click at [876, 58] on div "X" at bounding box center [878, 59] width 23 height 26
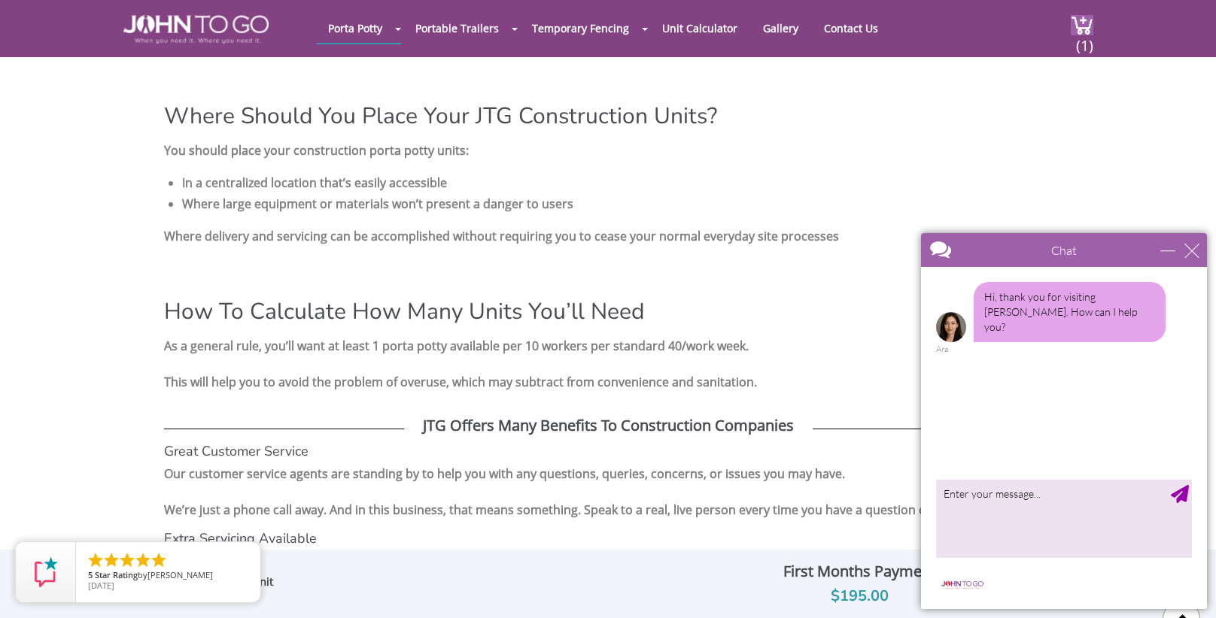
scroll to position [2061, 0]
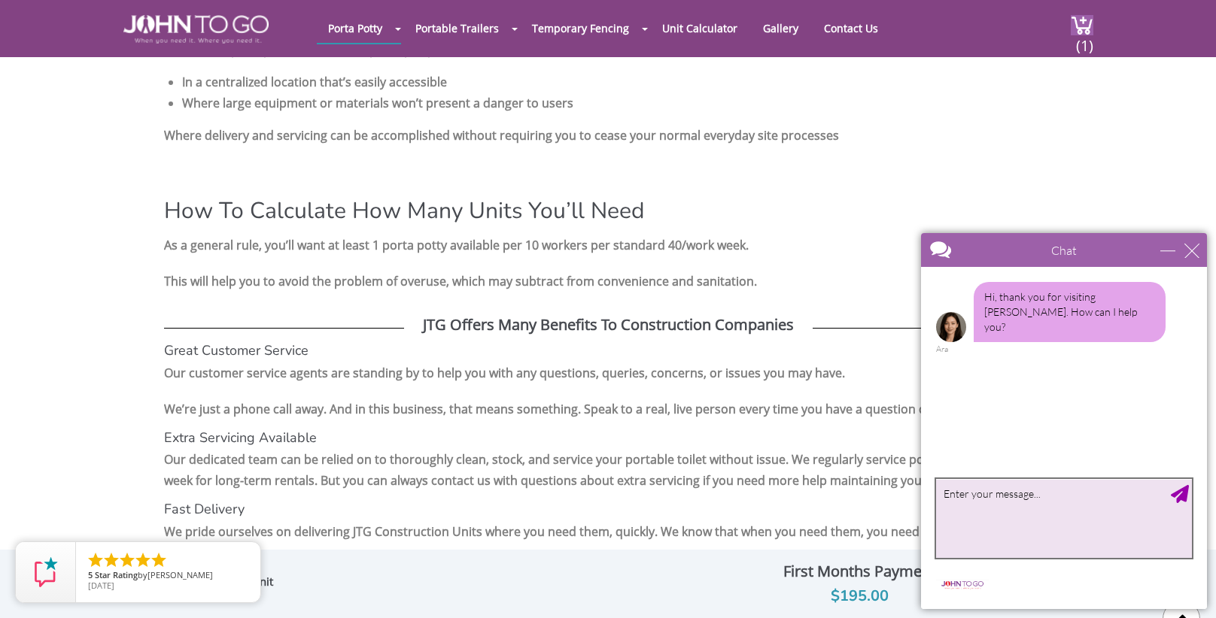
click at [1062, 500] on textarea "type your message" at bounding box center [1064, 518] width 256 height 79
click at [1192, 252] on div "close" at bounding box center [1191, 250] width 15 height 15
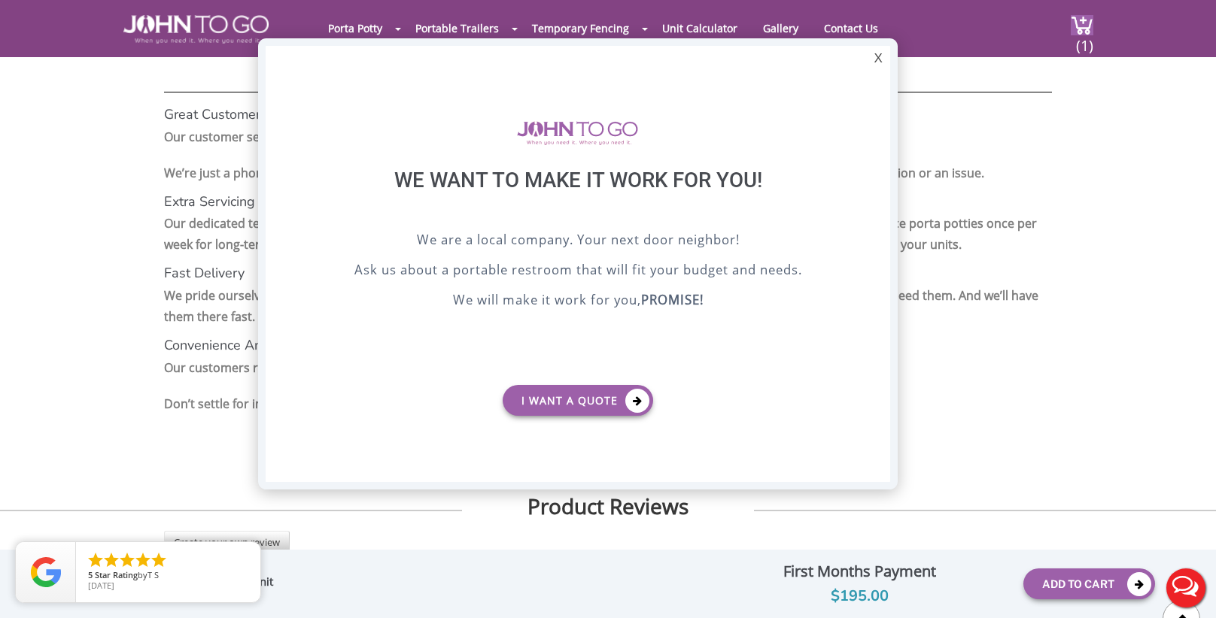
scroll to position [0, 0]
